Goal: Transaction & Acquisition: Purchase product/service

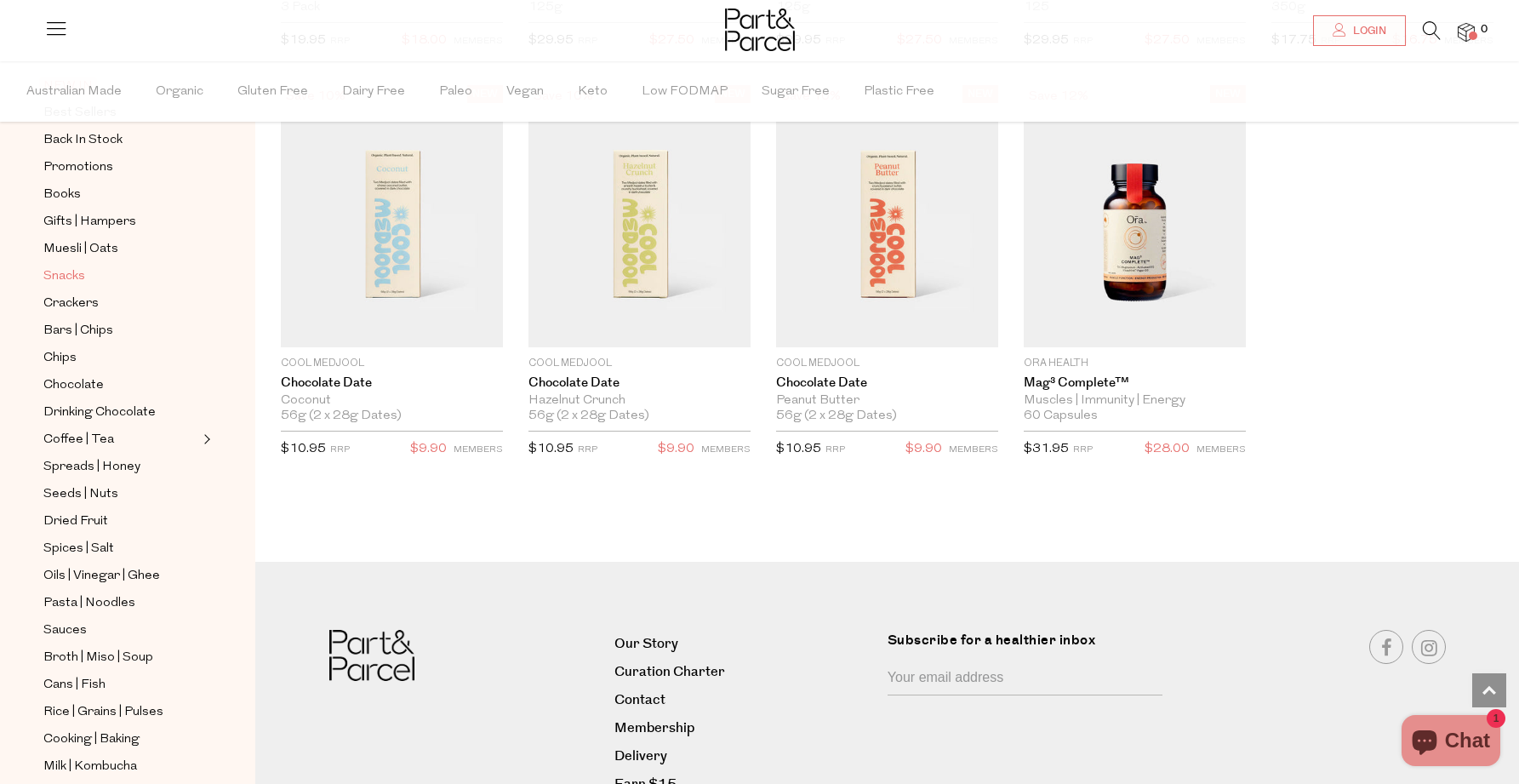
scroll to position [147, 0]
click at [67, 274] on span "Snacks" at bounding box center [64, 272] width 42 height 20
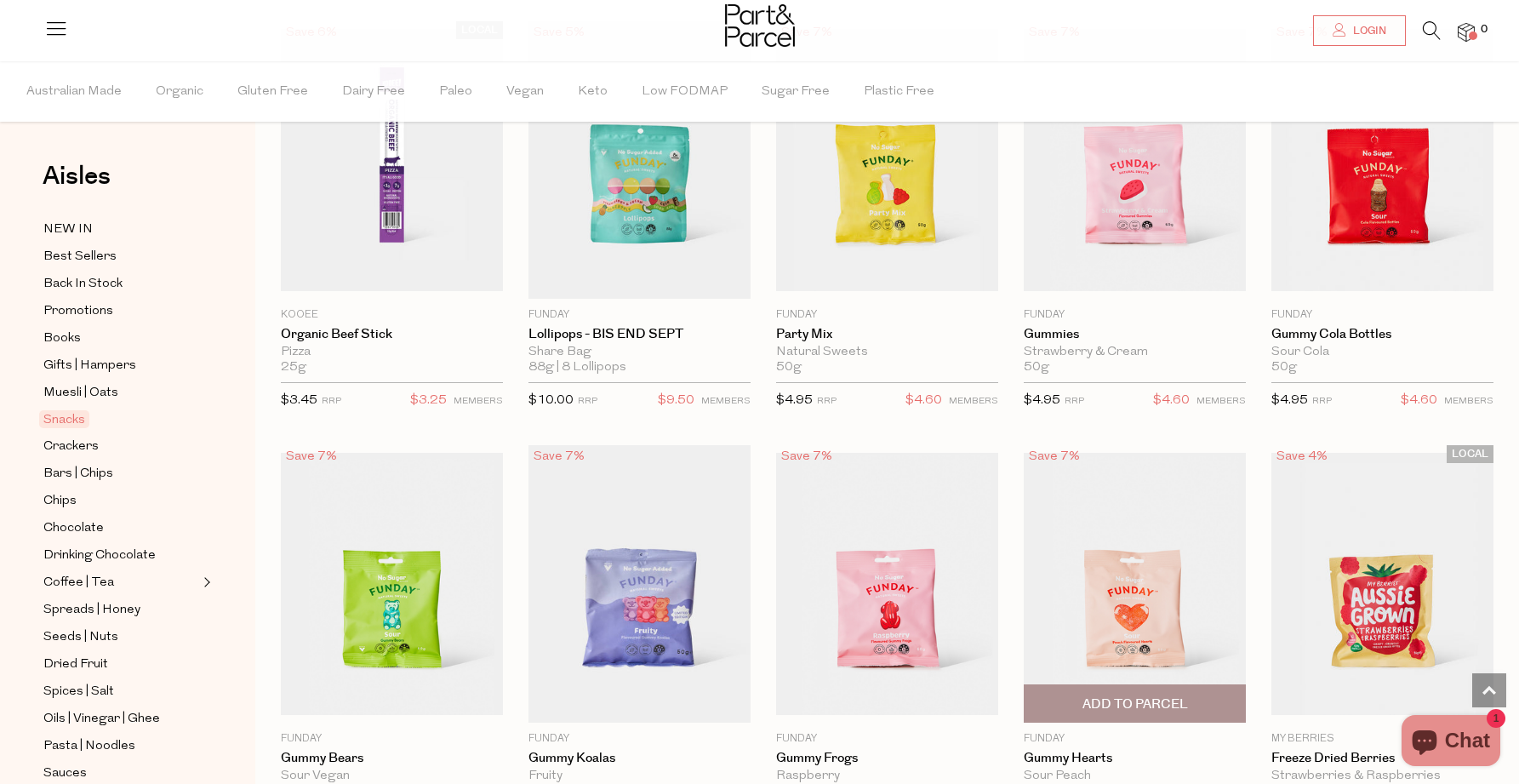
scroll to position [1024, 0]
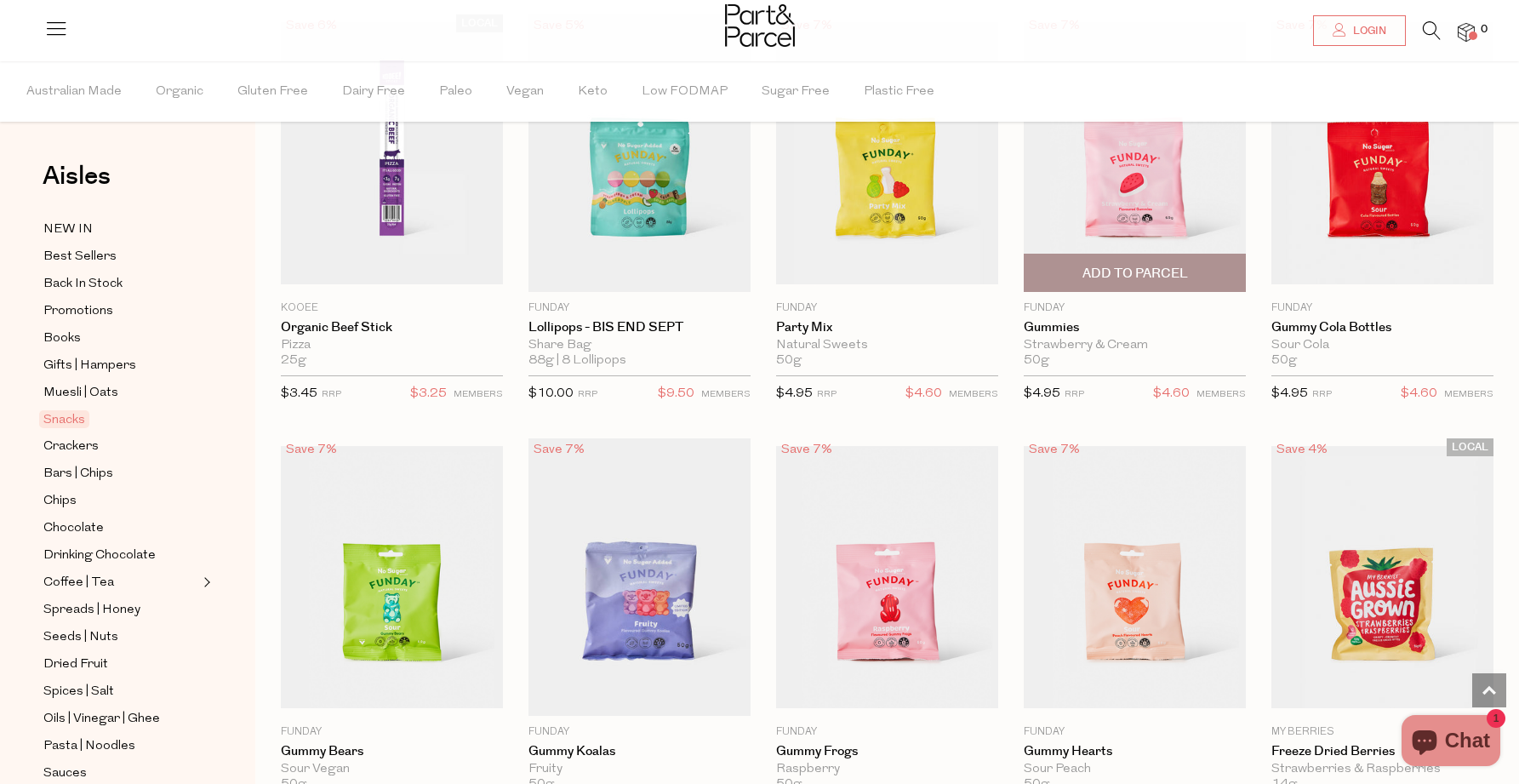
click at [1123, 270] on span "Add To Parcel" at bounding box center [1135, 273] width 105 height 18
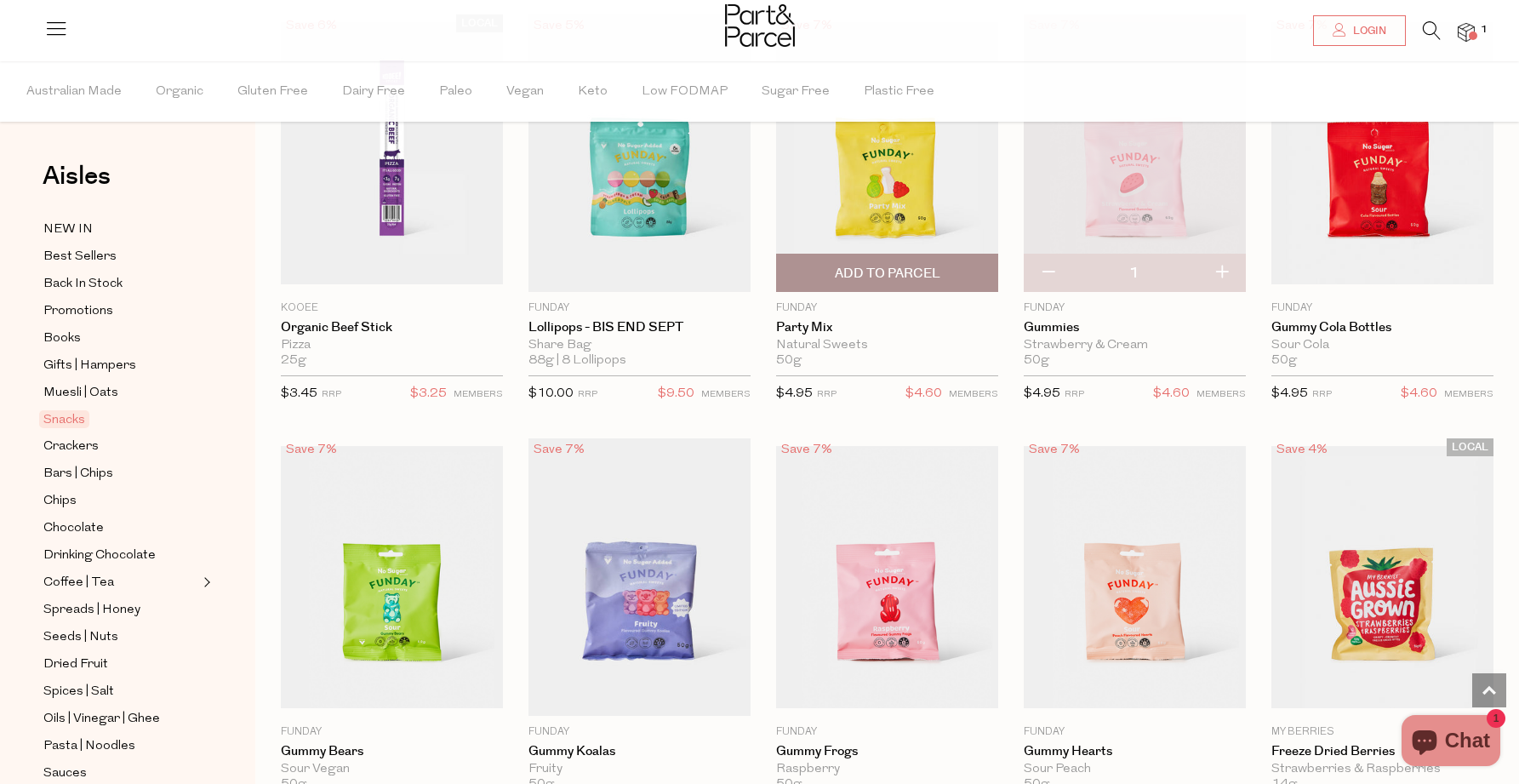
click at [878, 269] on span "Add To Parcel" at bounding box center [886, 273] width 105 height 18
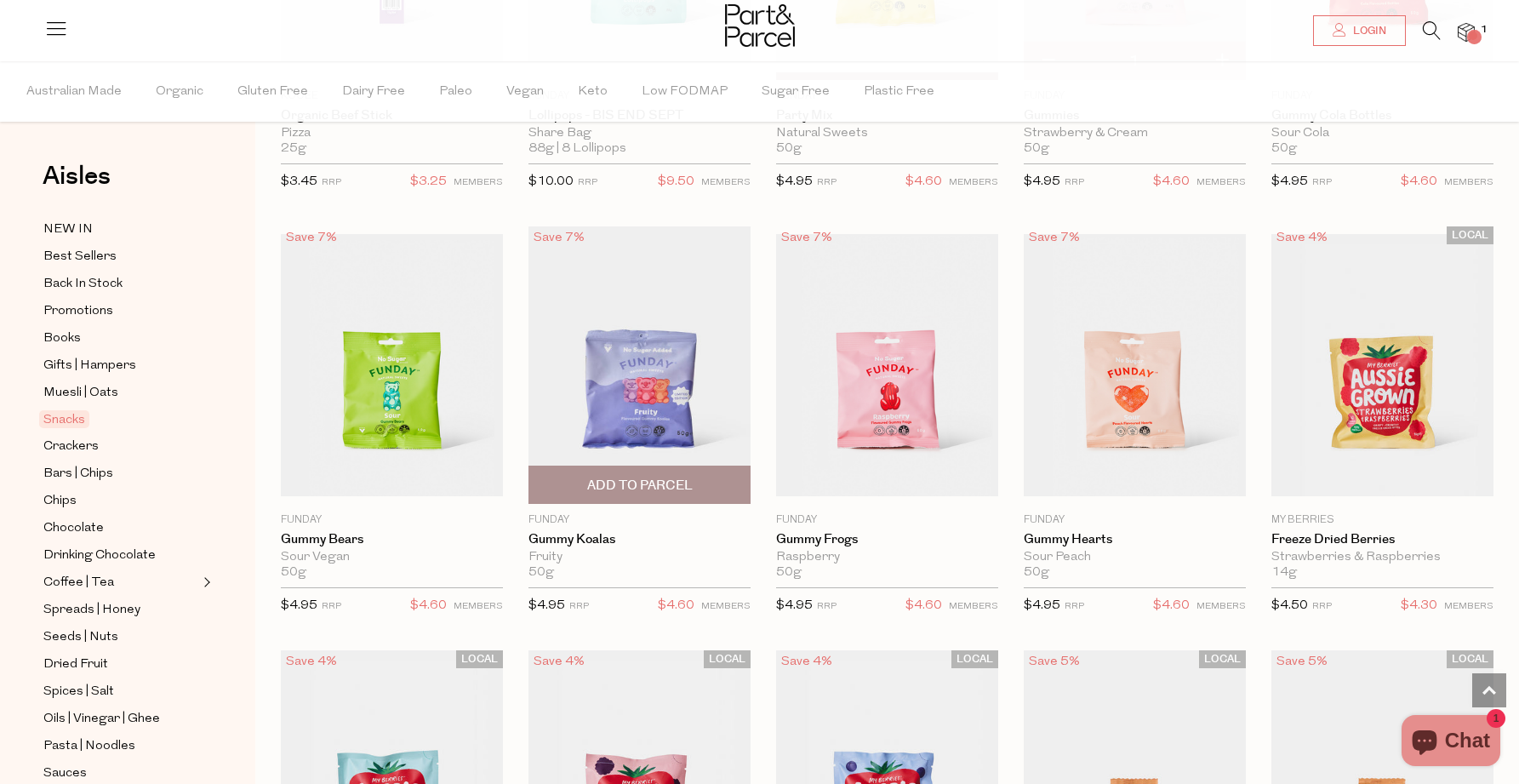
scroll to position [1238, 0]
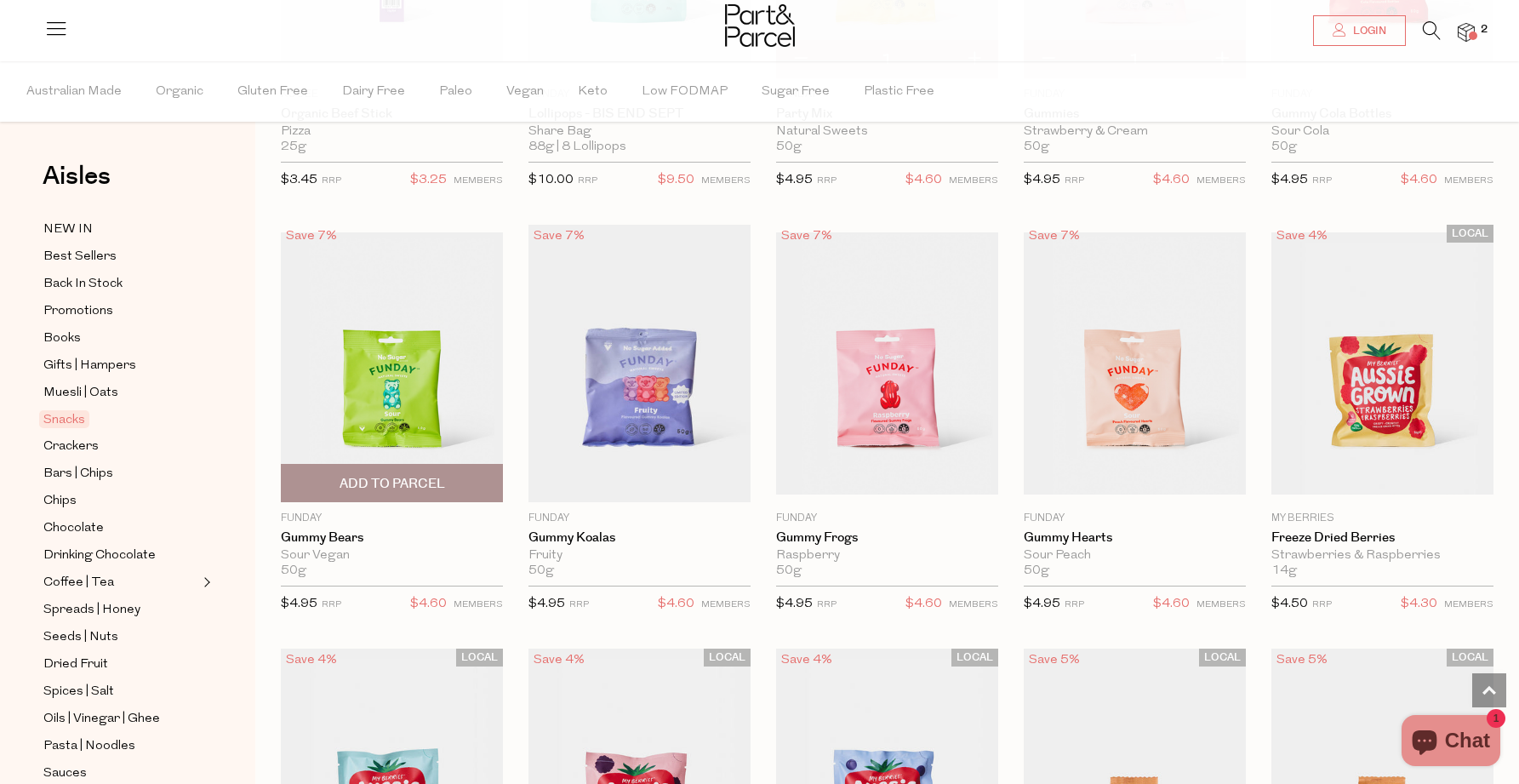
click at [413, 480] on span "Add To Parcel" at bounding box center [392, 484] width 105 height 18
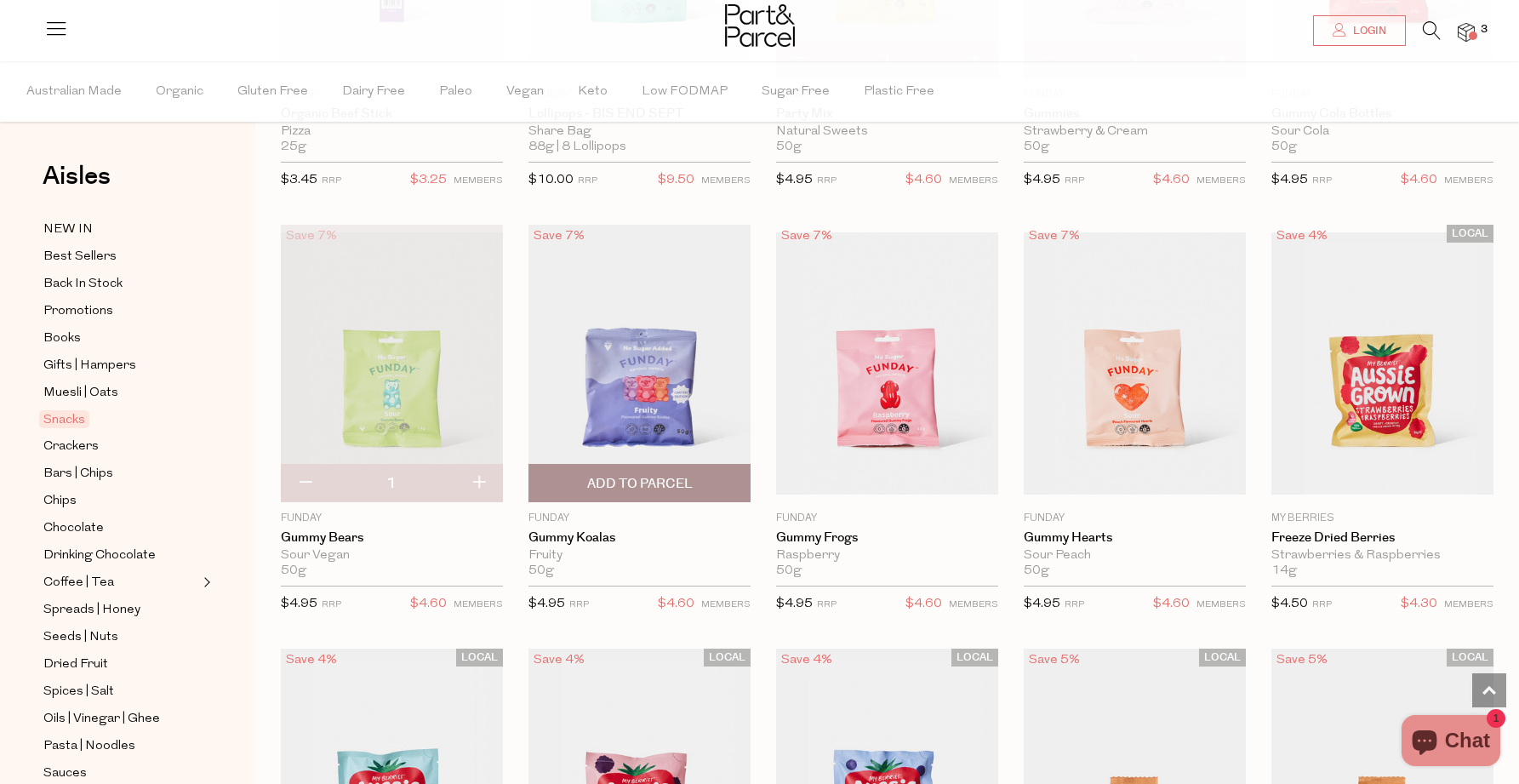
click at [688, 490] on span "Add To Parcel" at bounding box center [639, 484] width 105 height 18
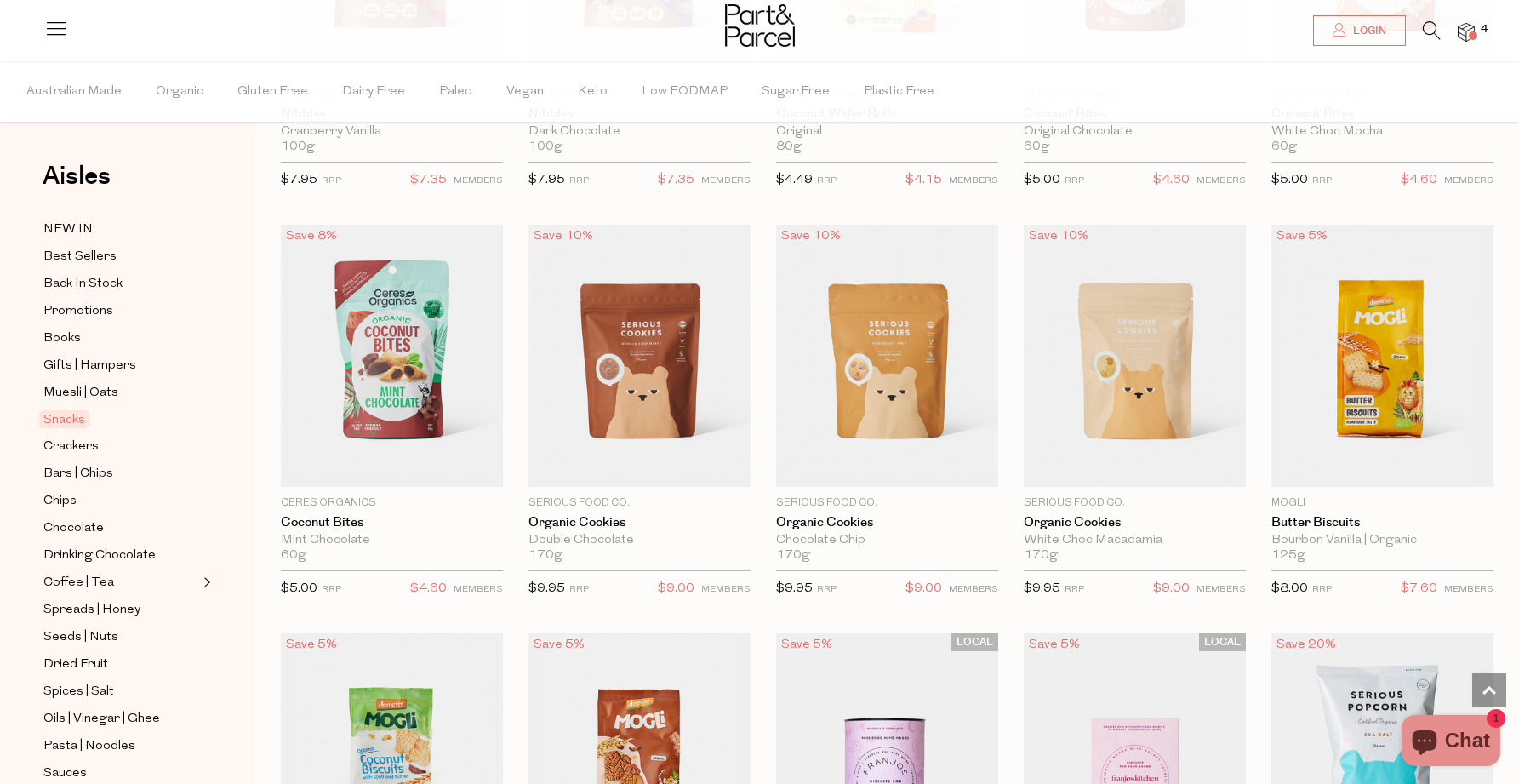
scroll to position [2522, 0]
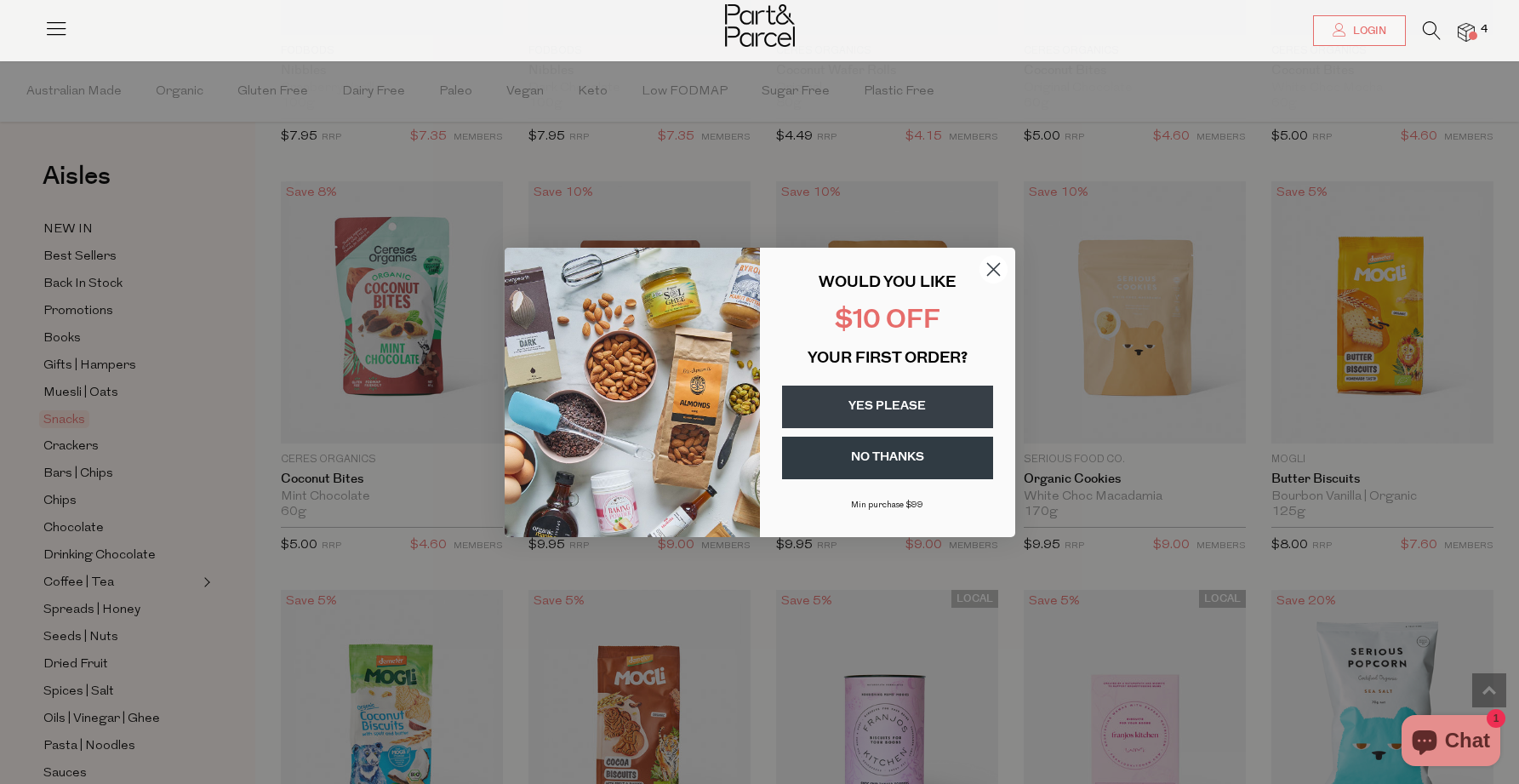
click at [939, 410] on button "YES PLEASE" at bounding box center [887, 406] width 211 height 42
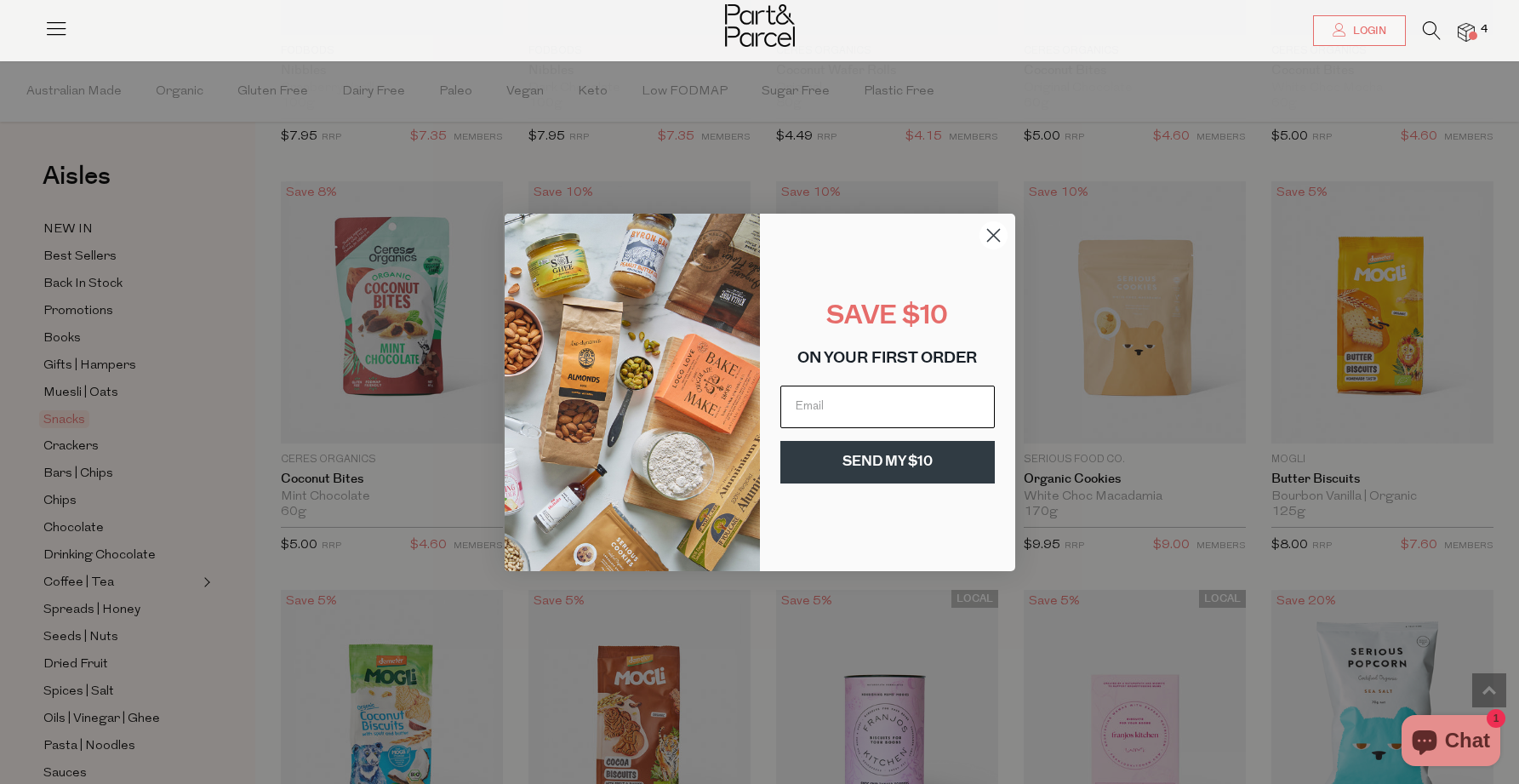
click at [927, 402] on input "Email" at bounding box center [887, 406] width 214 height 42
type input "kyliejforster@gmail.com"
click at [923, 458] on button "SEND MY $10" at bounding box center [887, 462] width 214 height 42
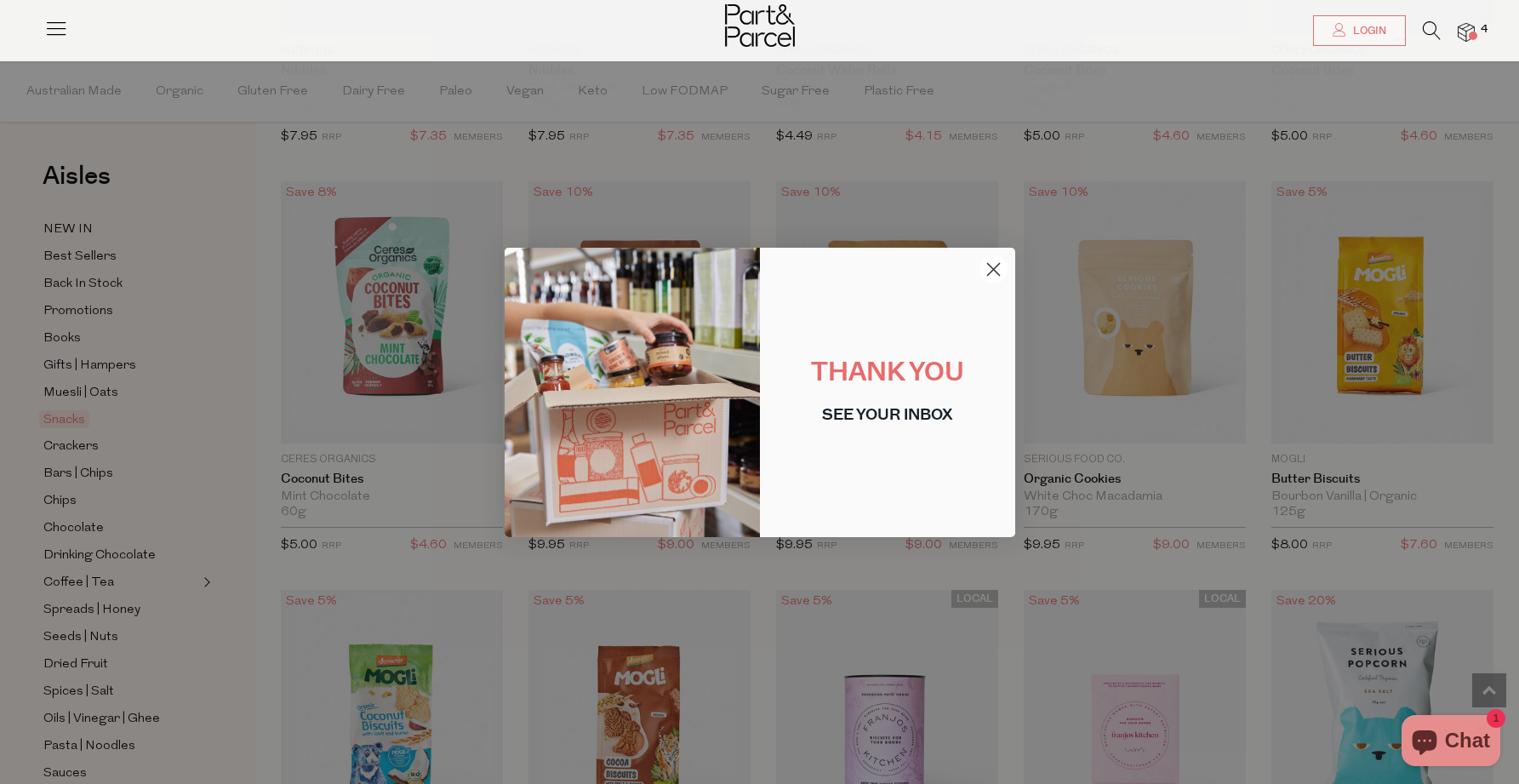
click at [996, 270] on icon "Close dialog" at bounding box center [993, 268] width 12 height 12
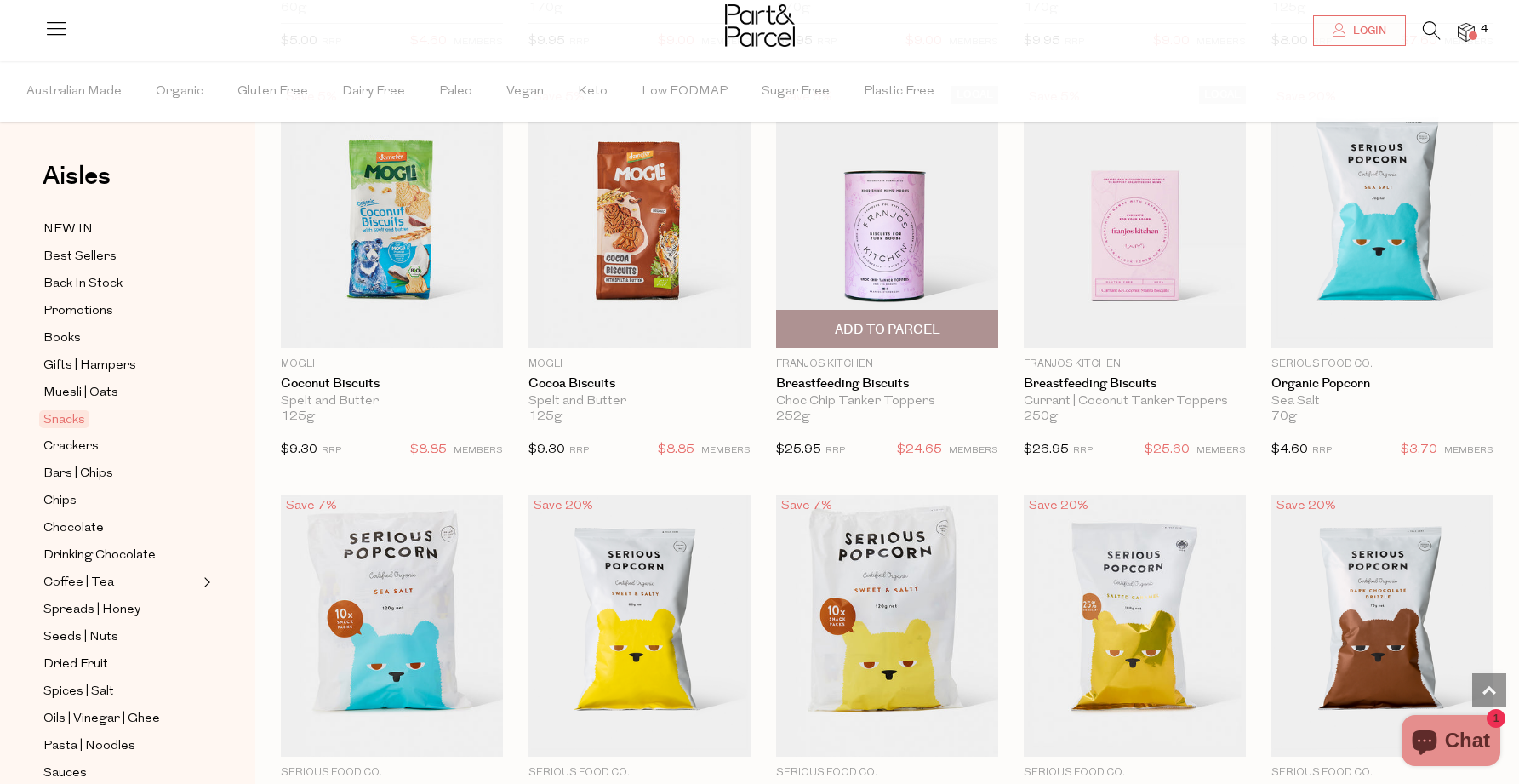
scroll to position [3034, 0]
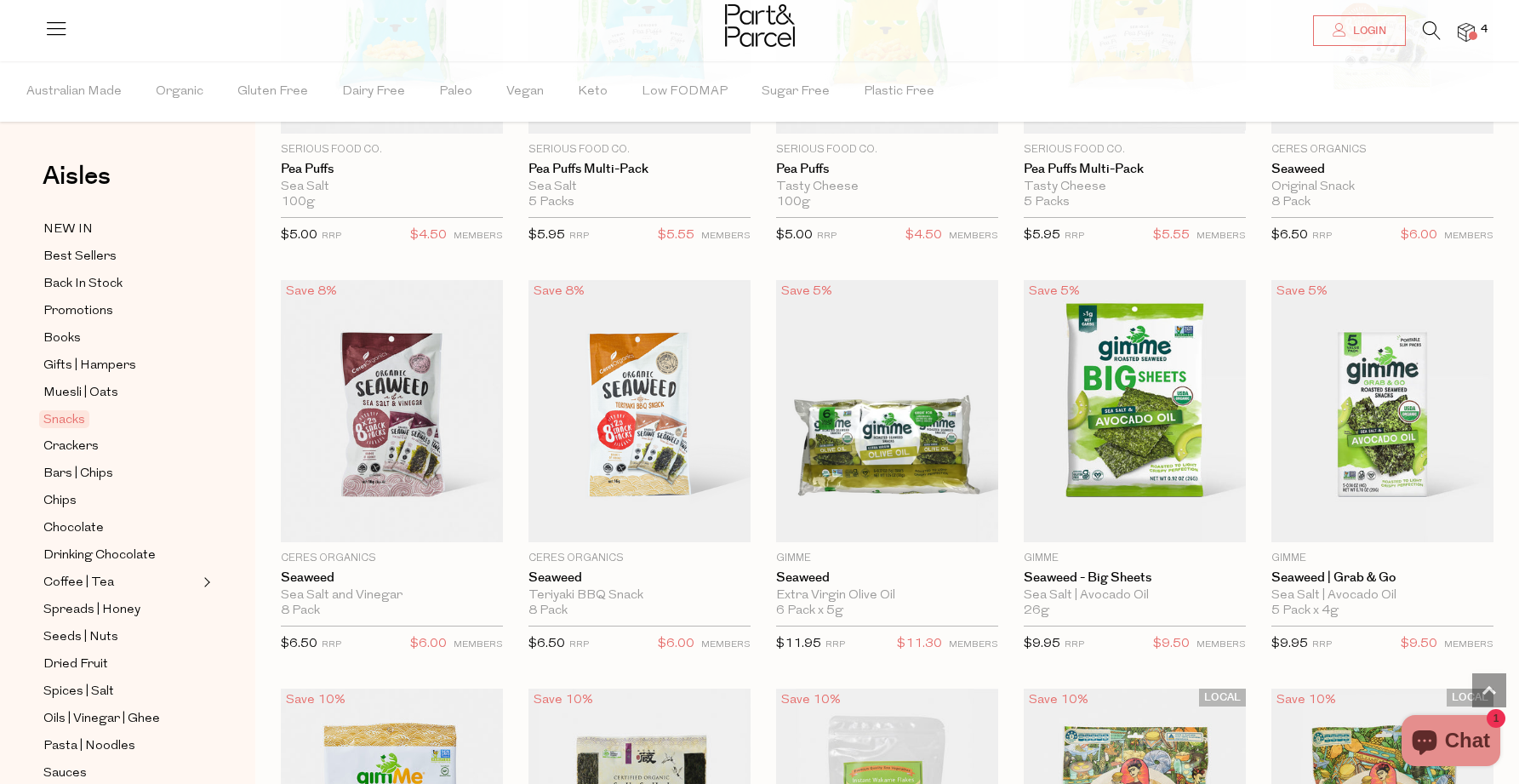
scroll to position [4055, 0]
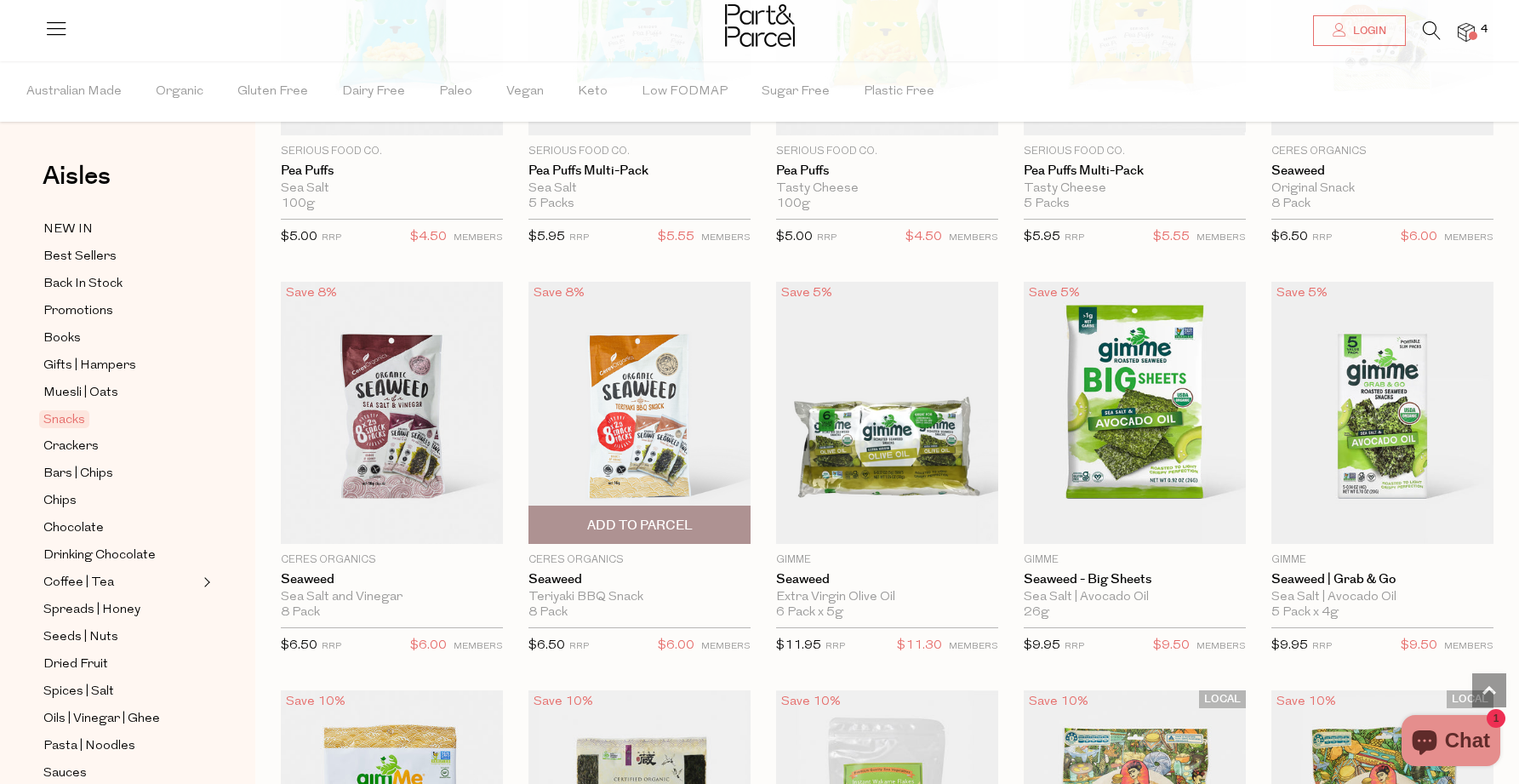
click at [615, 525] on span "Add To Parcel" at bounding box center [639, 525] width 105 height 18
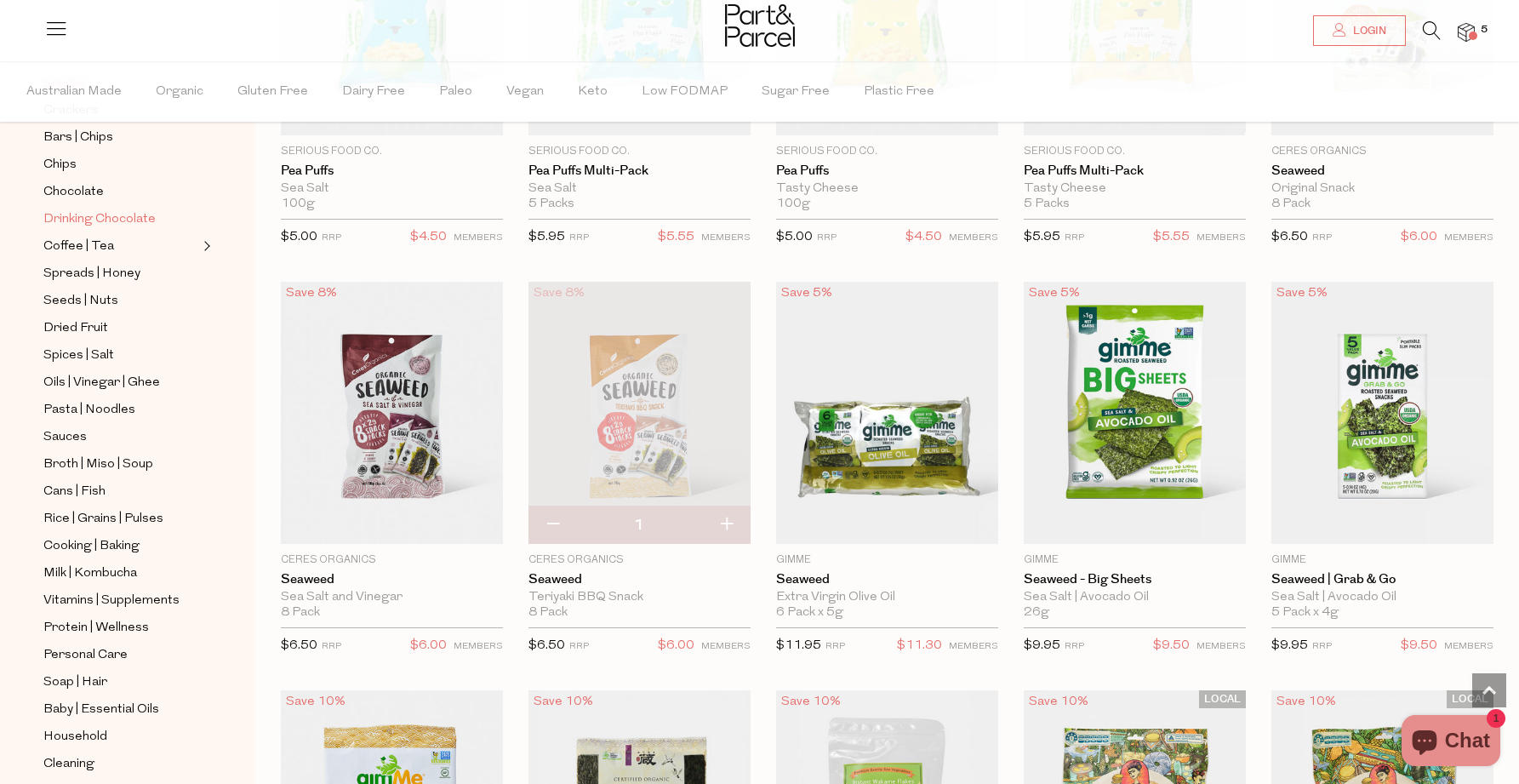
scroll to position [428, 0]
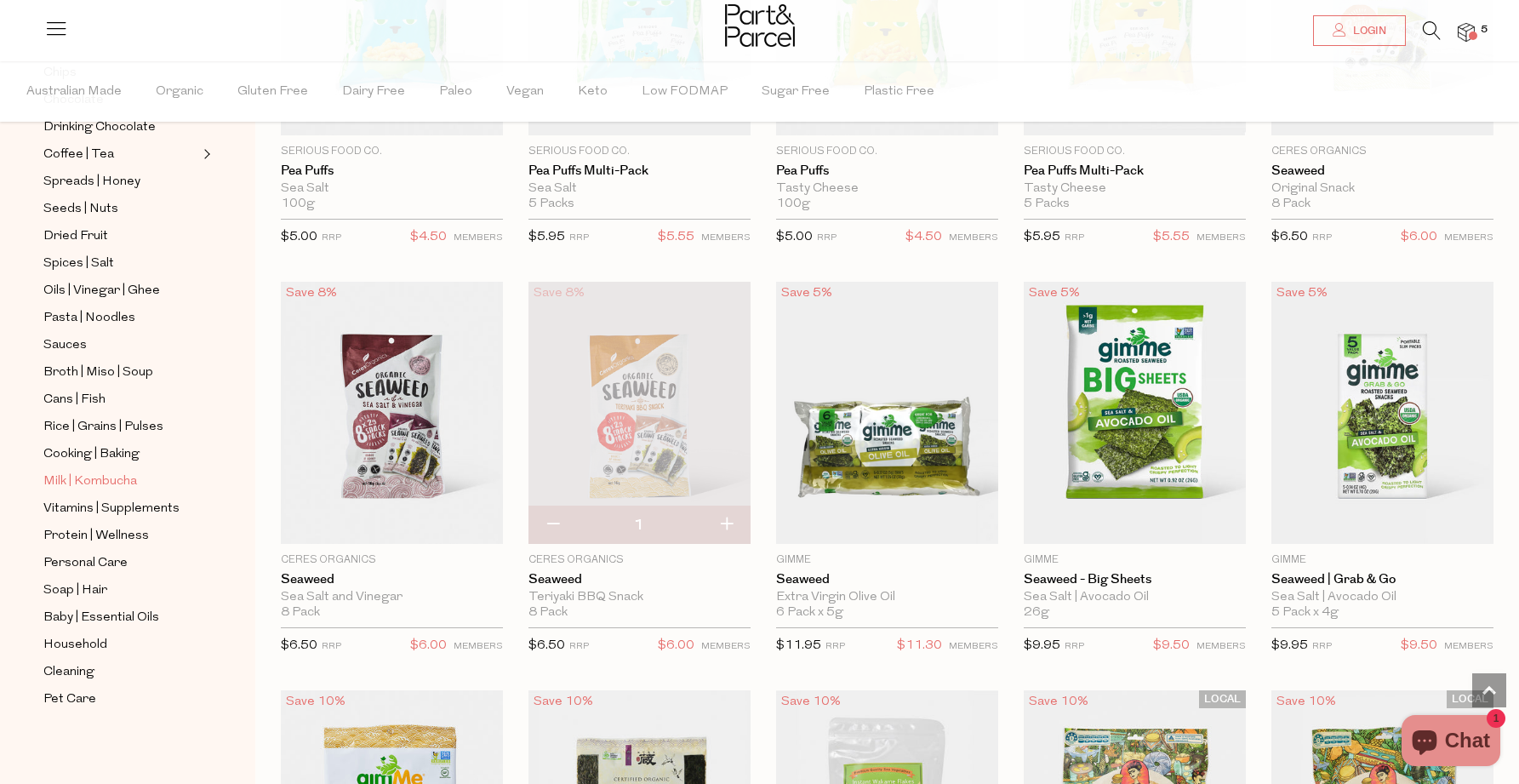
click at [112, 481] on span "Milk | Kombucha" at bounding box center [90, 481] width 94 height 20
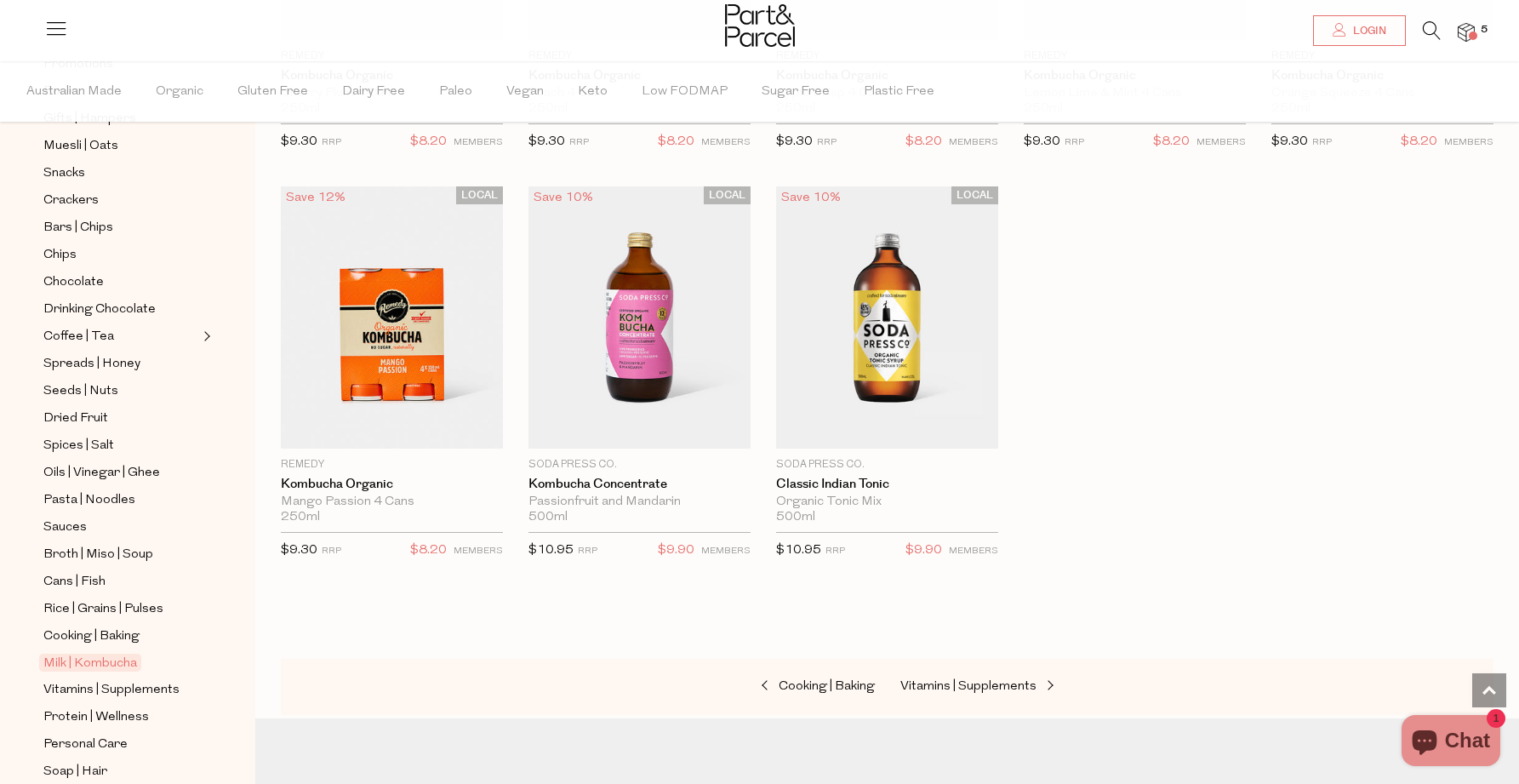
scroll to position [242, 0]
click at [87, 500] on span "Pasta | Noodles" at bounding box center [89, 504] width 92 height 20
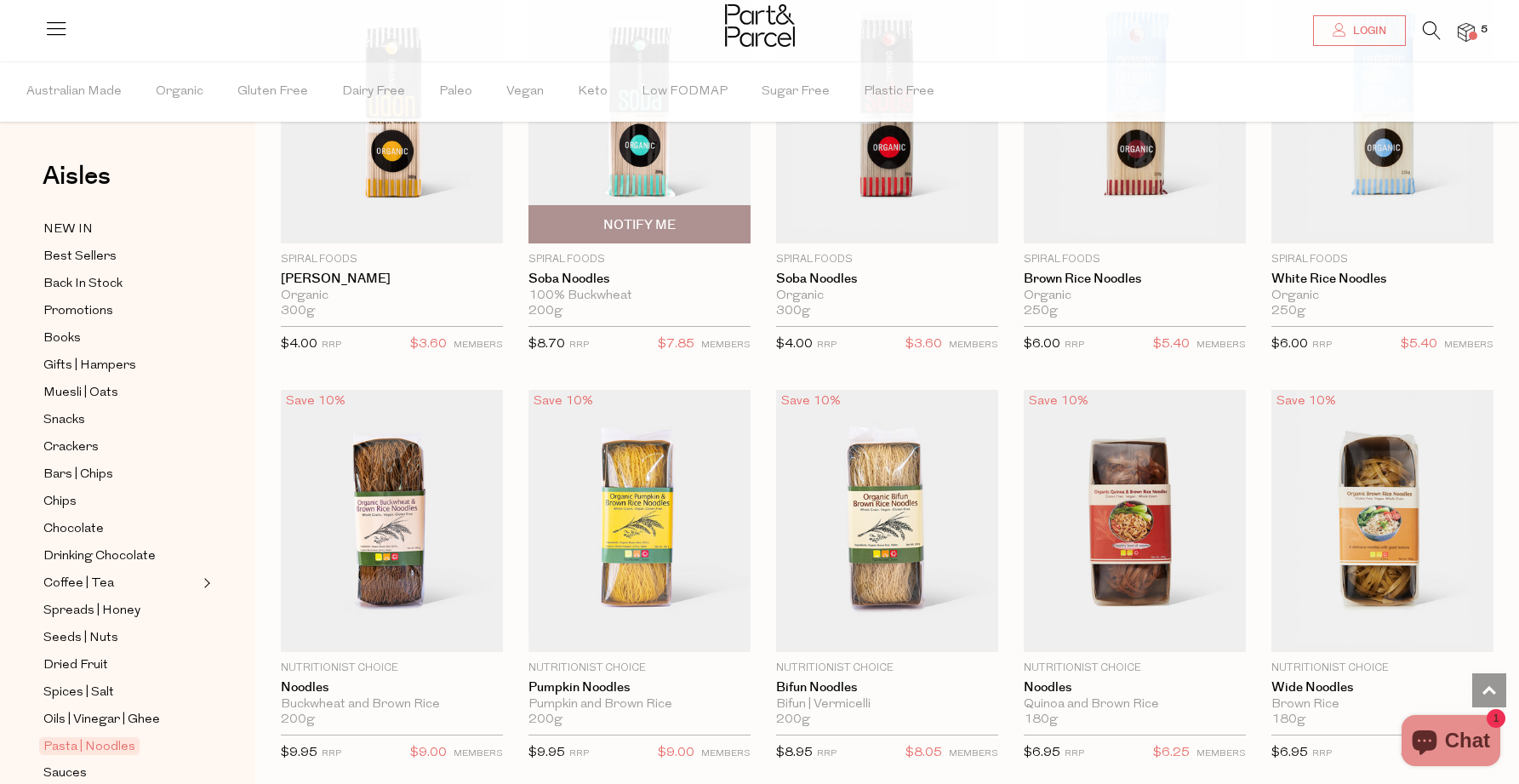
scroll to position [3128, 0]
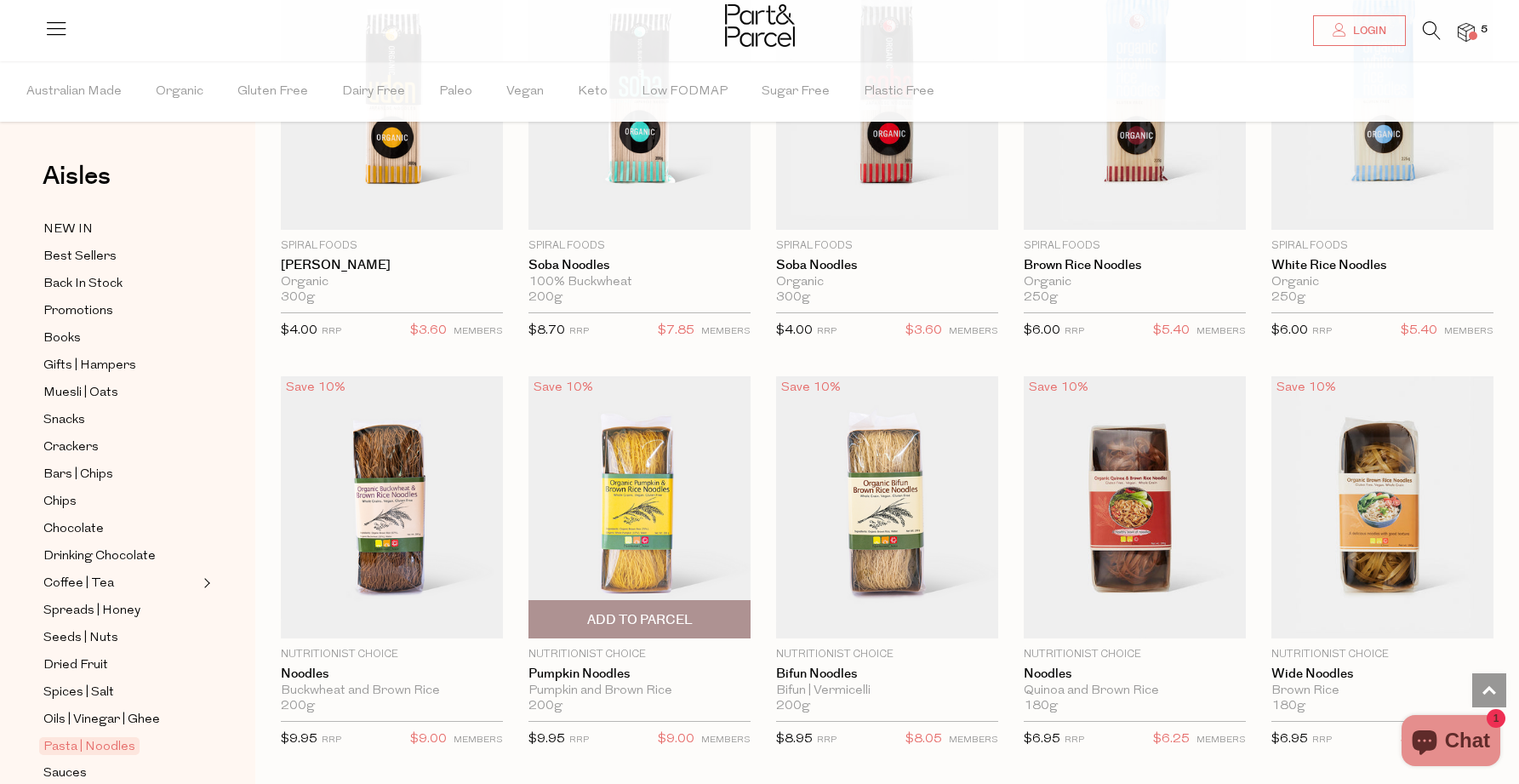
click at [677, 611] on span "Add To Parcel" at bounding box center [639, 620] width 105 height 18
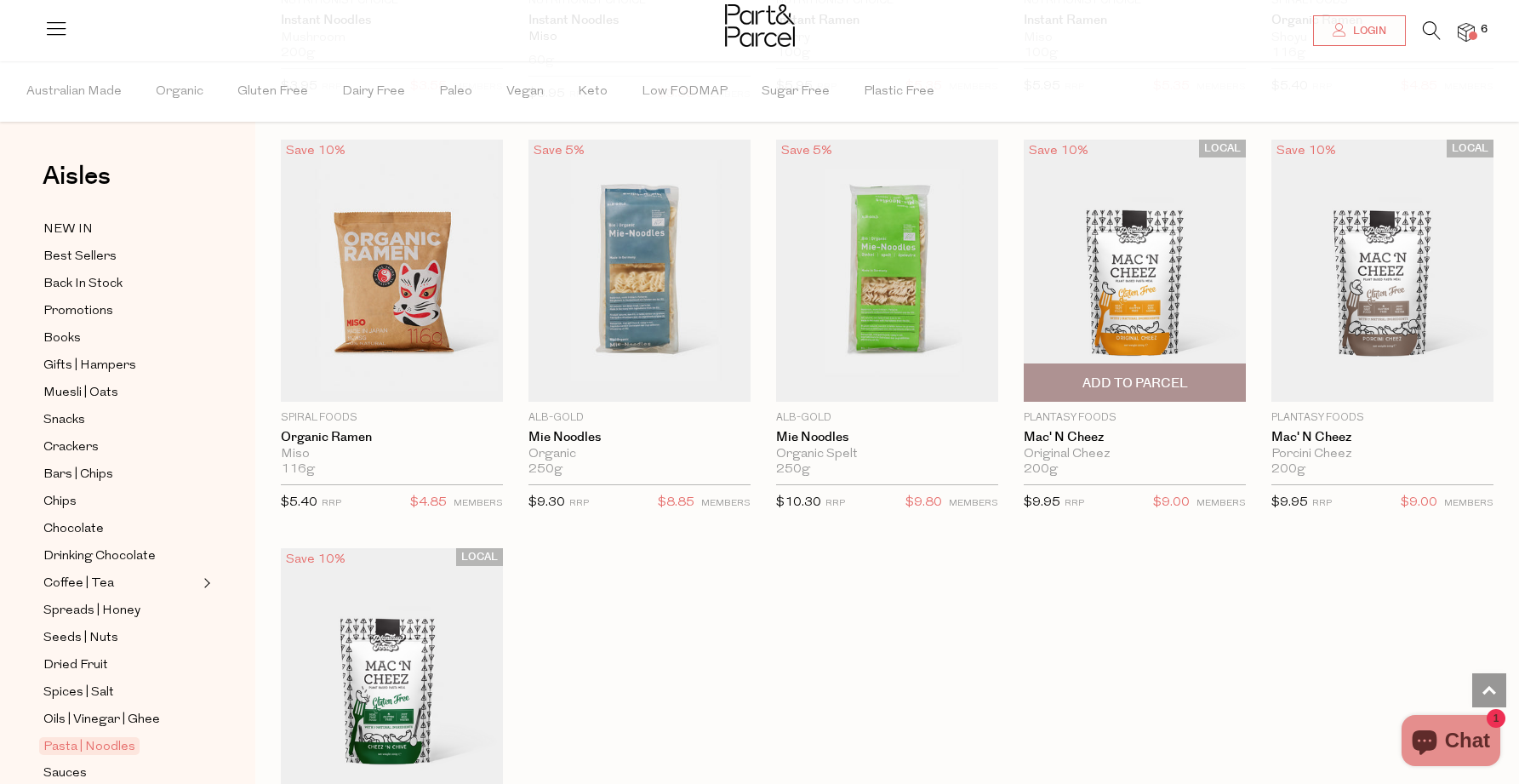
scroll to position [4208, 0]
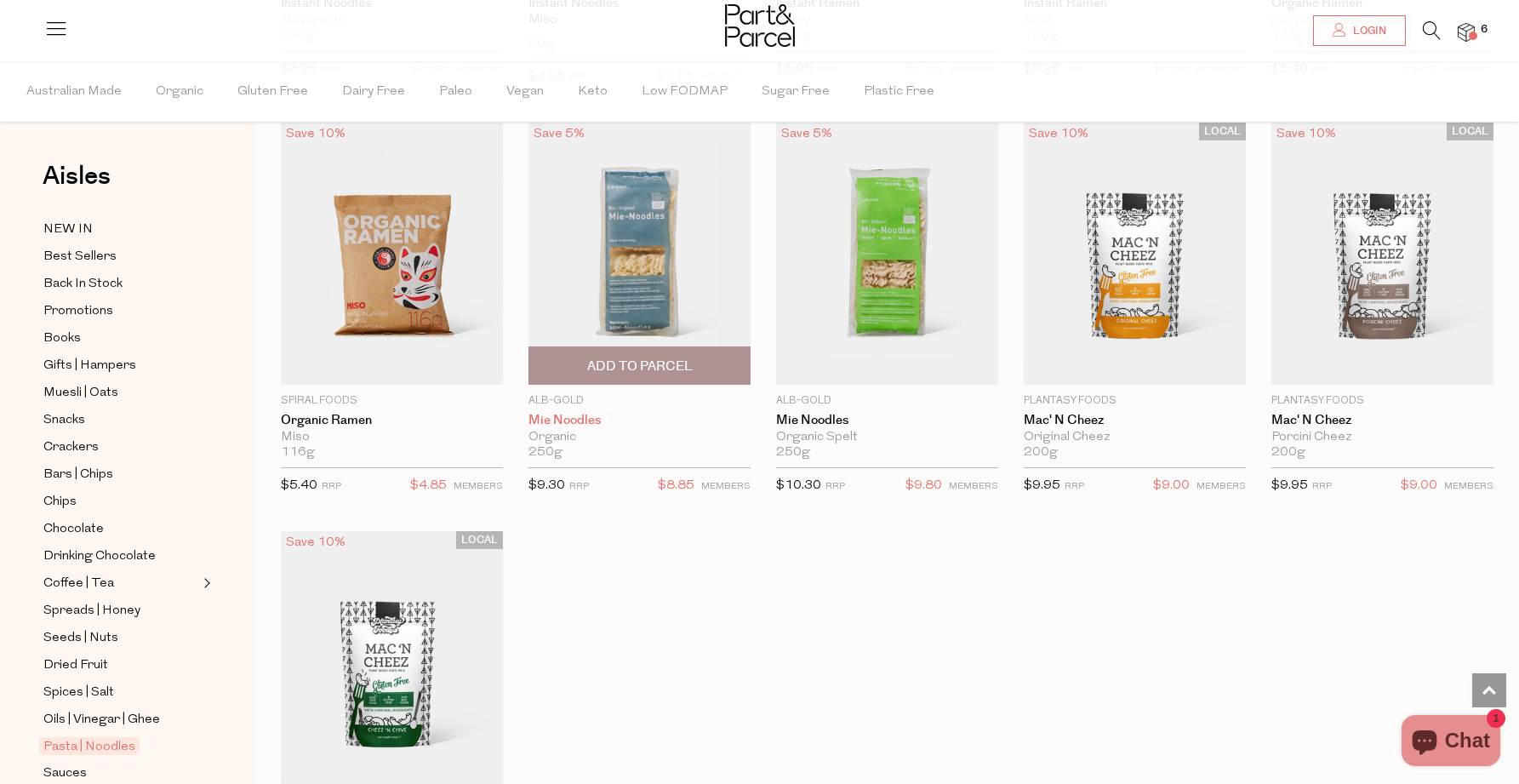
click at [577, 415] on link "Mie Noodles" at bounding box center [639, 420] width 222 height 15
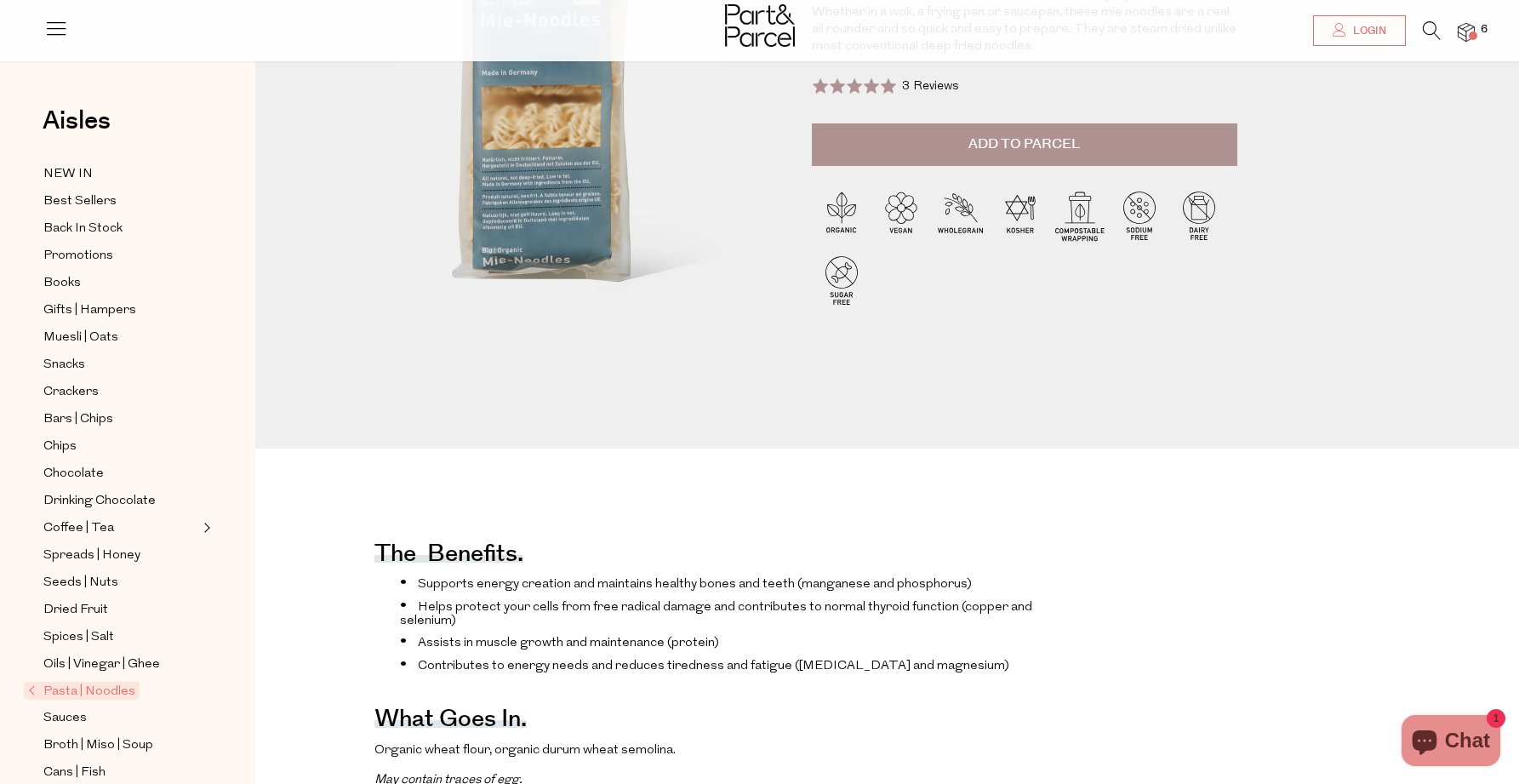
scroll to position [228, 0]
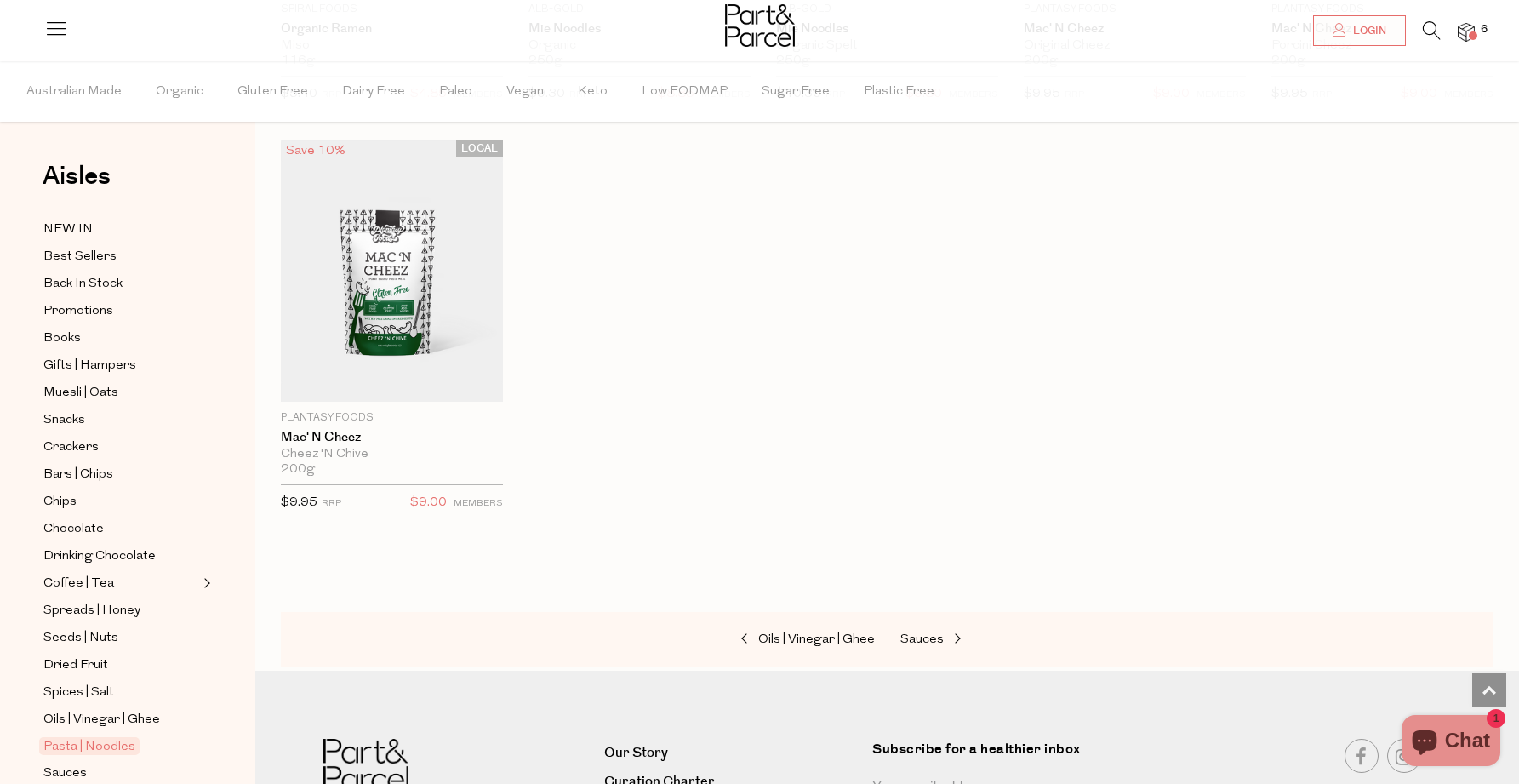
scroll to position [4603, 0]
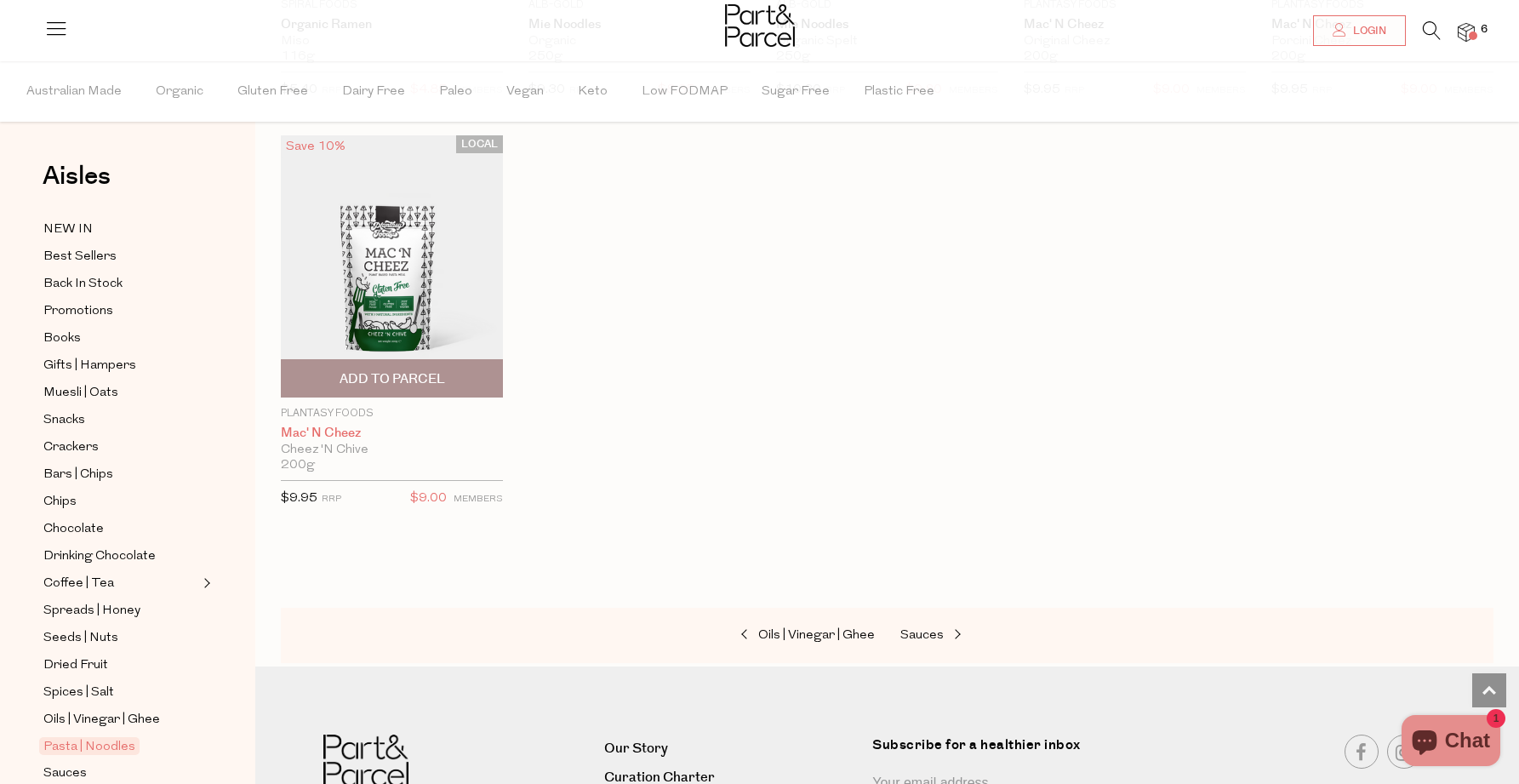
click at [311, 430] on link "Mac' N Cheez" at bounding box center [392, 434] width 222 height 15
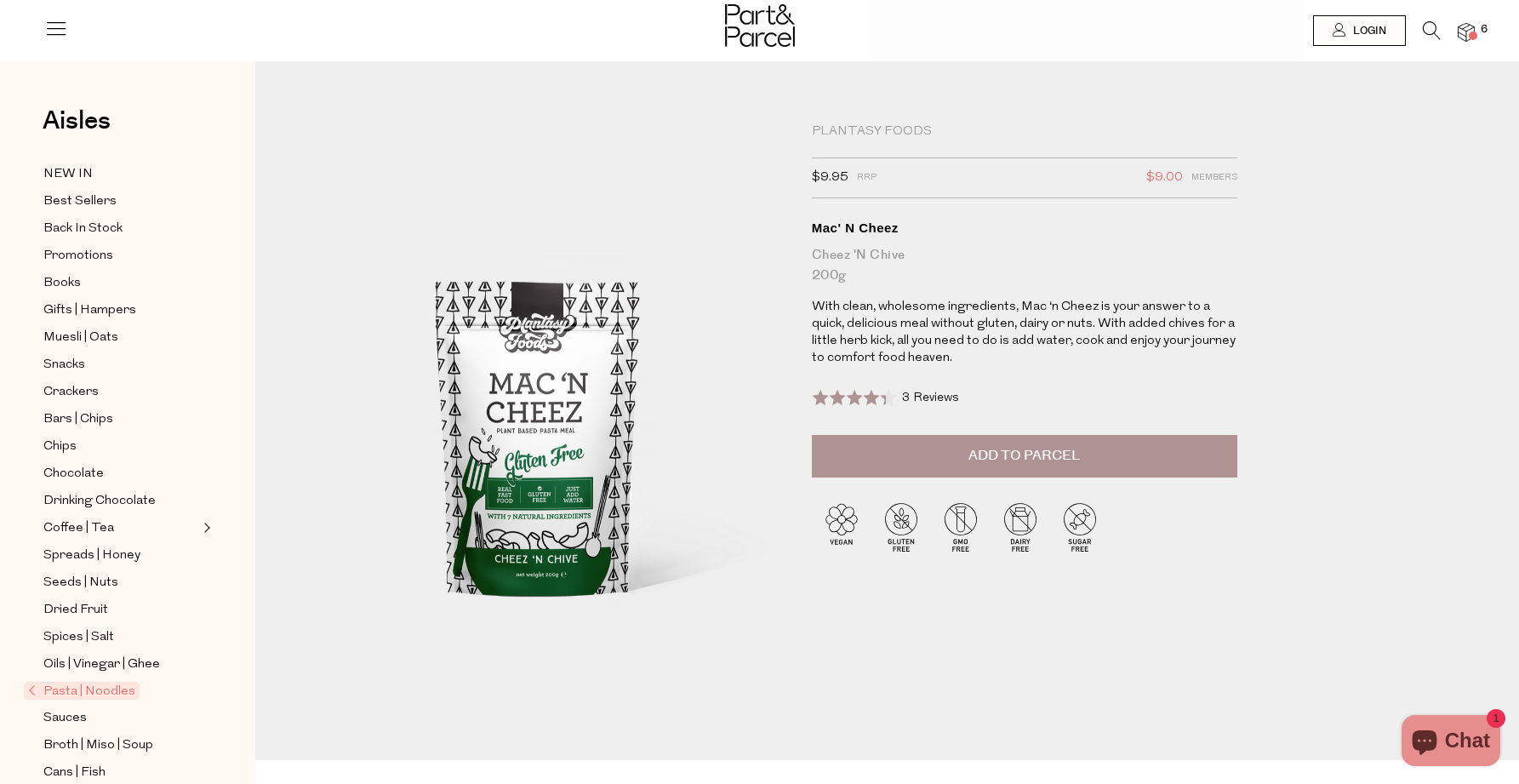
click at [958, 460] on button "Add to Parcel" at bounding box center [1025, 456] width 426 height 42
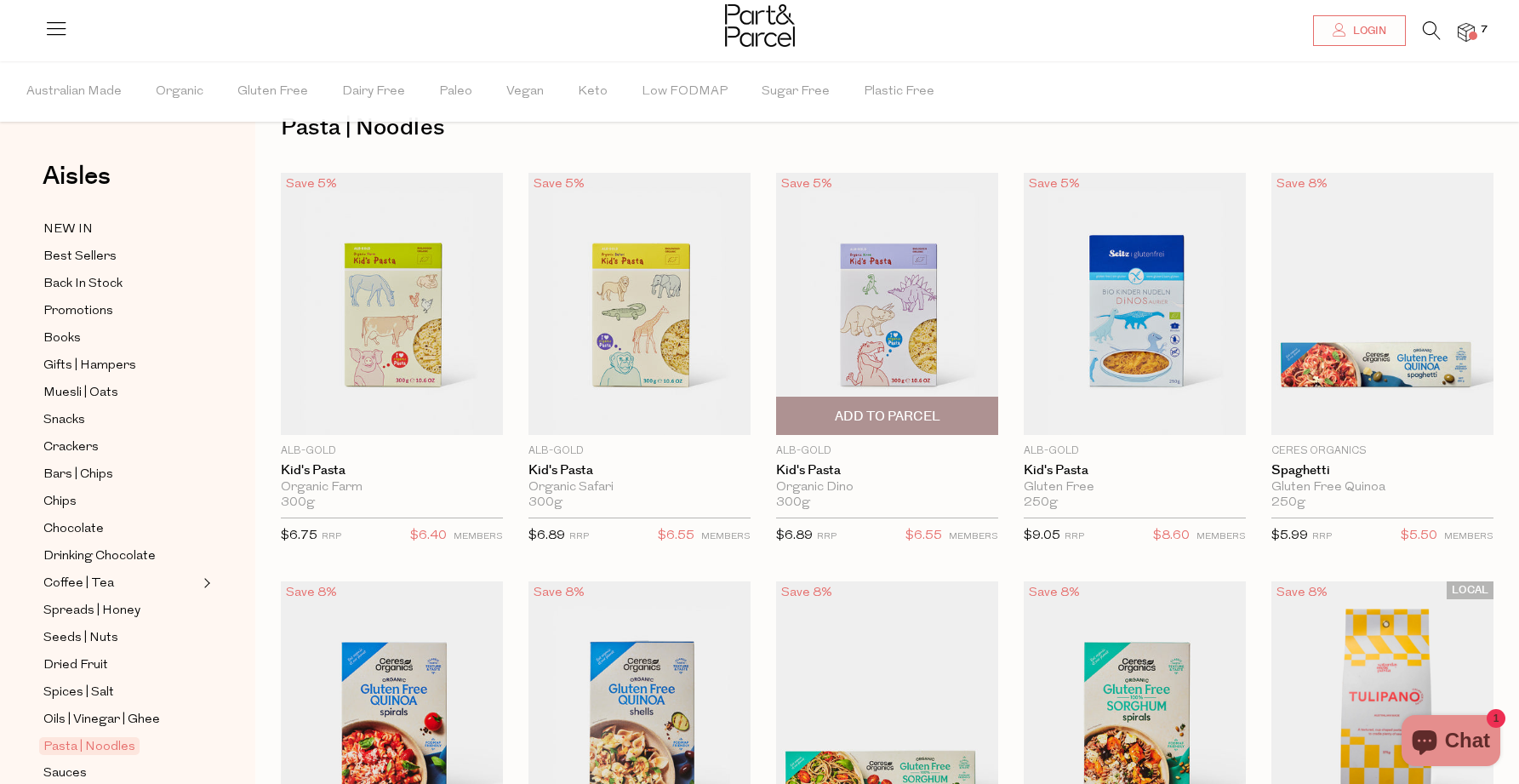
scroll to position [48, 0]
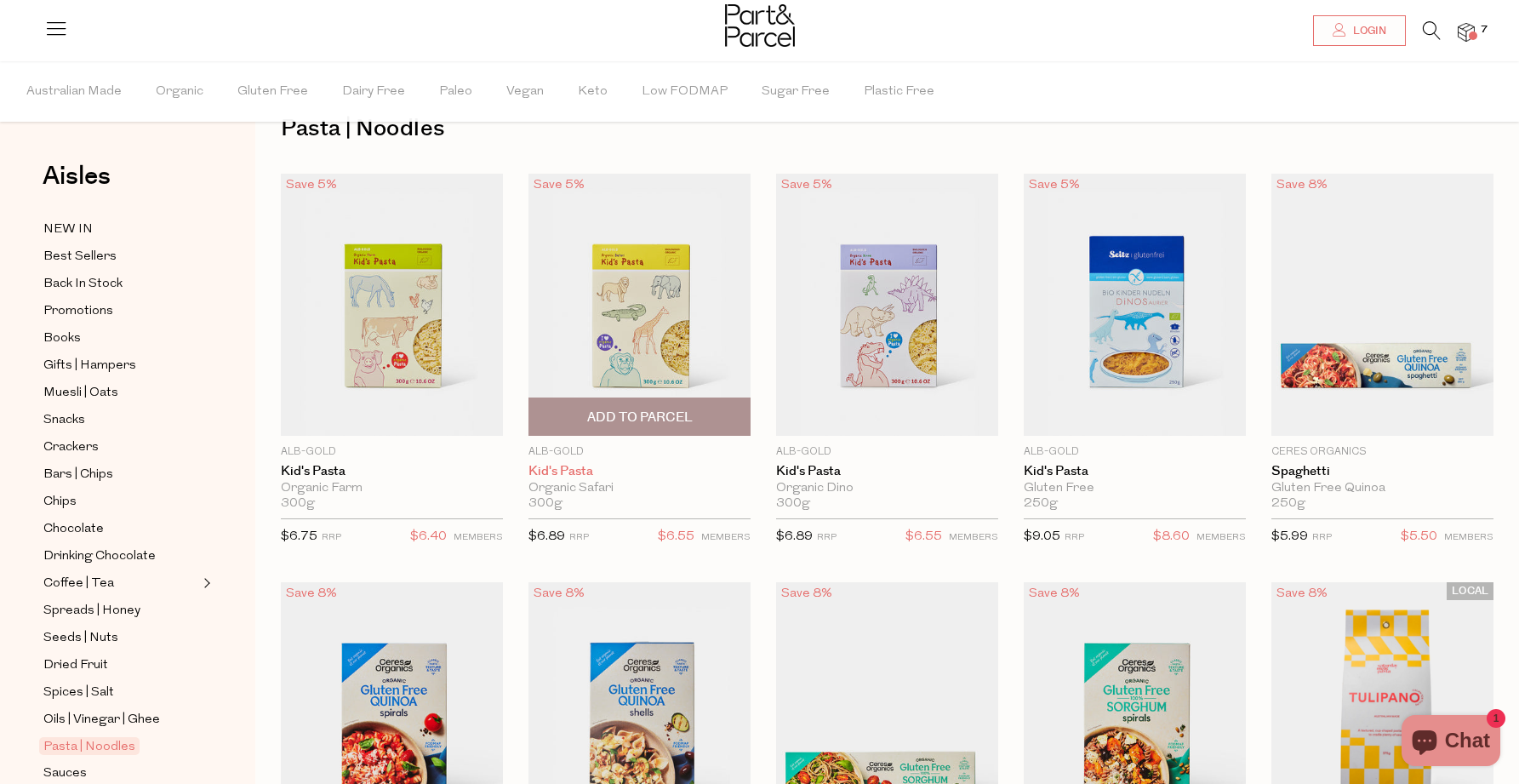
click at [567, 469] on link "Kid's Pasta" at bounding box center [639, 471] width 222 height 15
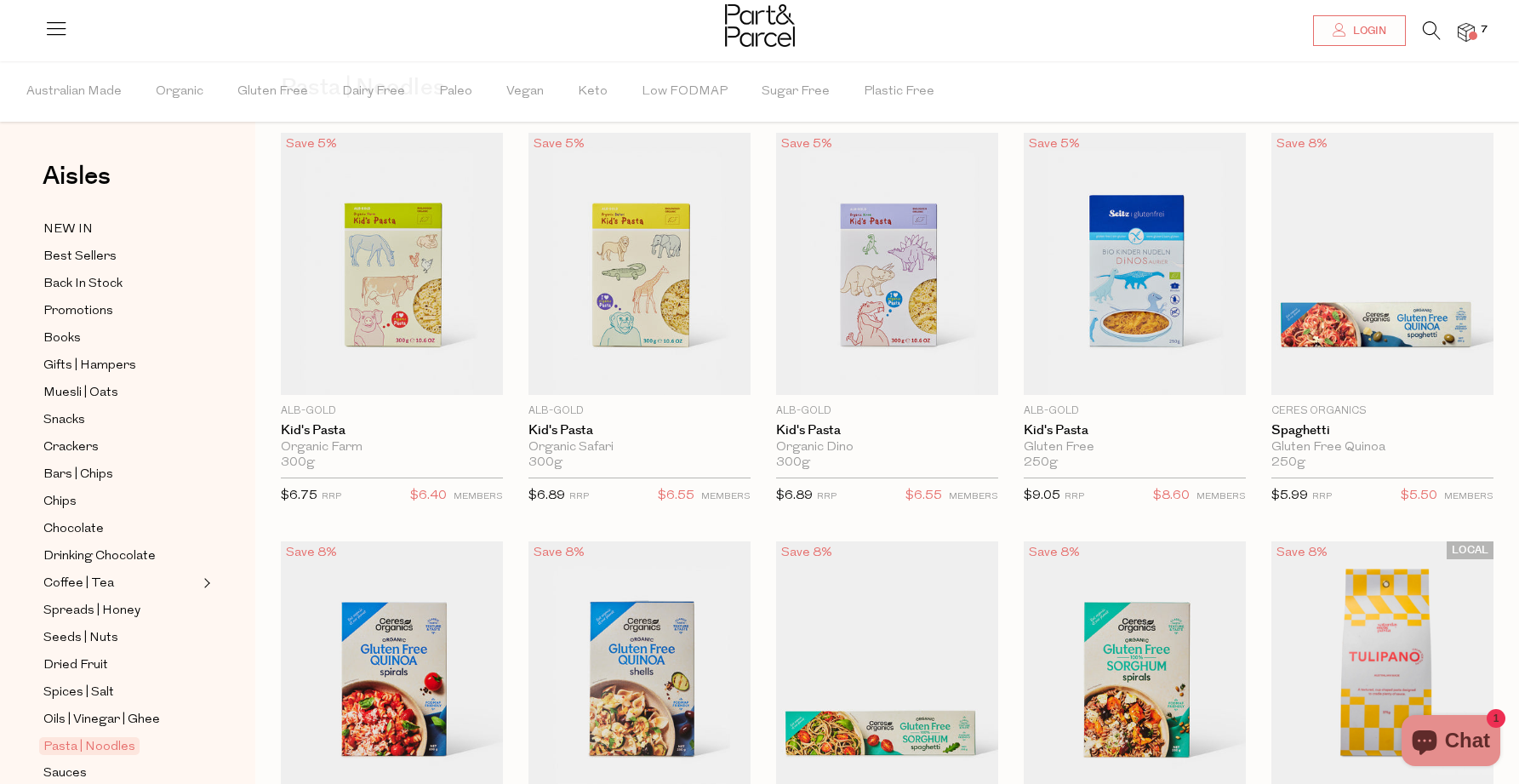
scroll to position [101, 0]
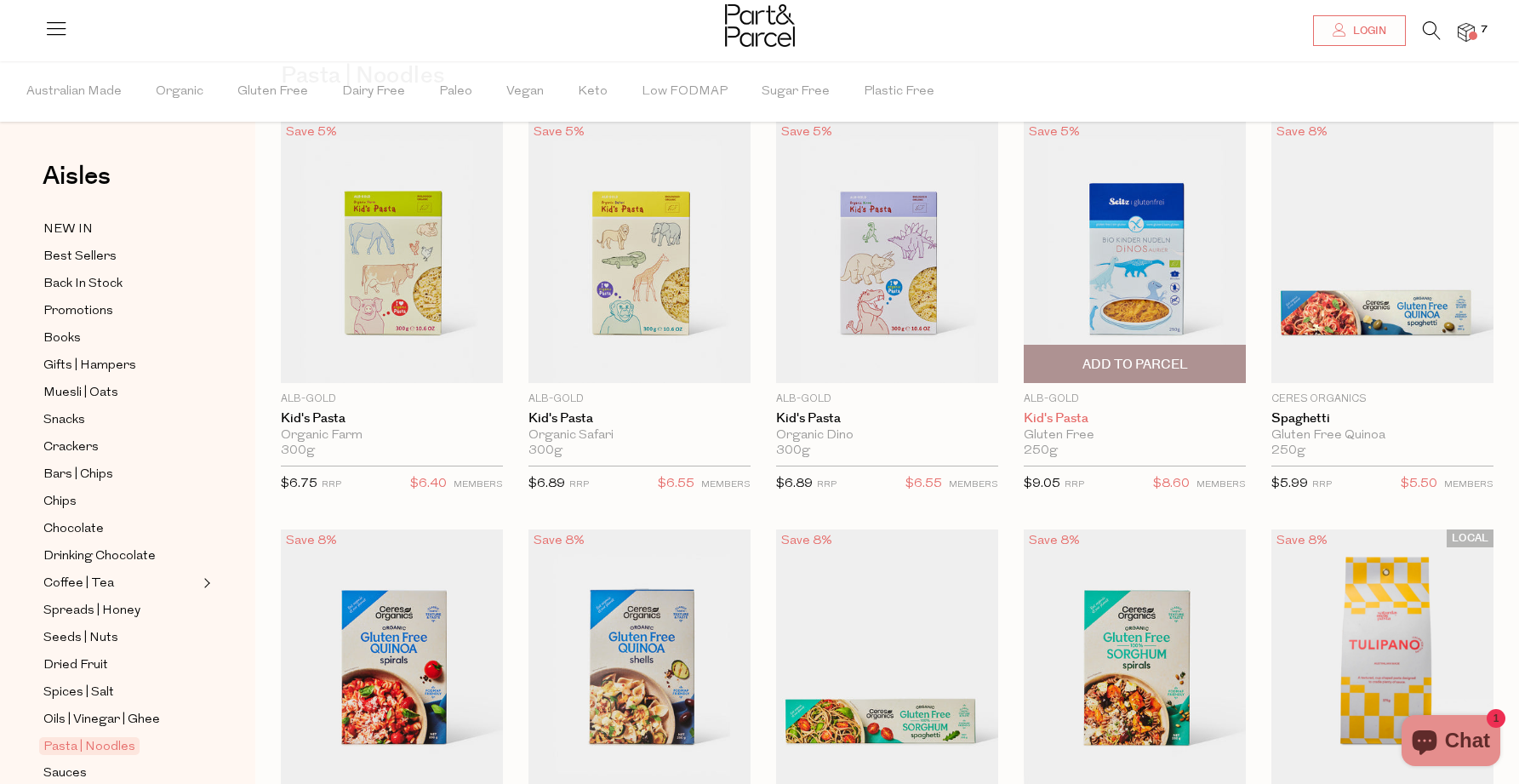
click at [1053, 422] on link "Kid's Pasta" at bounding box center [1135, 419] width 222 height 15
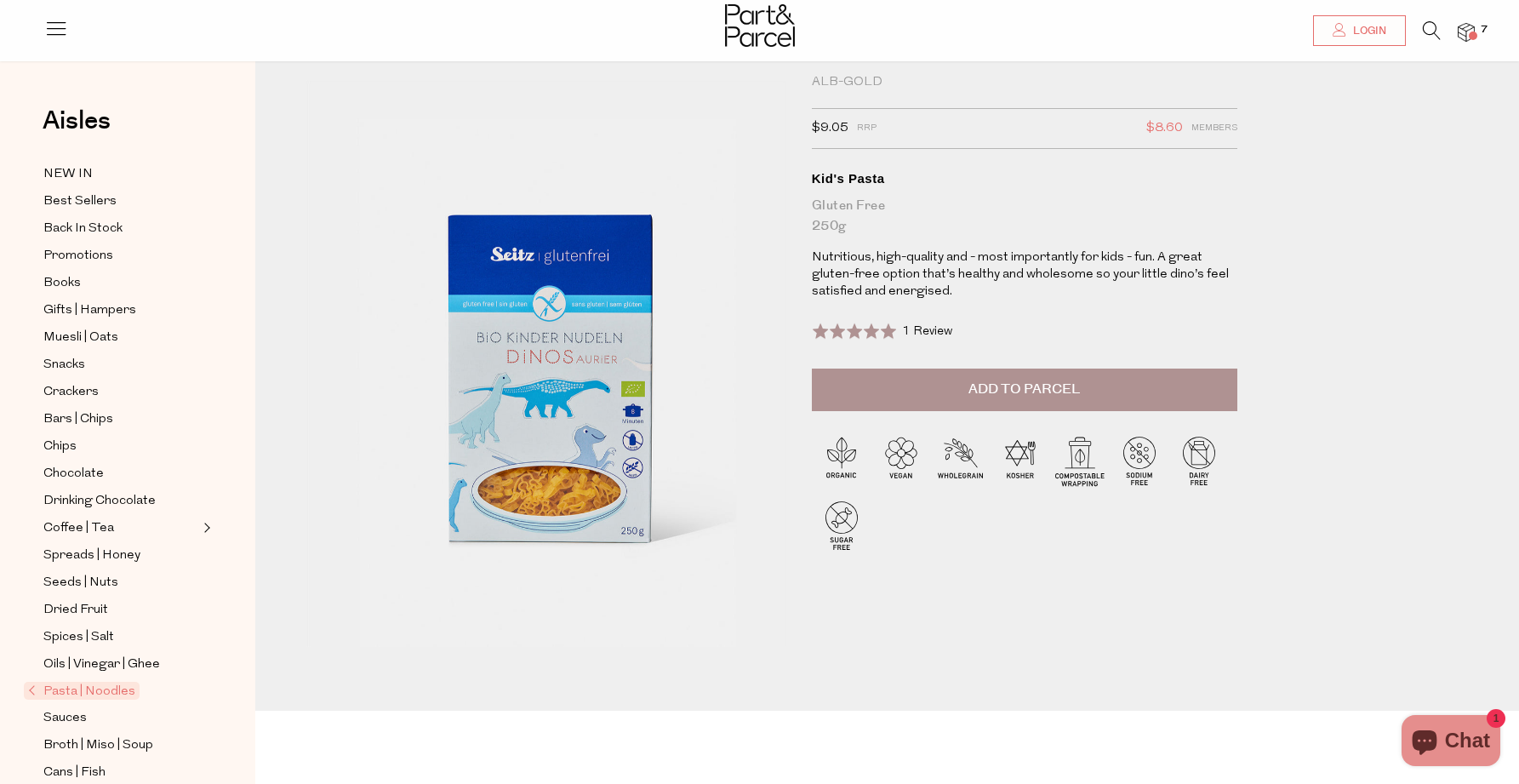
scroll to position [50, 0]
click at [1035, 398] on button "Add to Parcel" at bounding box center [1025, 389] width 426 height 42
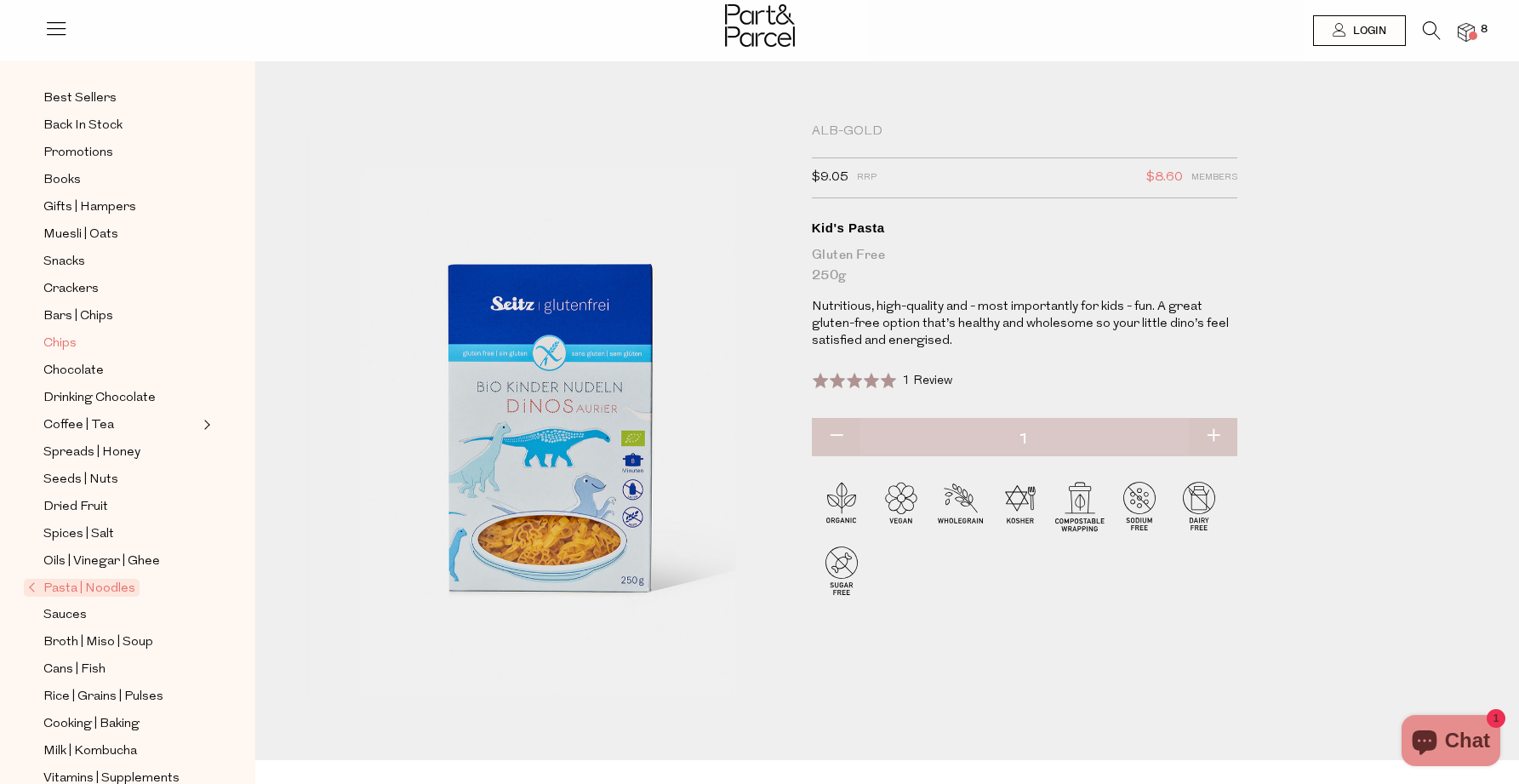
scroll to position [105, 0]
click at [90, 423] on span "Coffee | Tea" at bounding box center [78, 422] width 70 height 20
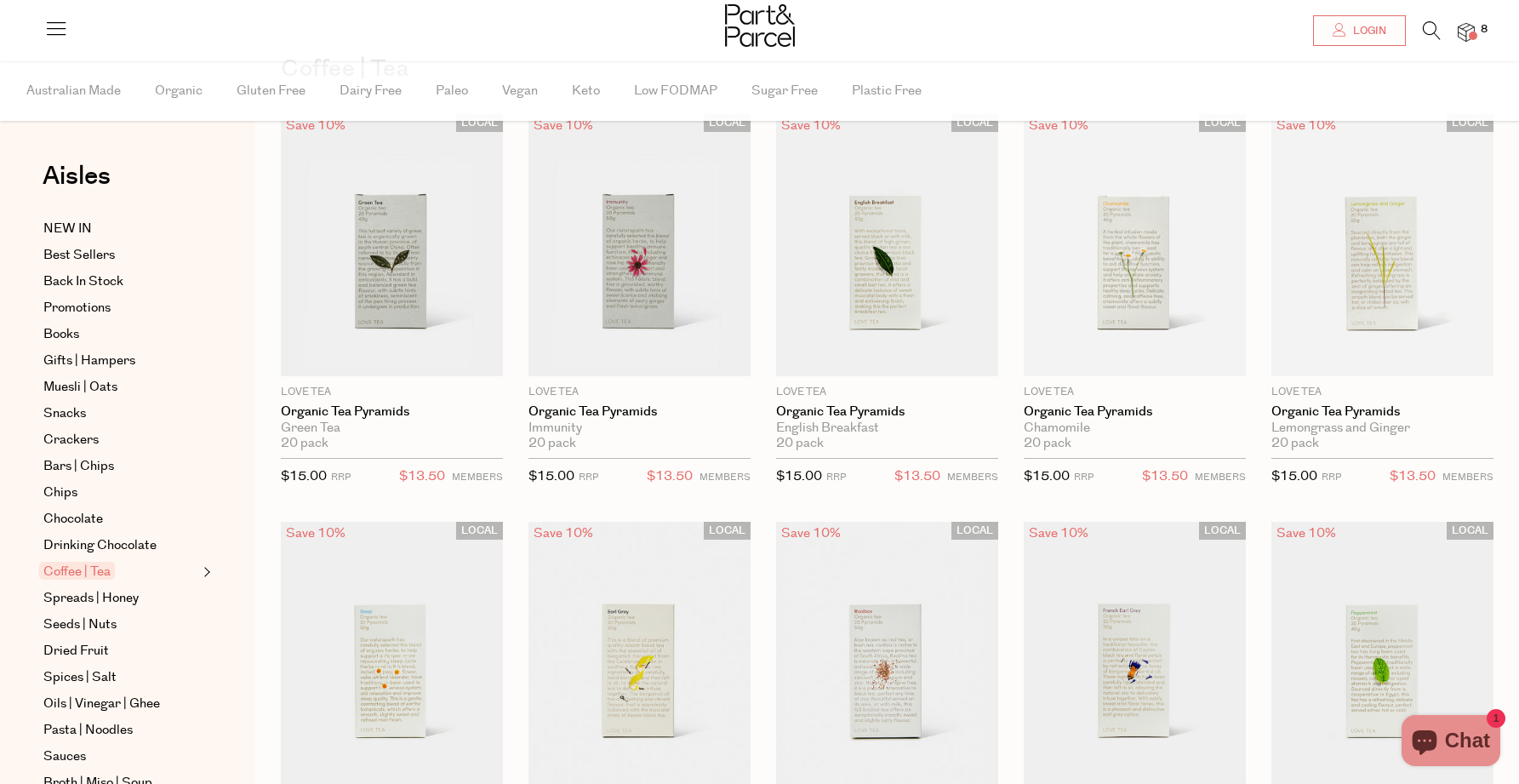
scroll to position [115, 0]
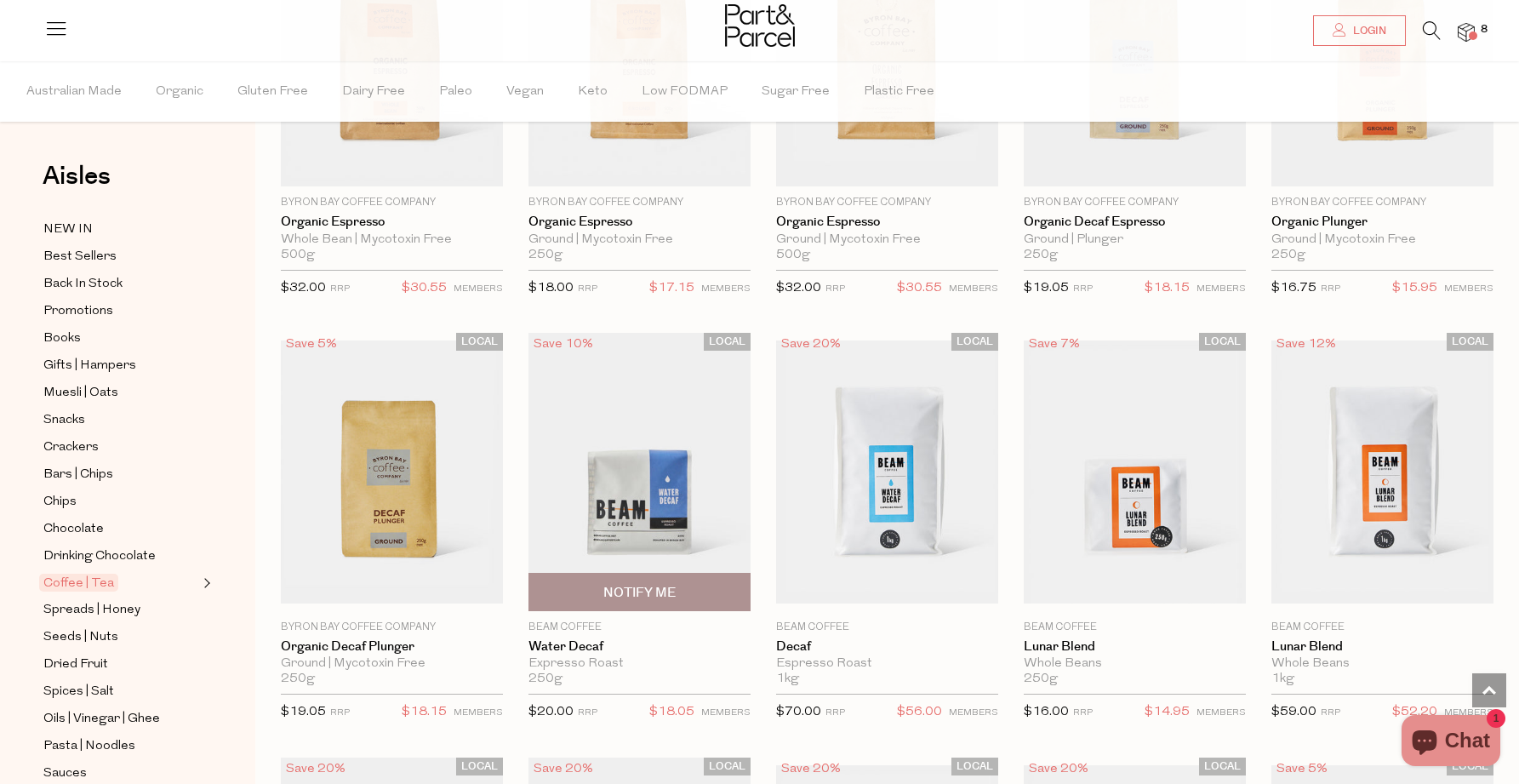
scroll to position [6558, 0]
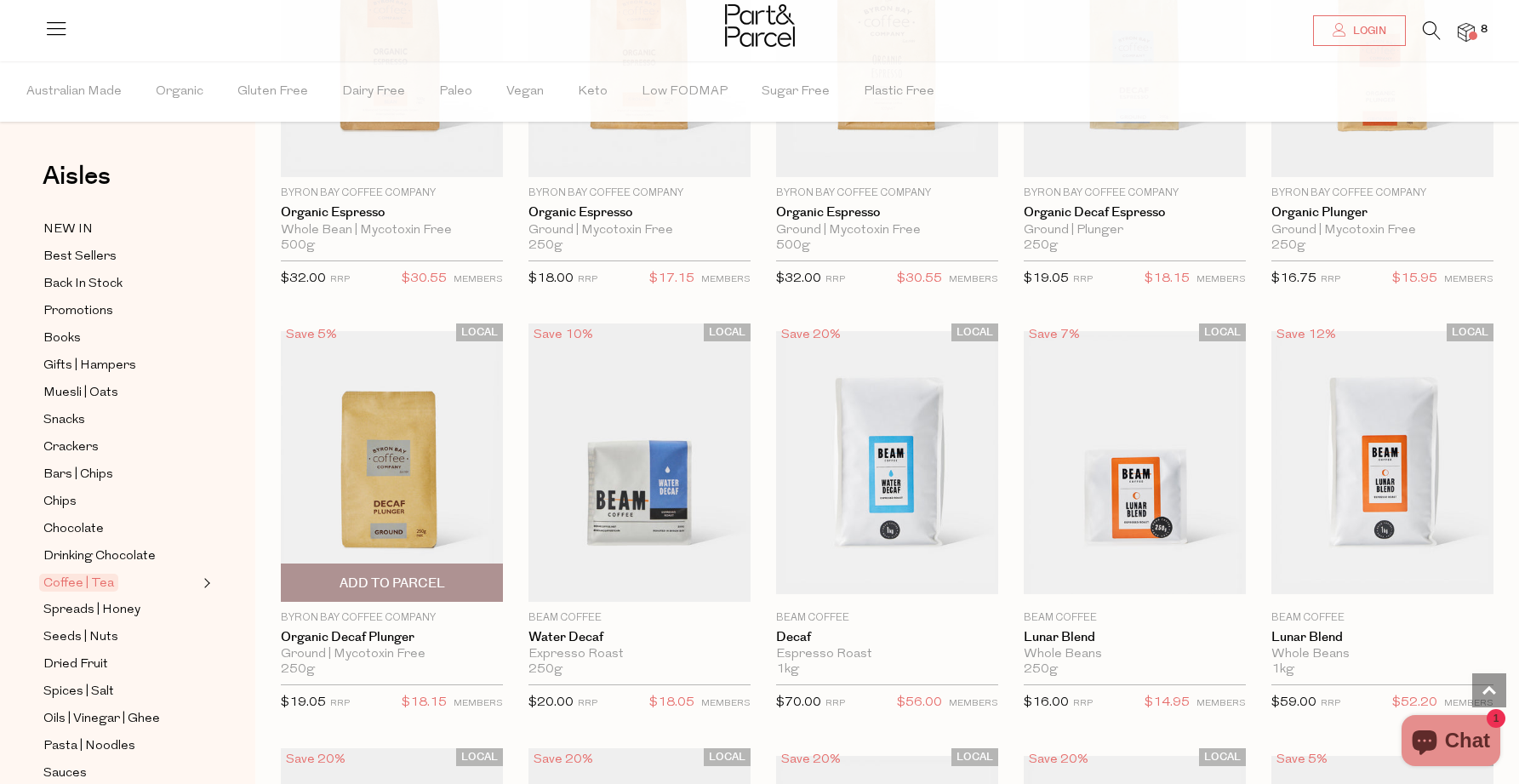
click at [374, 575] on span "Add To Parcel" at bounding box center [392, 583] width 105 height 18
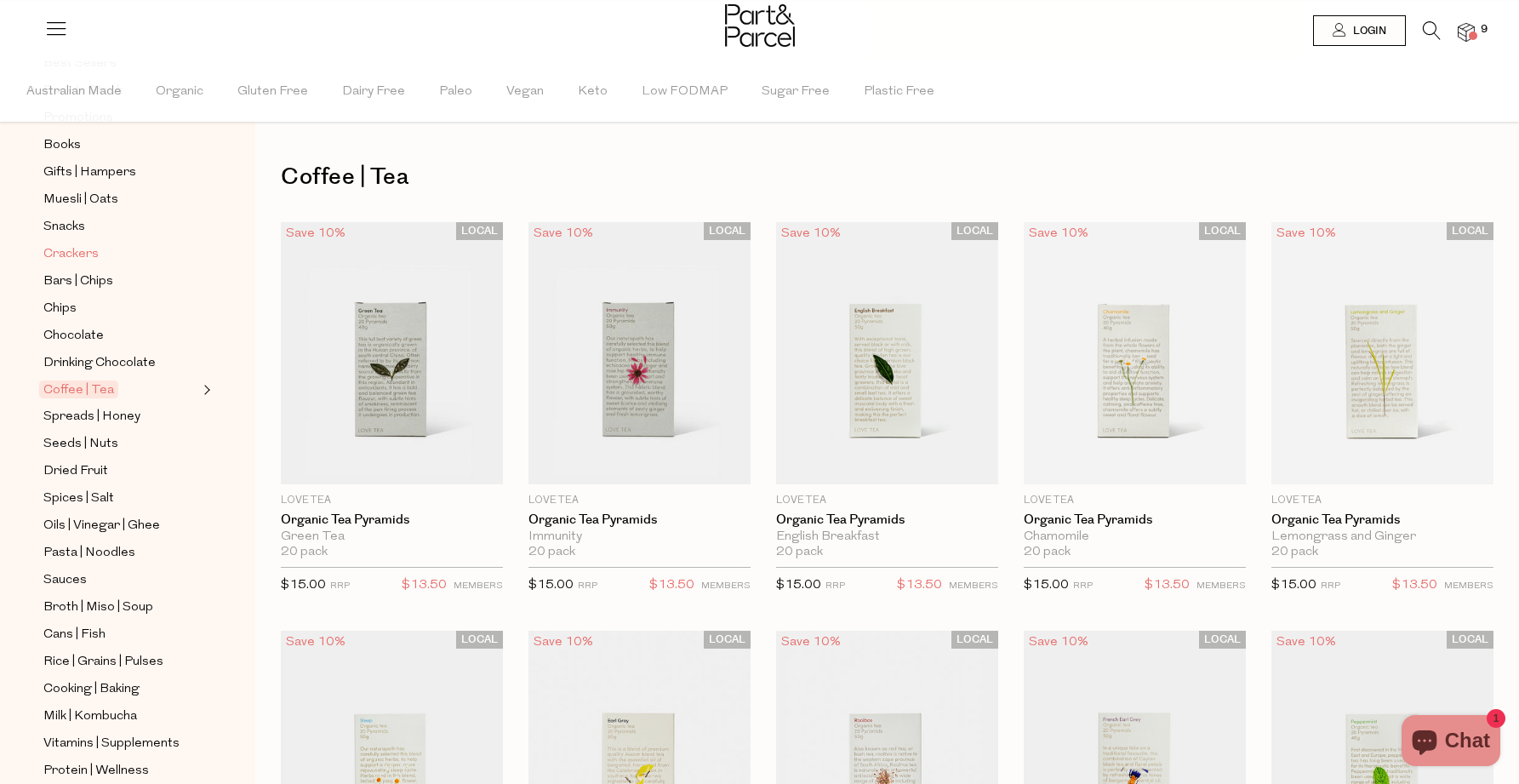
scroll to position [195, 0]
click at [68, 300] on span "Chips" at bounding box center [60, 307] width 33 height 20
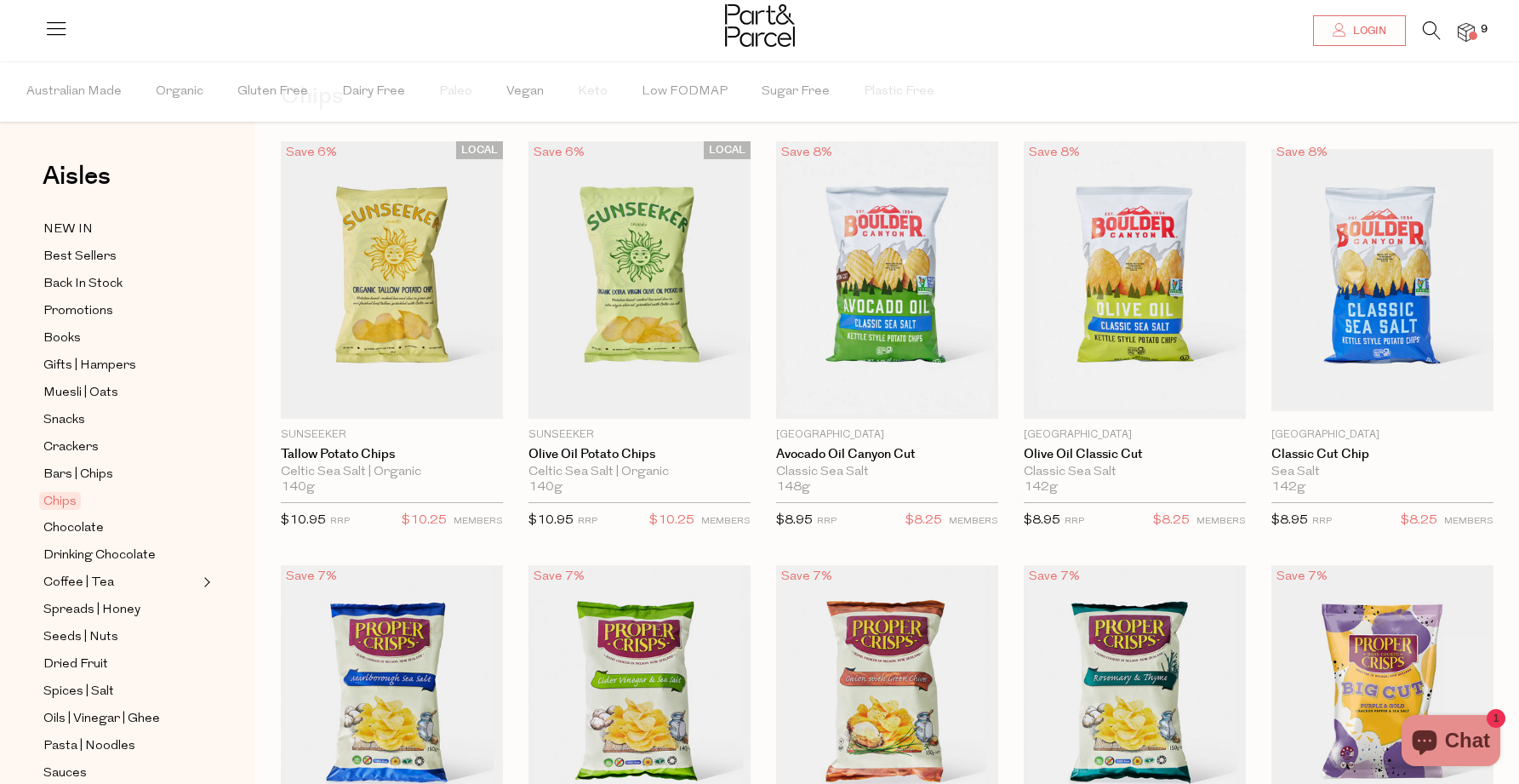
scroll to position [76, 0]
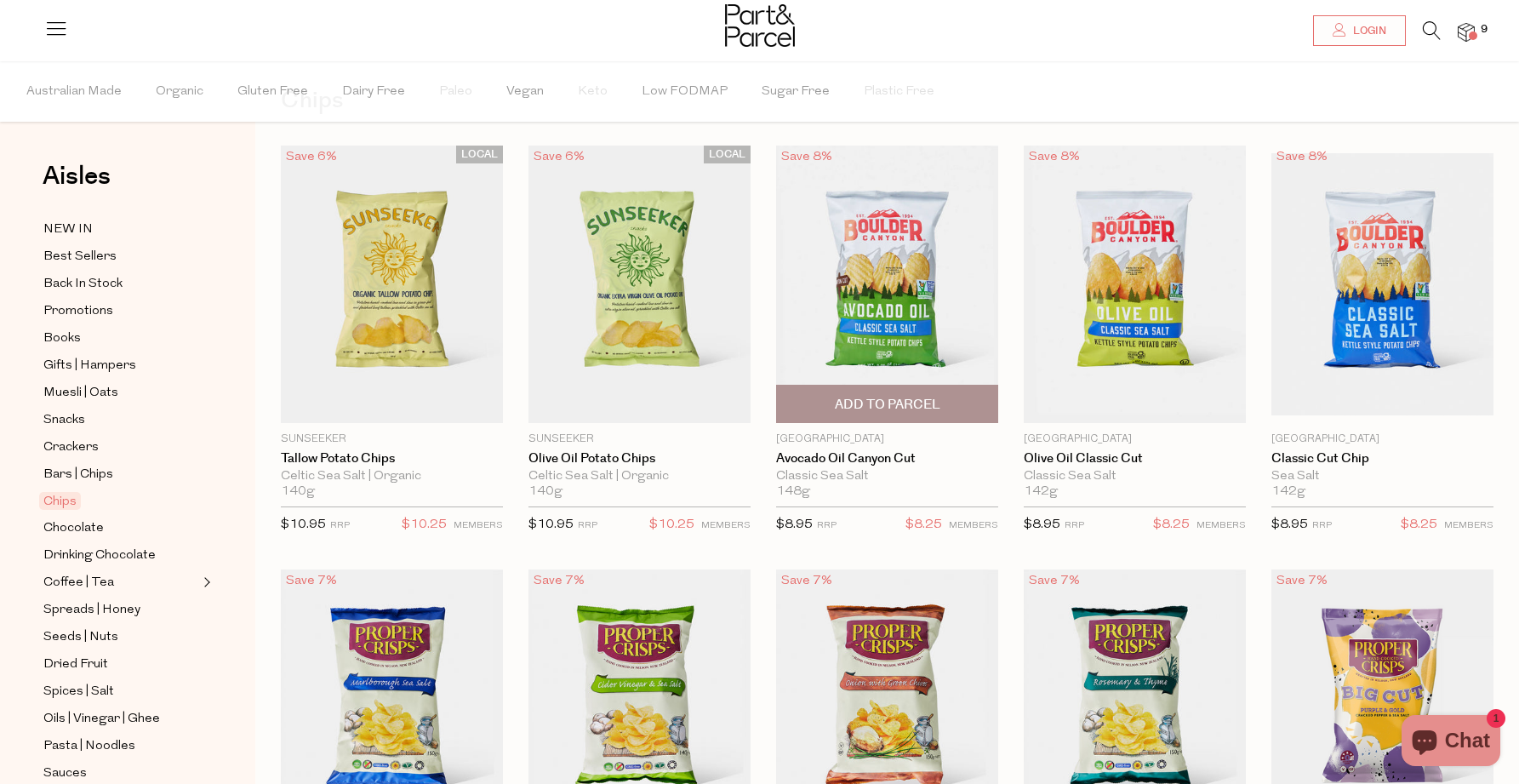
click at [886, 396] on span "Add To Parcel" at bounding box center [886, 405] width 105 height 18
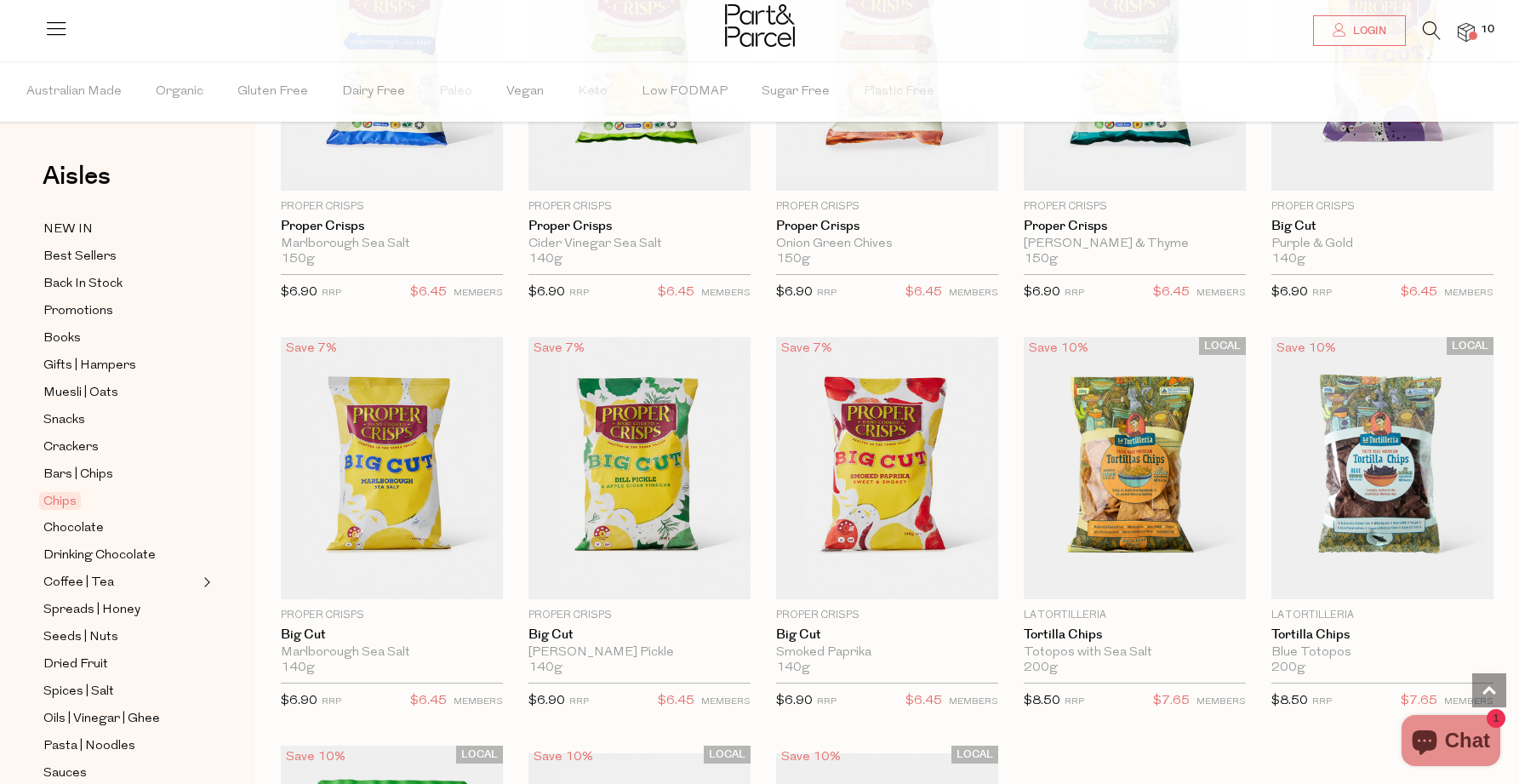
scroll to position [591, 0]
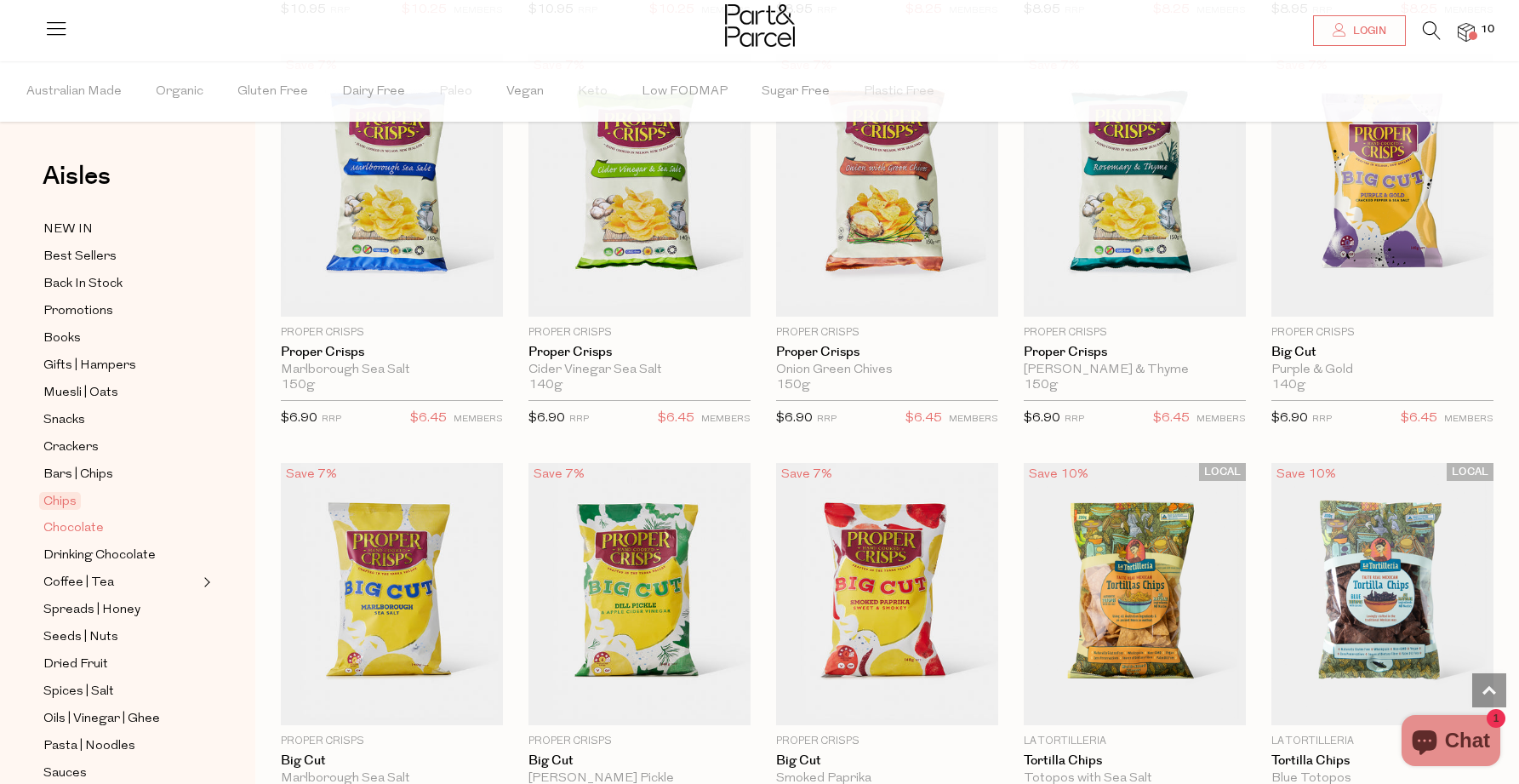
click at [67, 528] on span "Chocolate" at bounding box center [73, 528] width 61 height 20
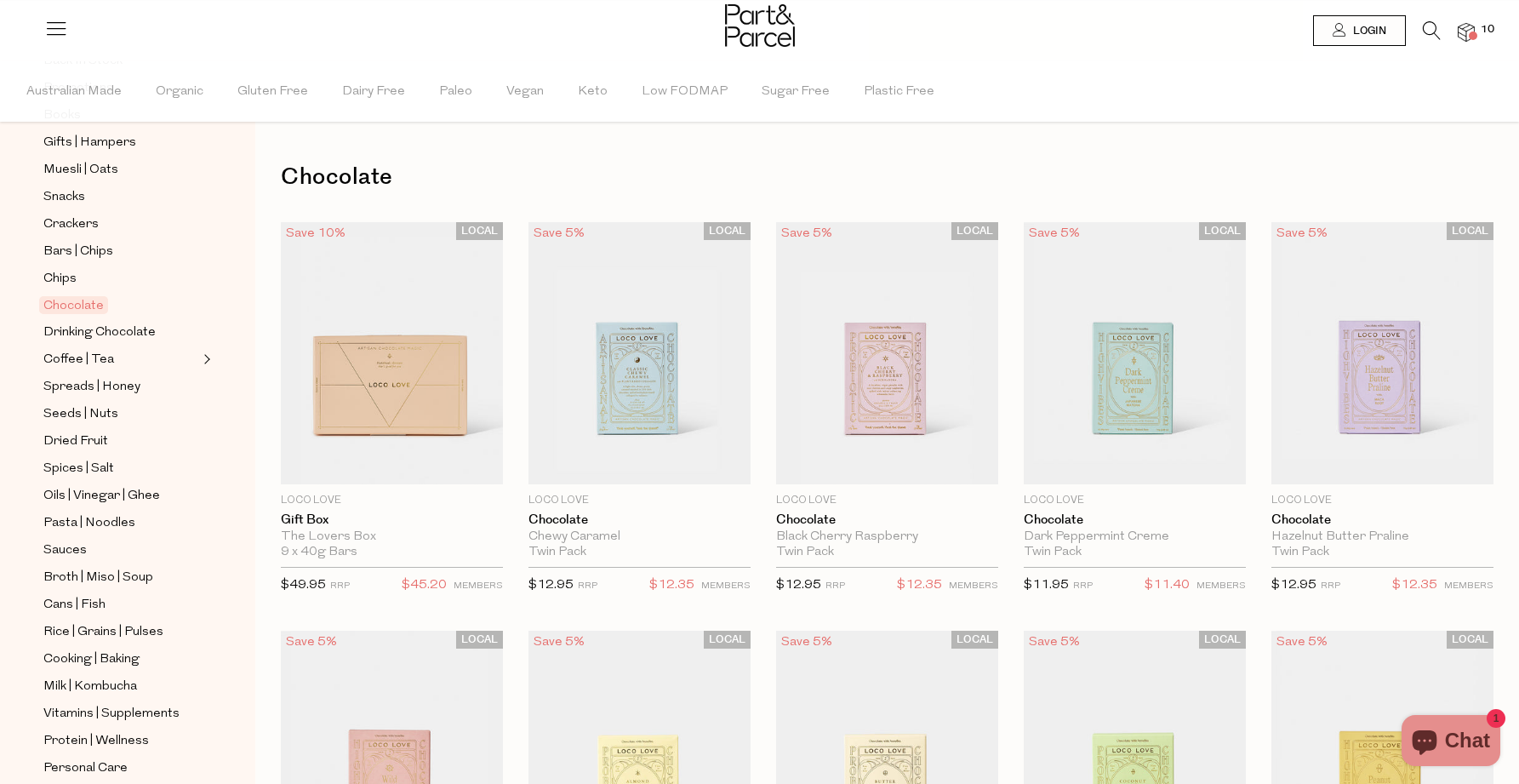
scroll to position [226, 0]
click at [69, 548] on span "Sauces" at bounding box center [65, 546] width 43 height 20
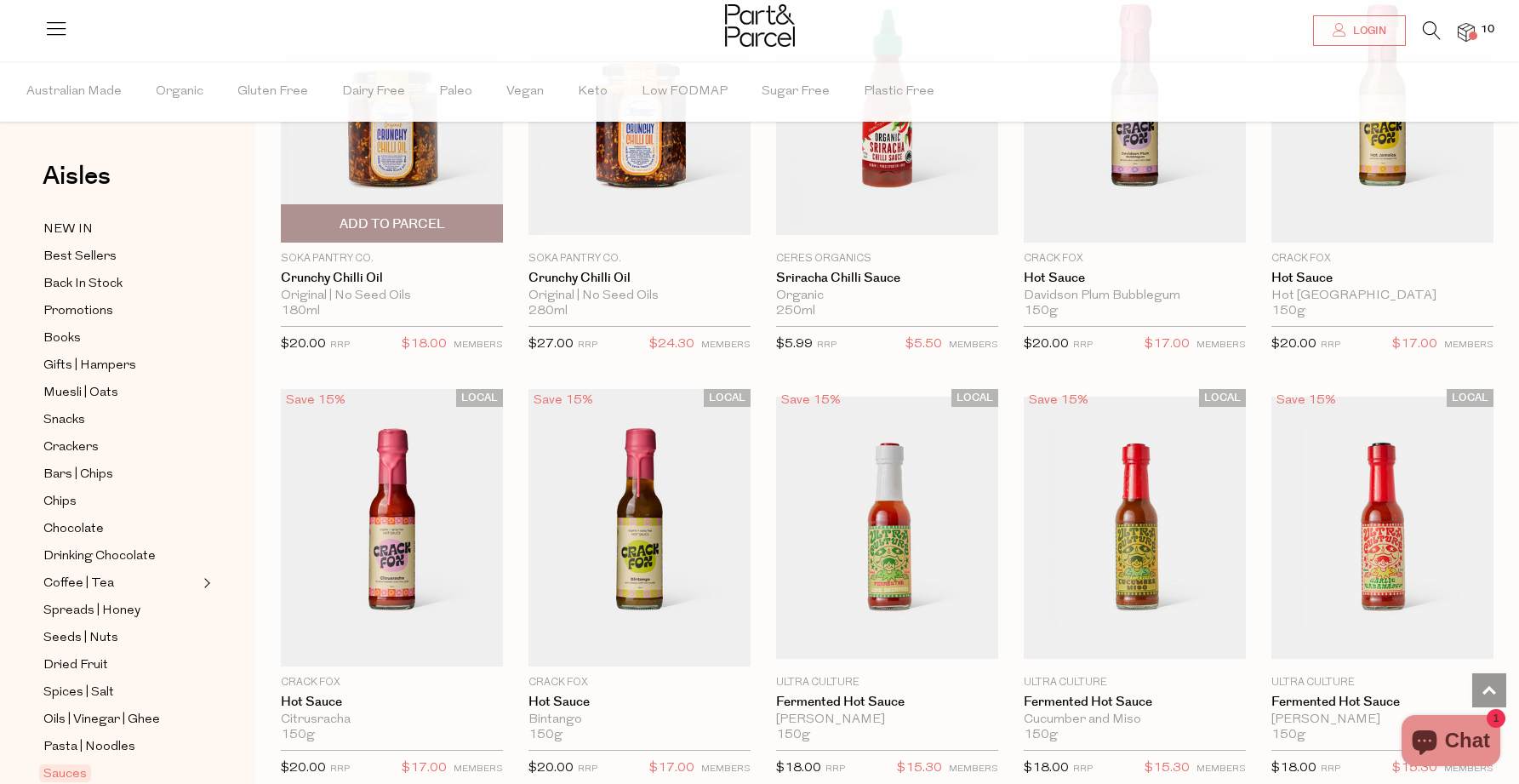
scroll to position [2300, 0]
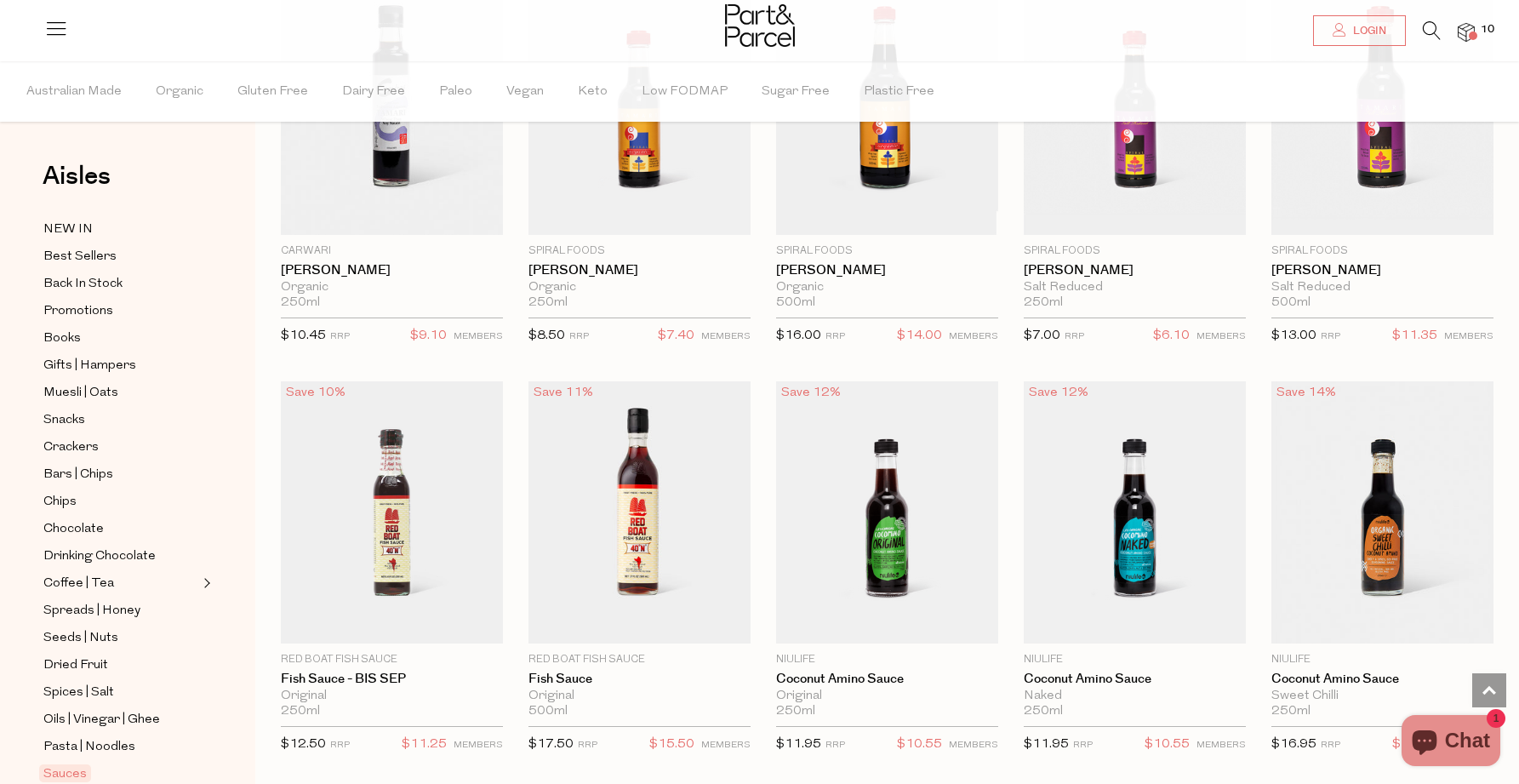
scroll to position [3972, 0]
click at [93, 253] on span "Best Sellers" at bounding box center [80, 257] width 73 height 20
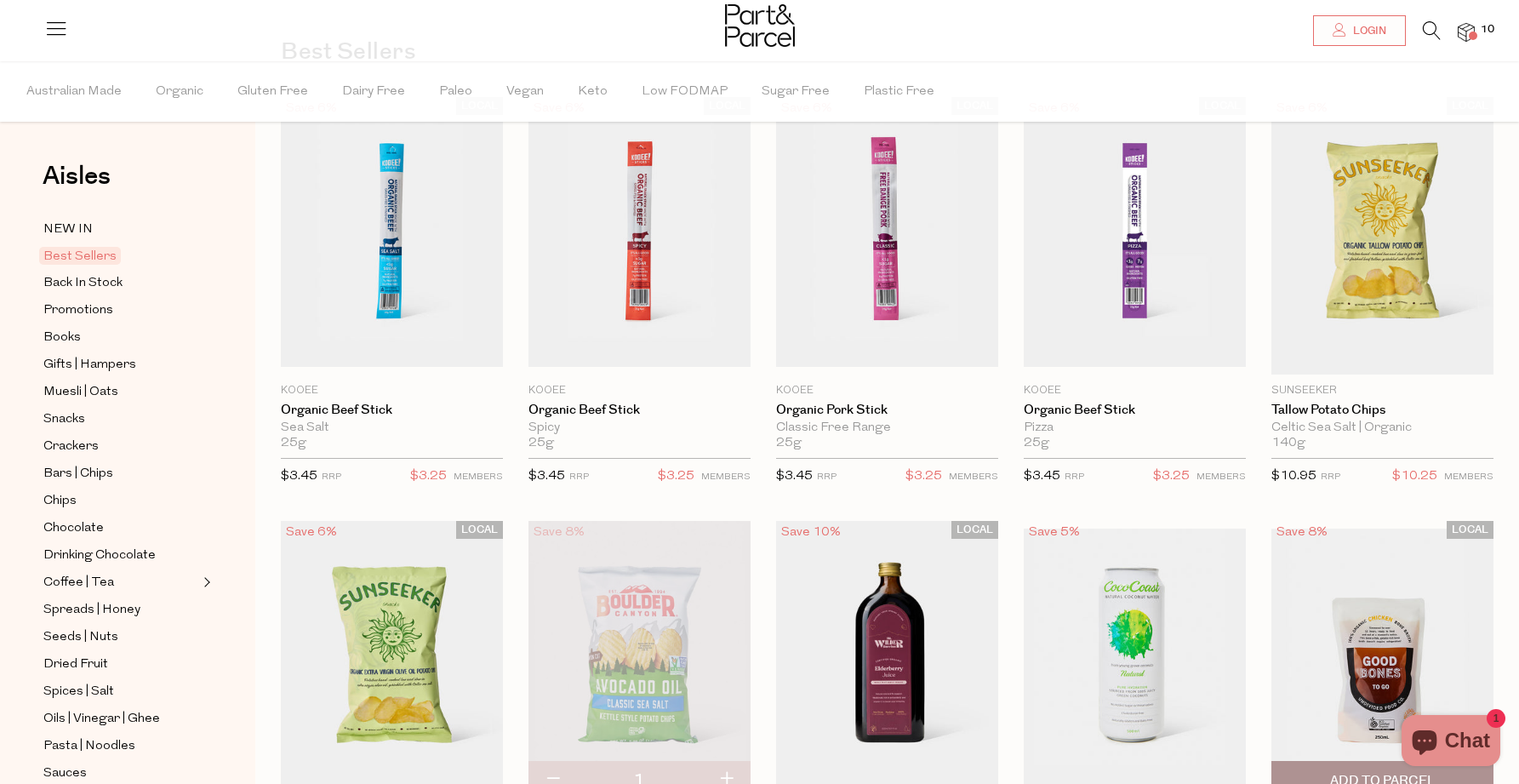
scroll to position [125, 0]
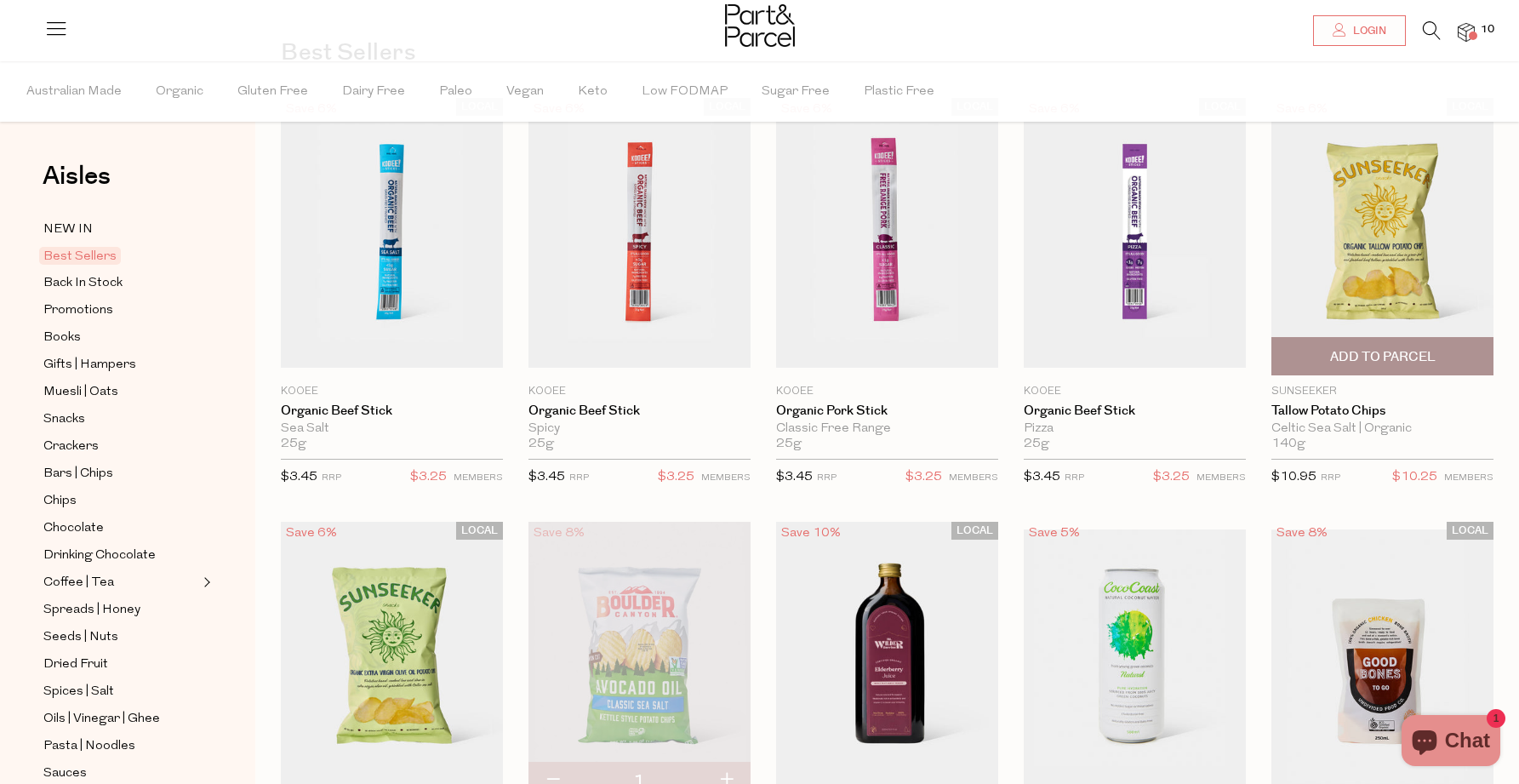
click at [1388, 354] on span "Add To Parcel" at bounding box center [1382, 356] width 105 height 18
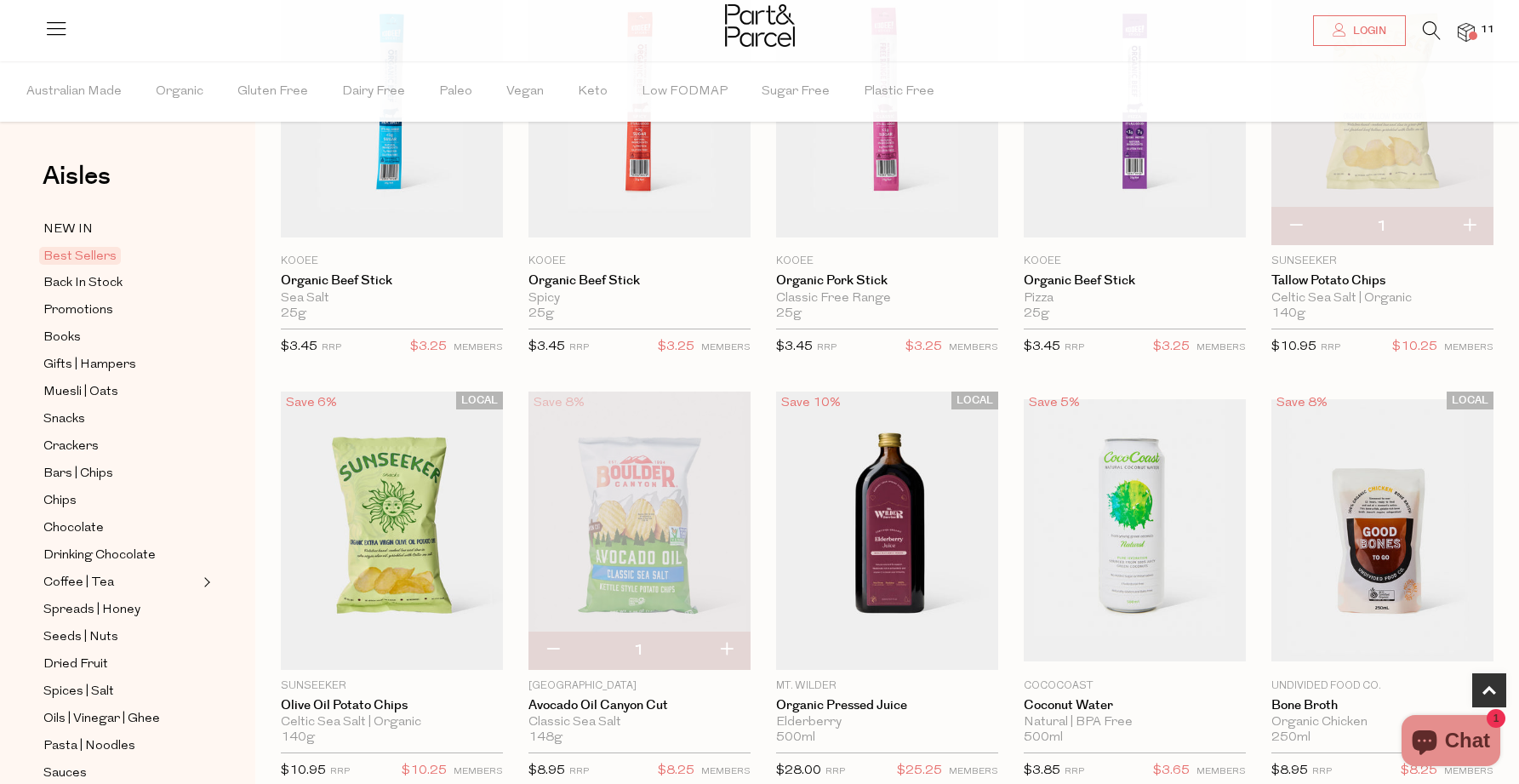
scroll to position [247, 0]
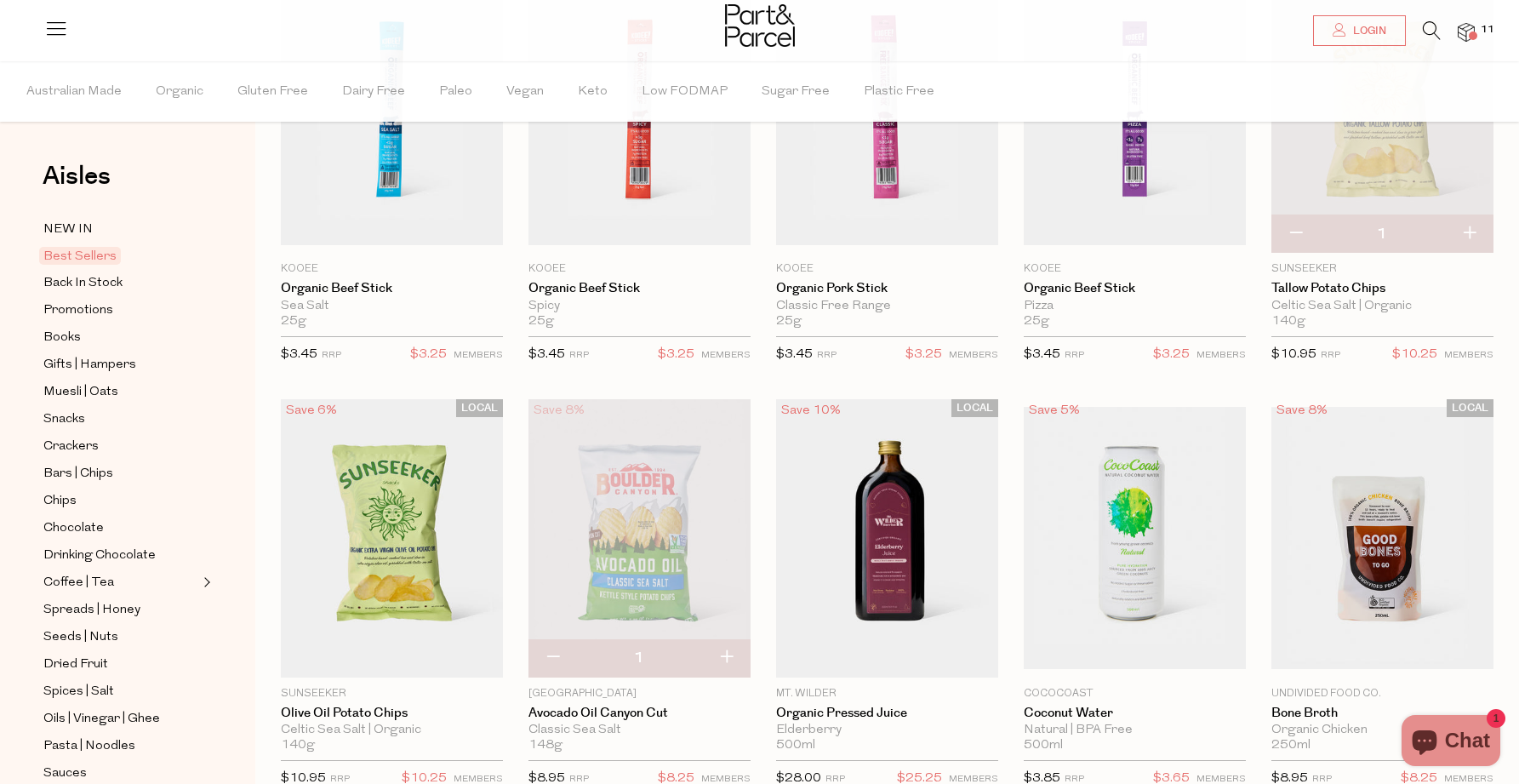
click at [1302, 233] on button "button" at bounding box center [1296, 234] width 48 height 38
type input "0"
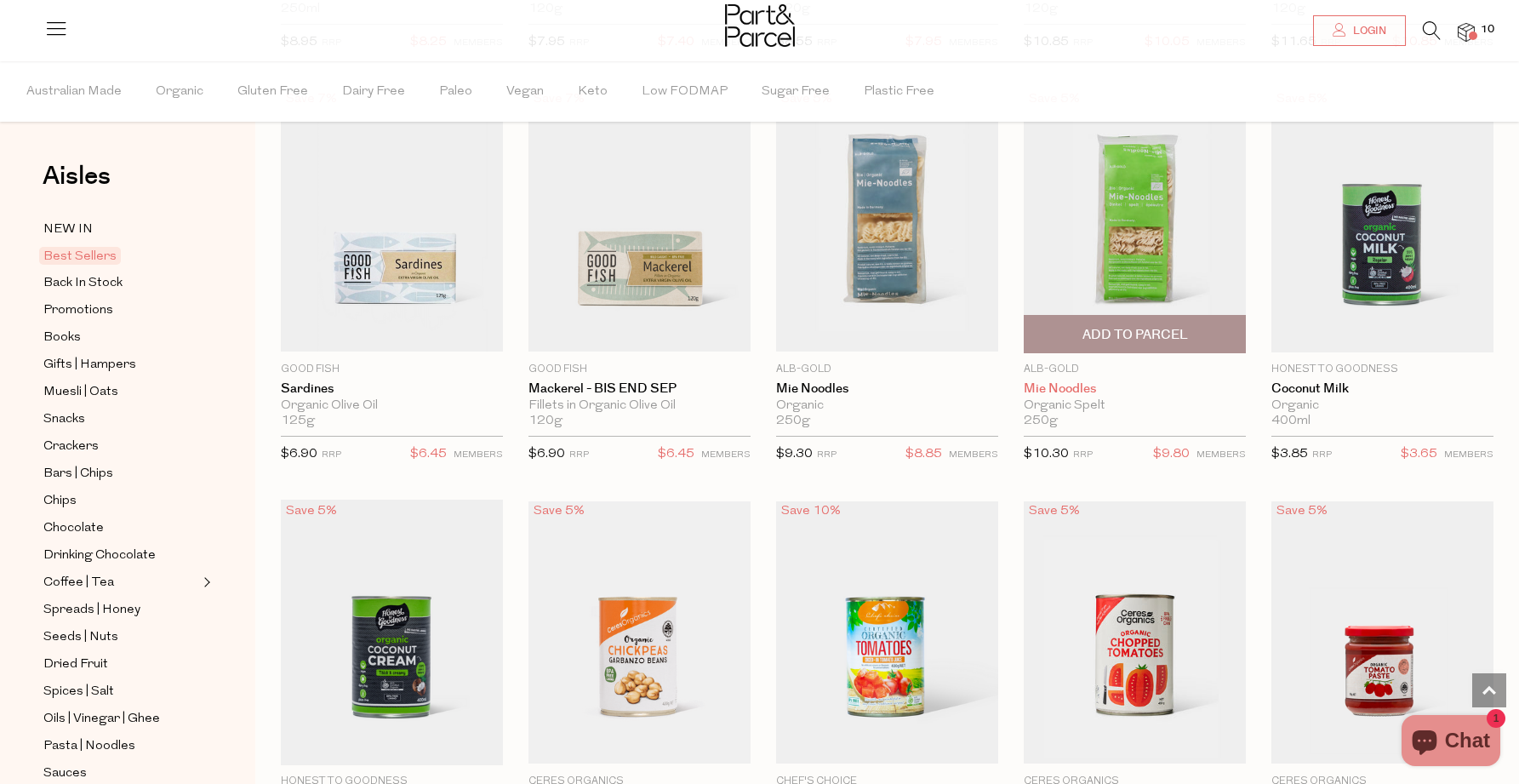
scroll to position [1393, 0]
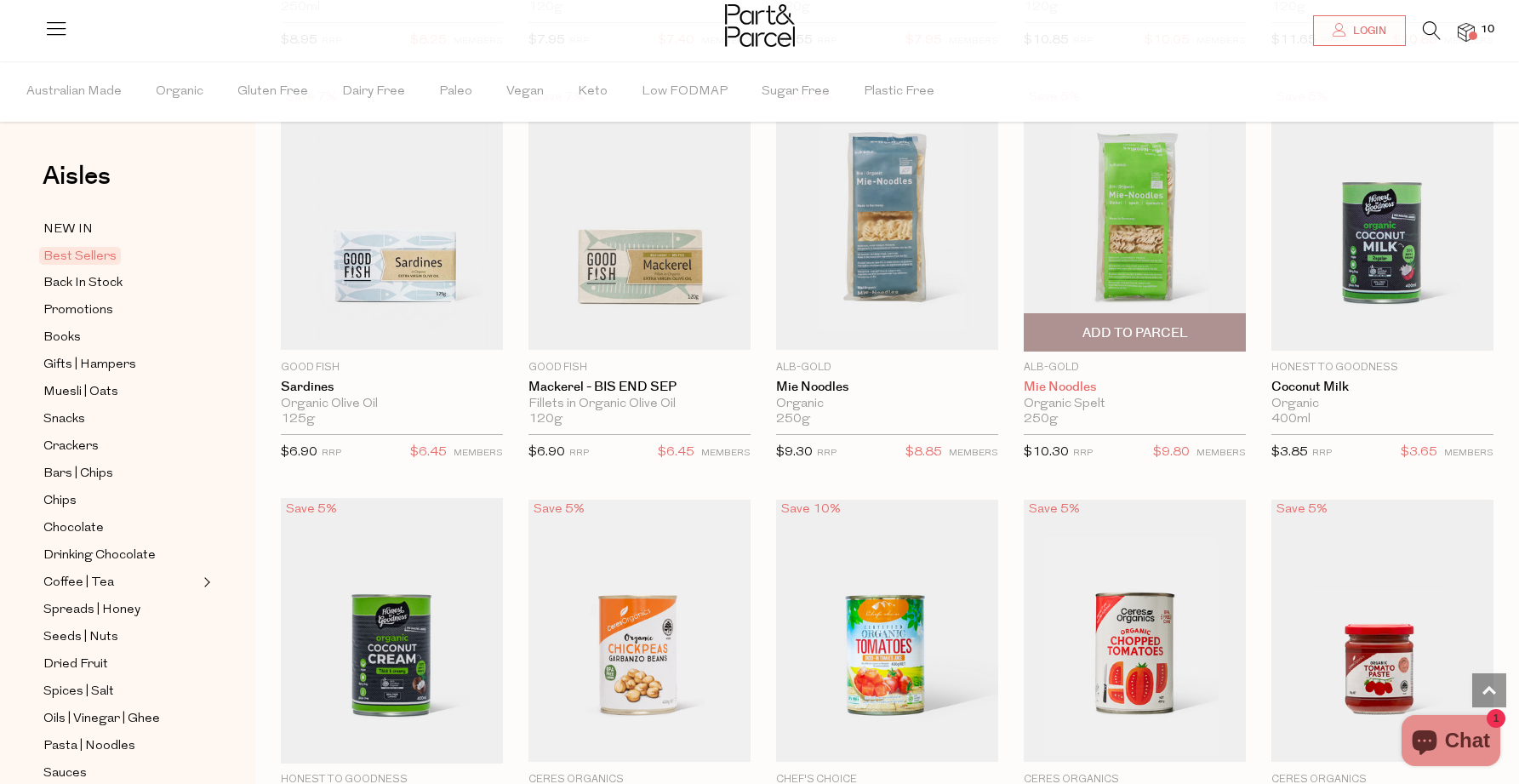
click at [1065, 382] on link "Mie Noodles" at bounding box center [1135, 387] width 222 height 15
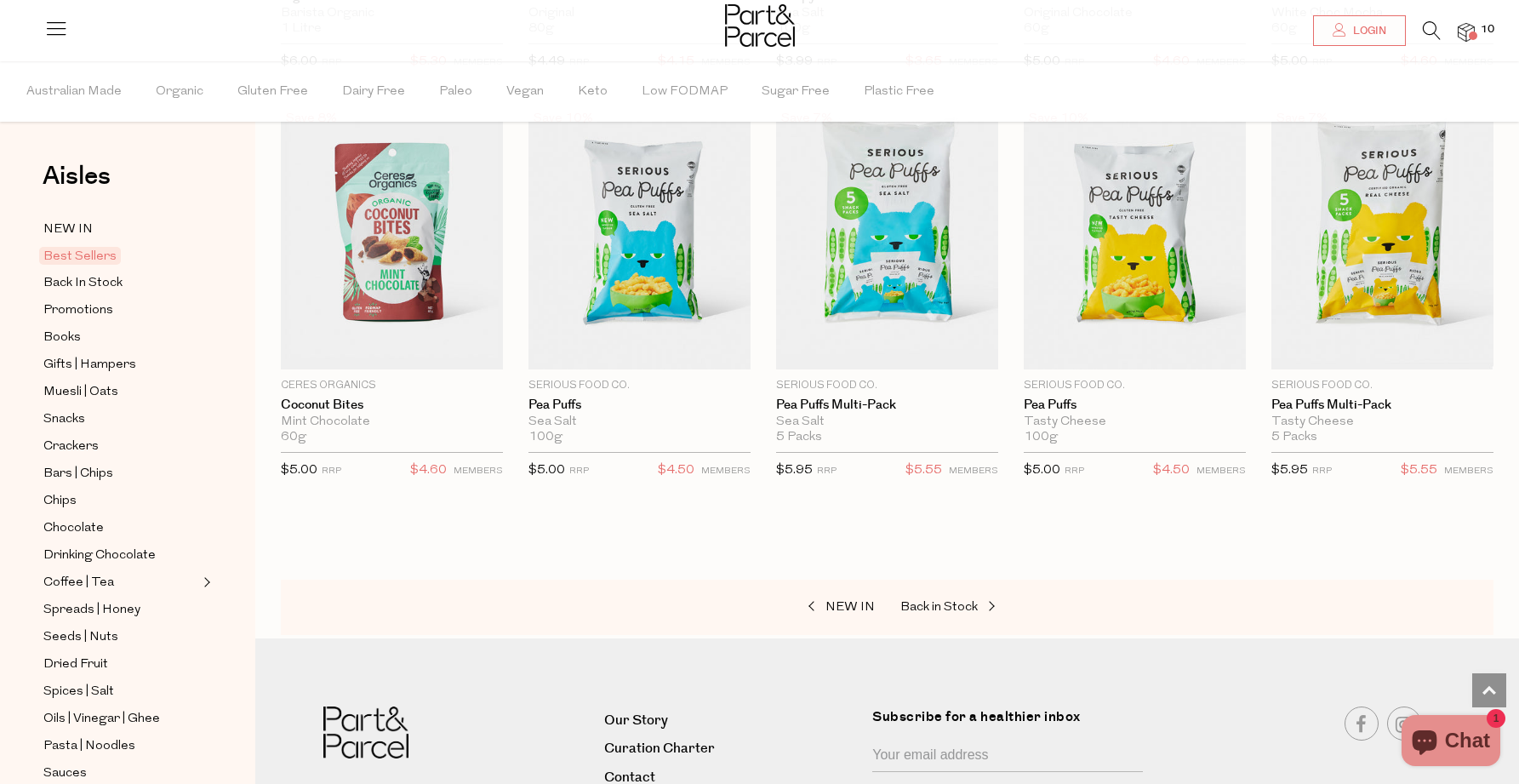
scroll to position [3009, 0]
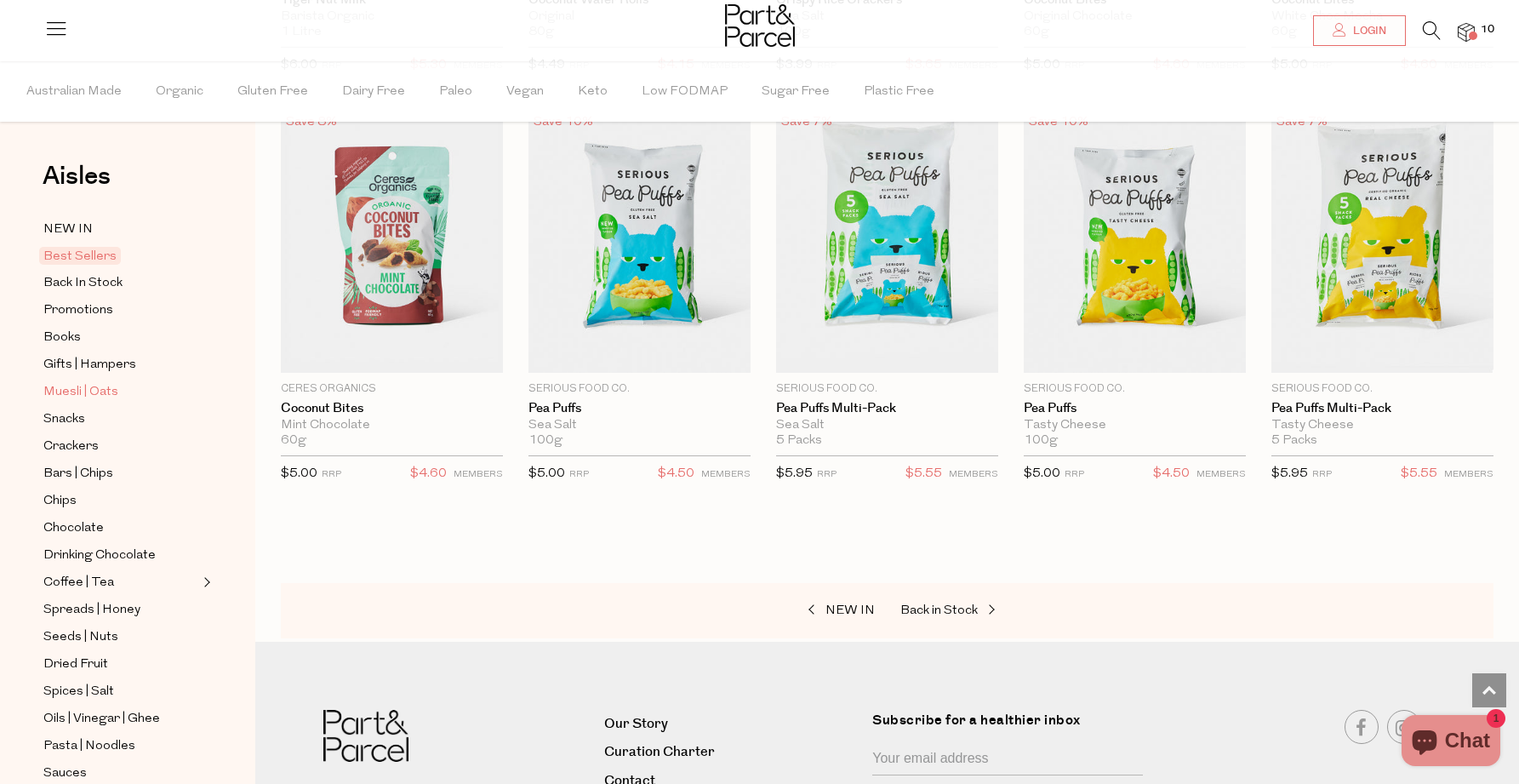
click at [94, 398] on span "Muesli | Oats" at bounding box center [81, 392] width 75 height 20
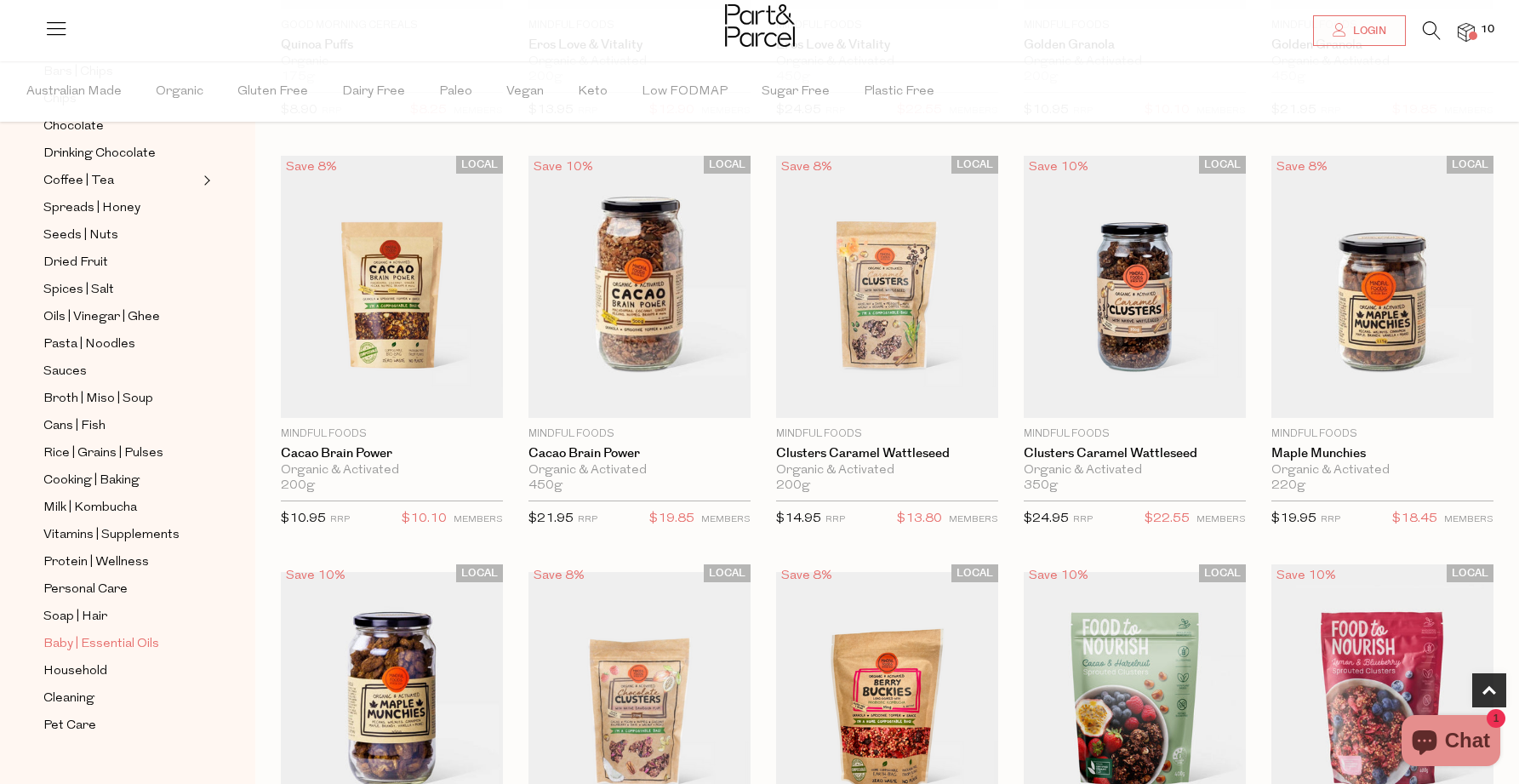
scroll to position [428, 0]
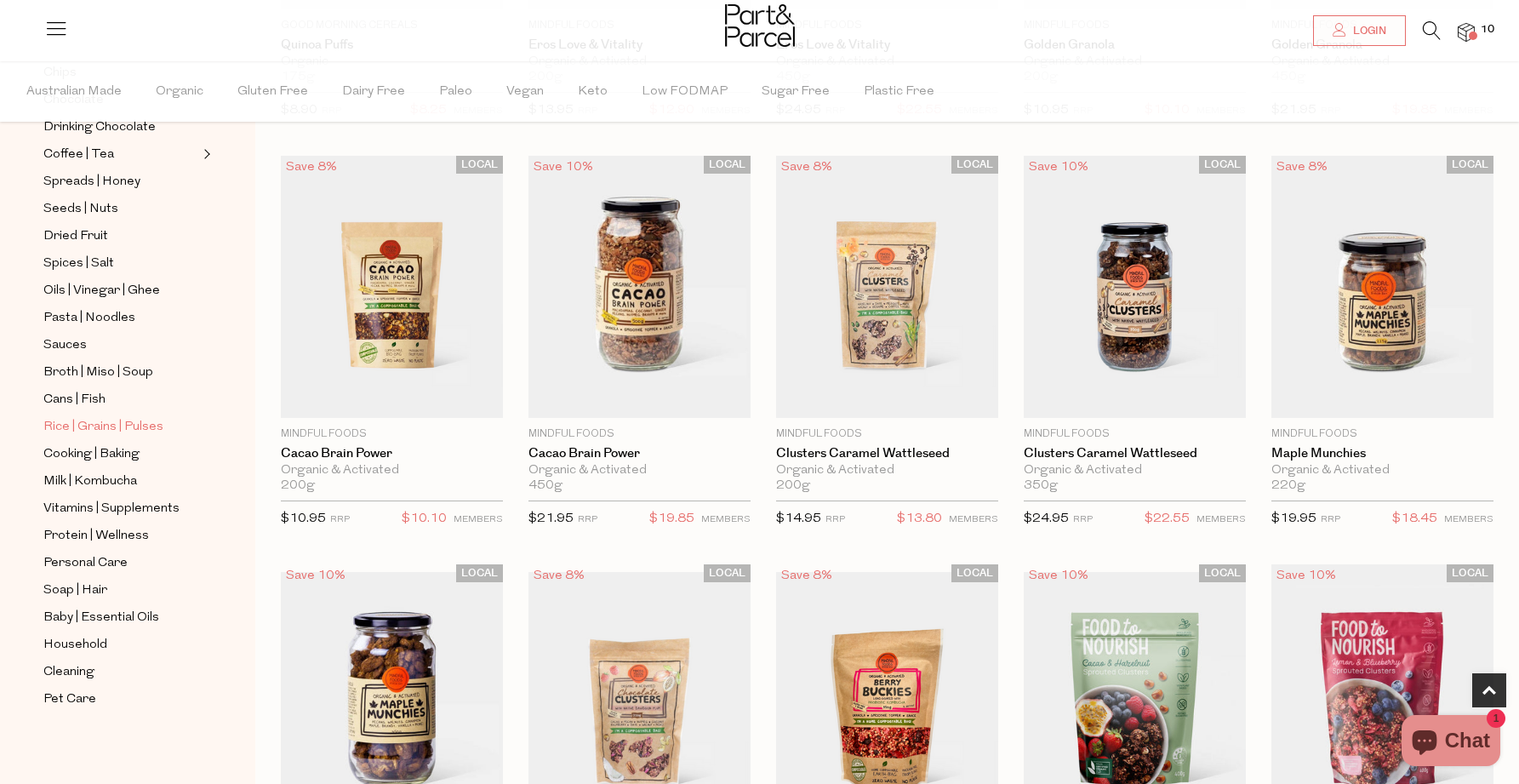
click at [118, 419] on span "Rice | Grains | Pulses" at bounding box center [103, 427] width 120 height 20
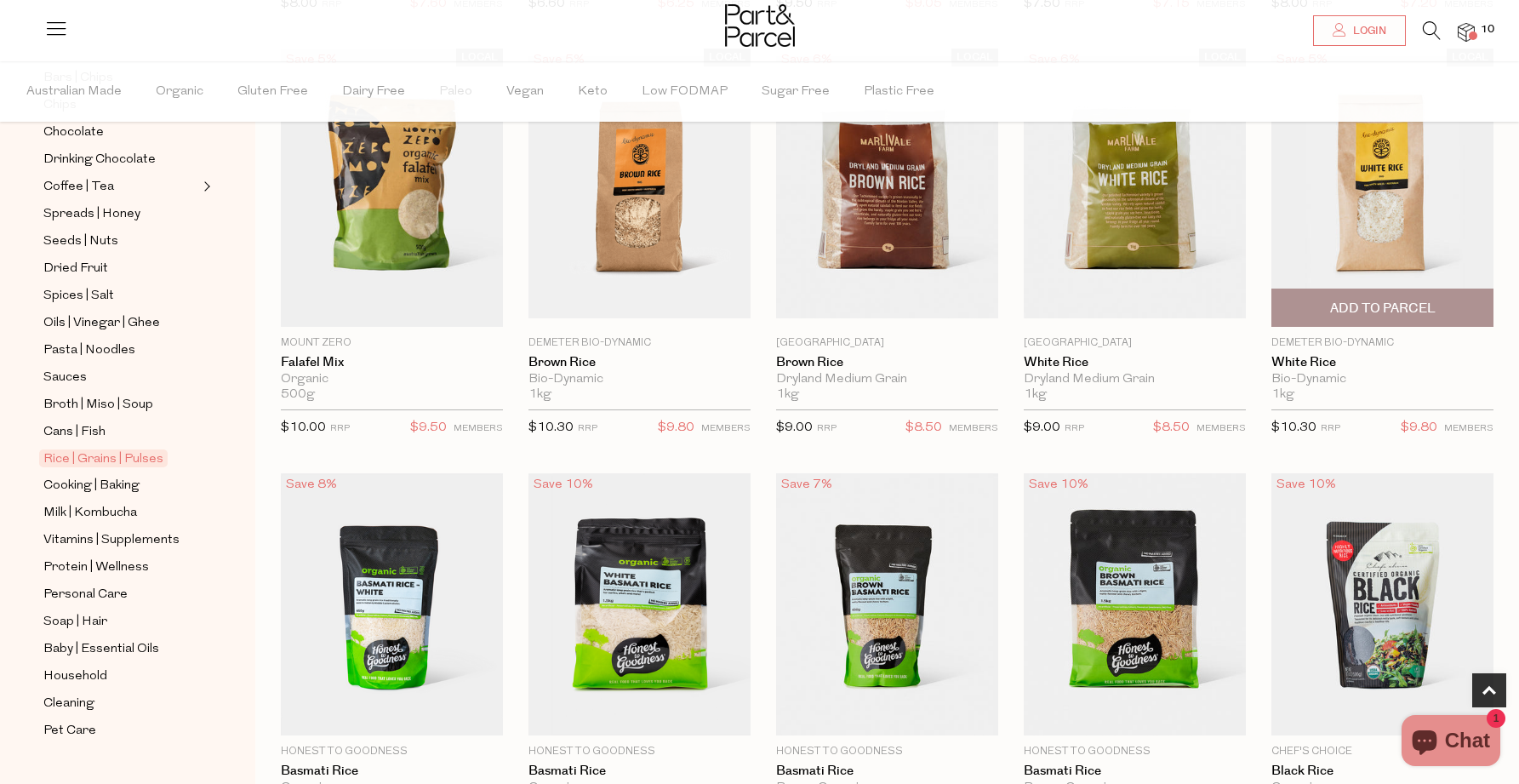
scroll to position [599, 0]
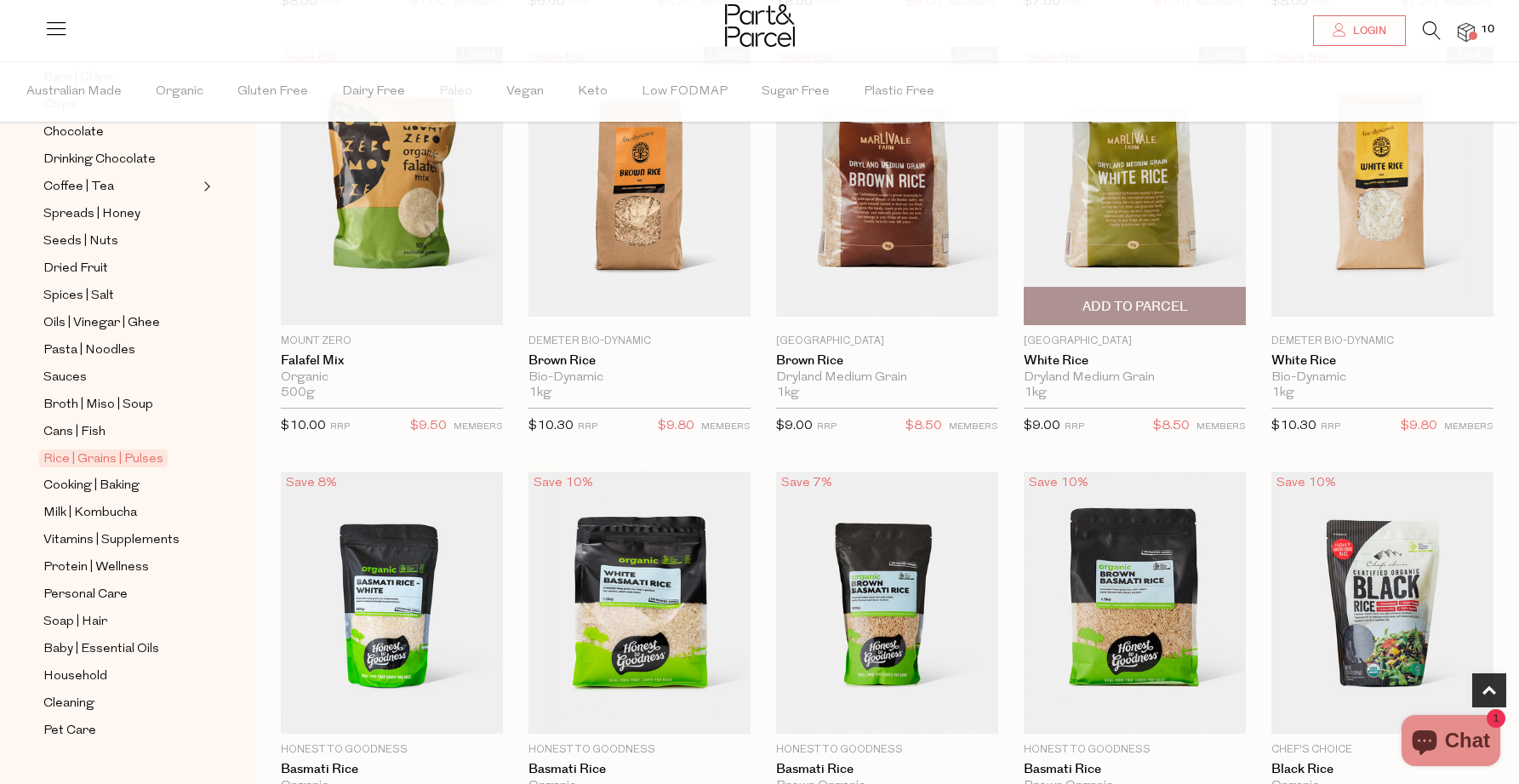
click at [1159, 306] on span "Add To Parcel" at bounding box center [1135, 306] width 105 height 18
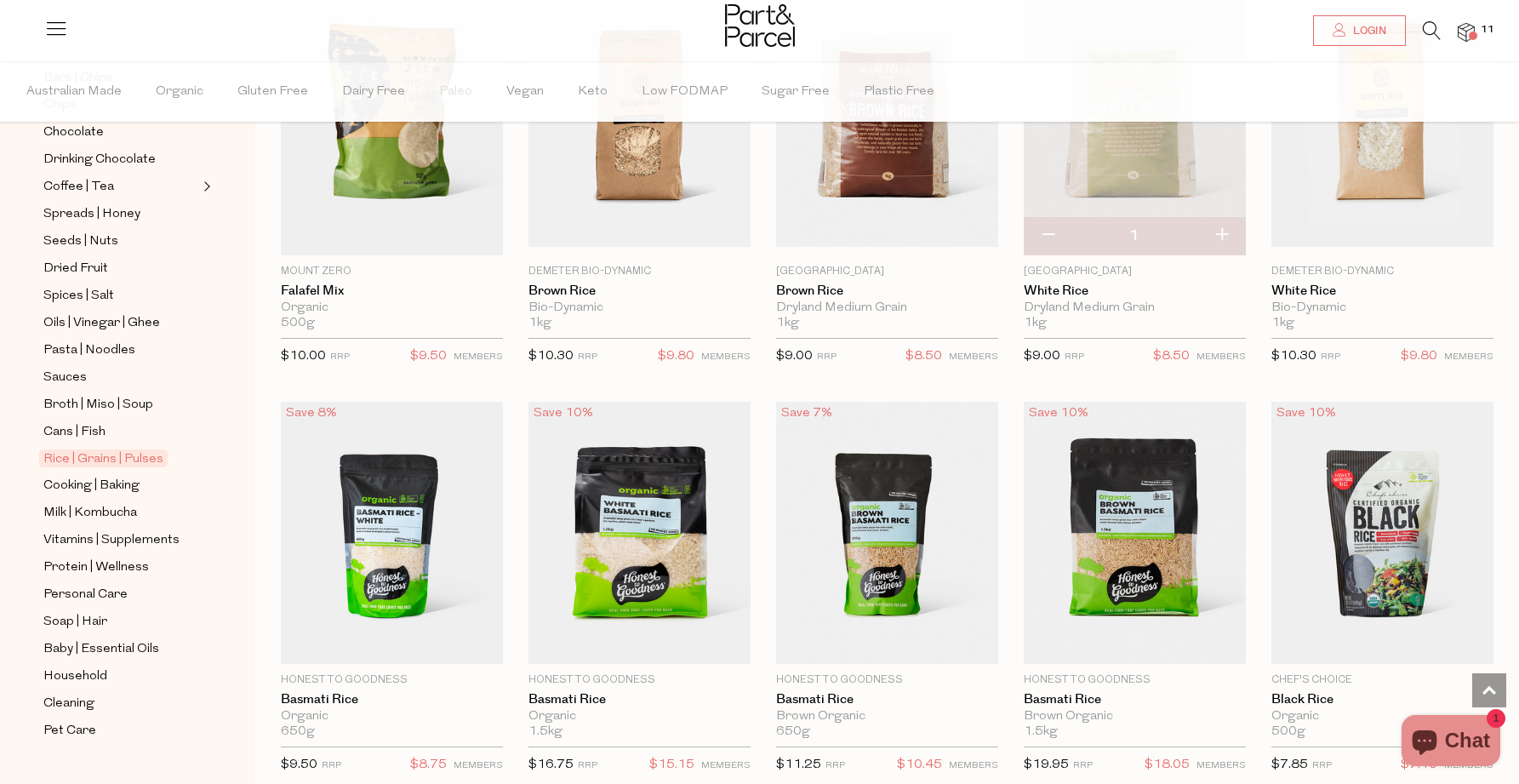
scroll to position [434, 0]
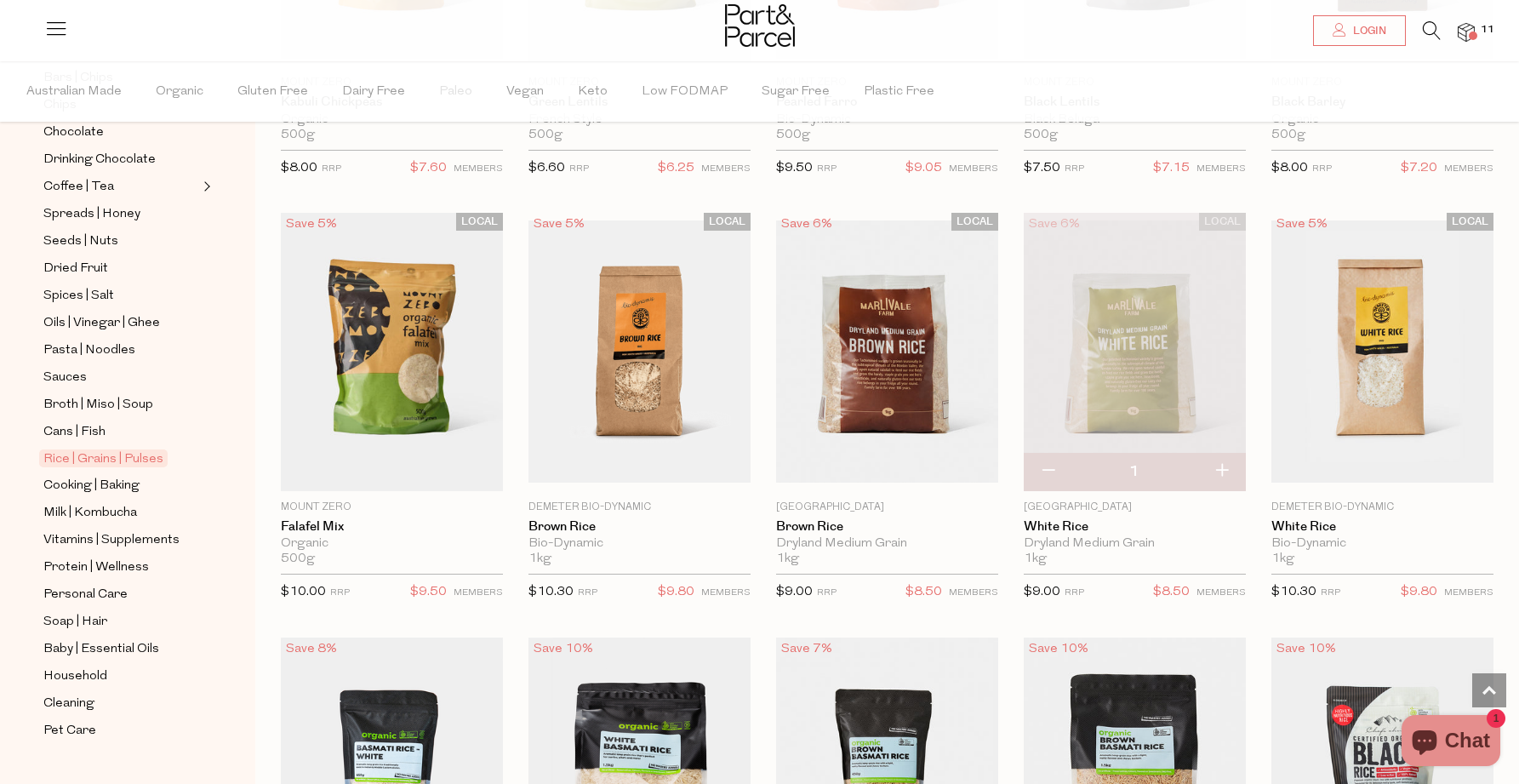
click at [1465, 24] on img at bounding box center [1467, 33] width 17 height 19
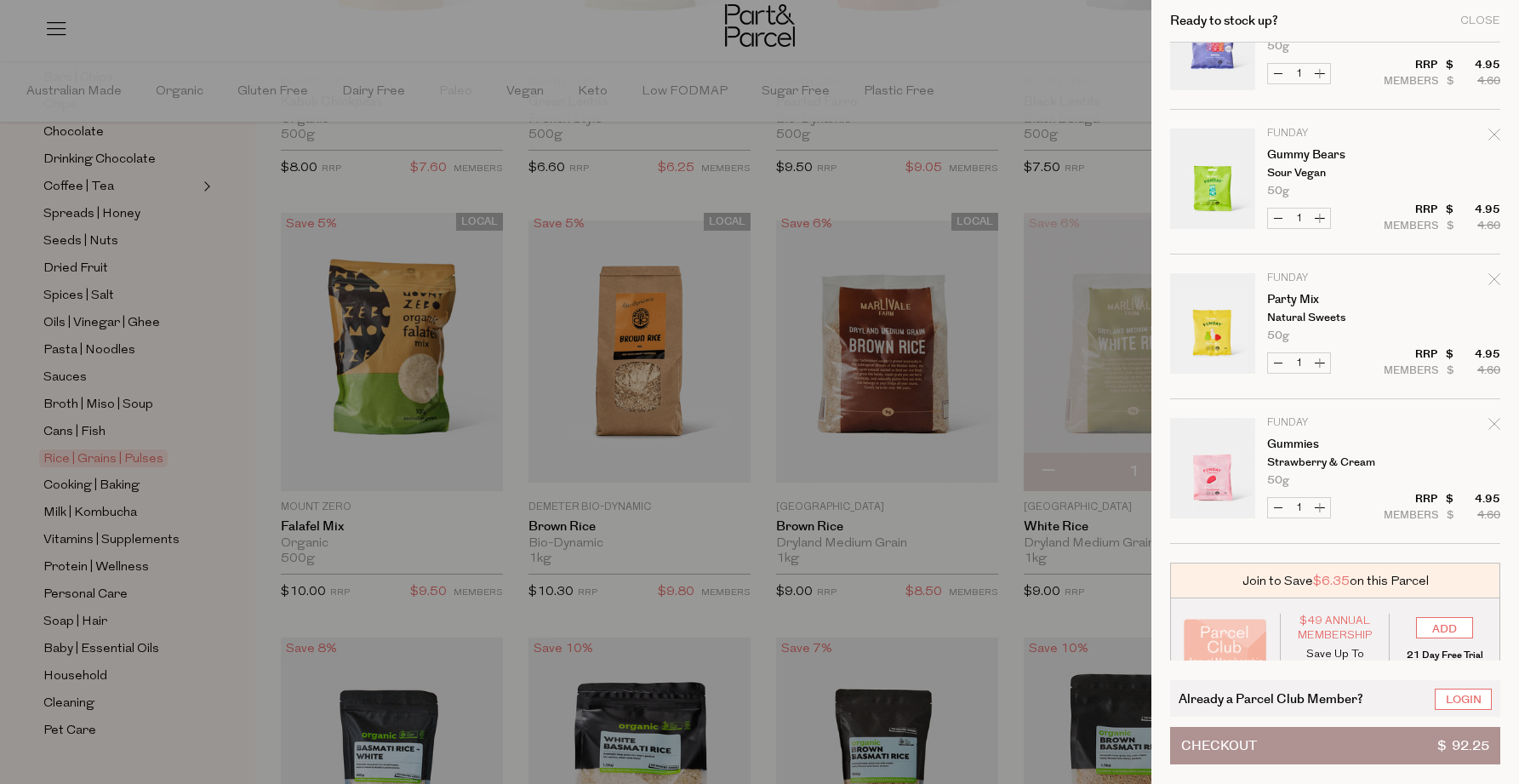
scroll to position [1121, 0]
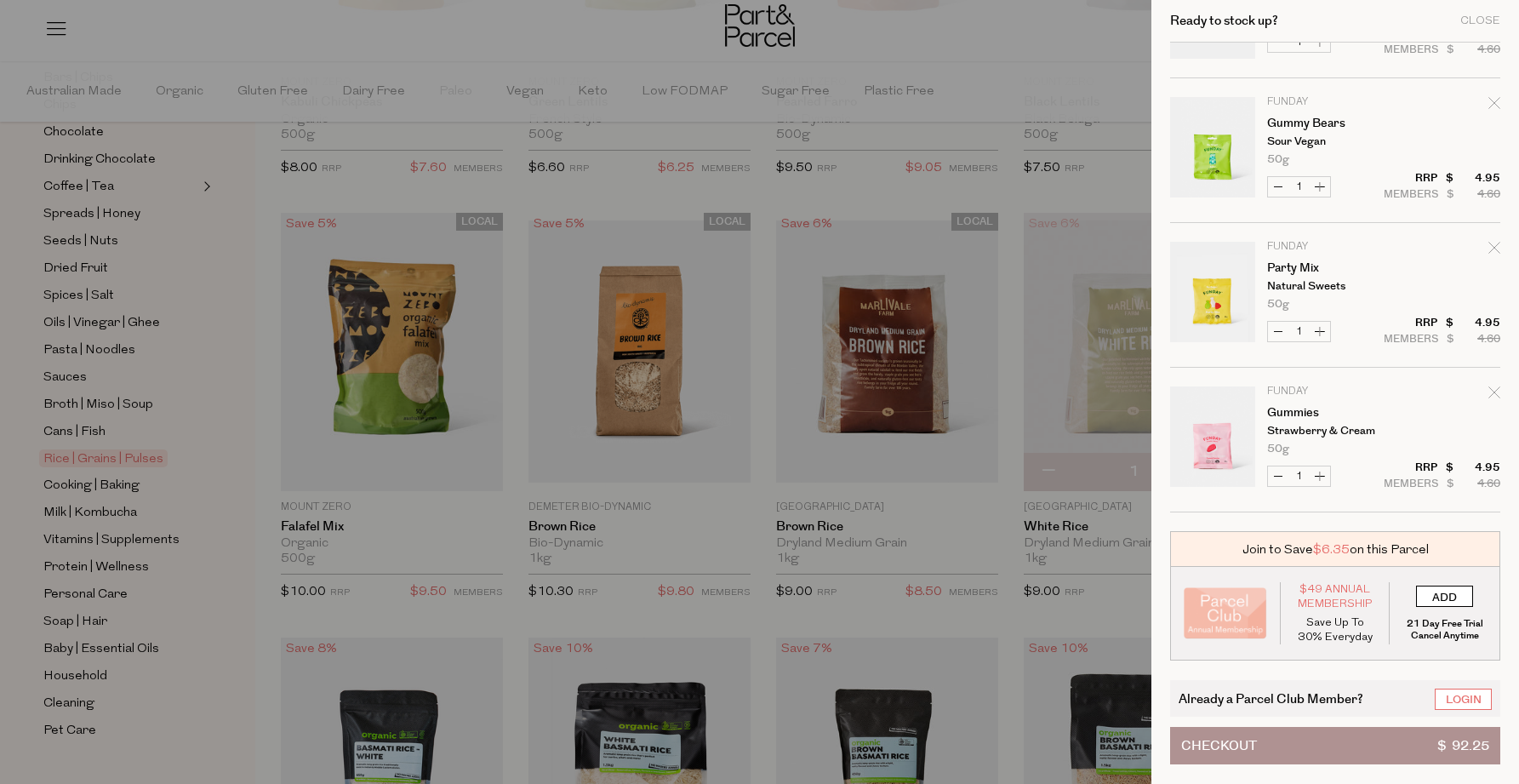
click at [1460, 599] on input "ADD" at bounding box center [1444, 596] width 57 height 21
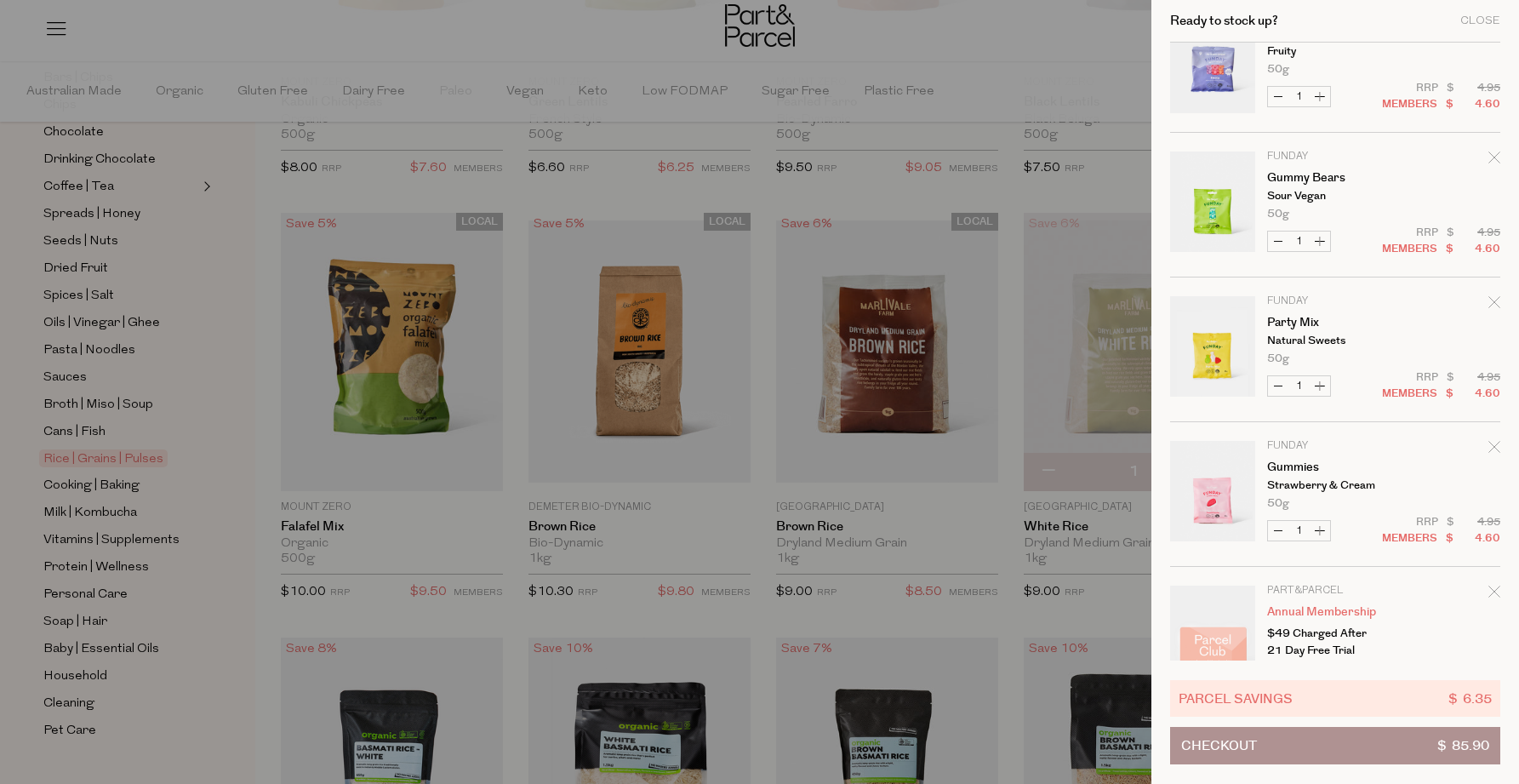
scroll to position [1112, 0]
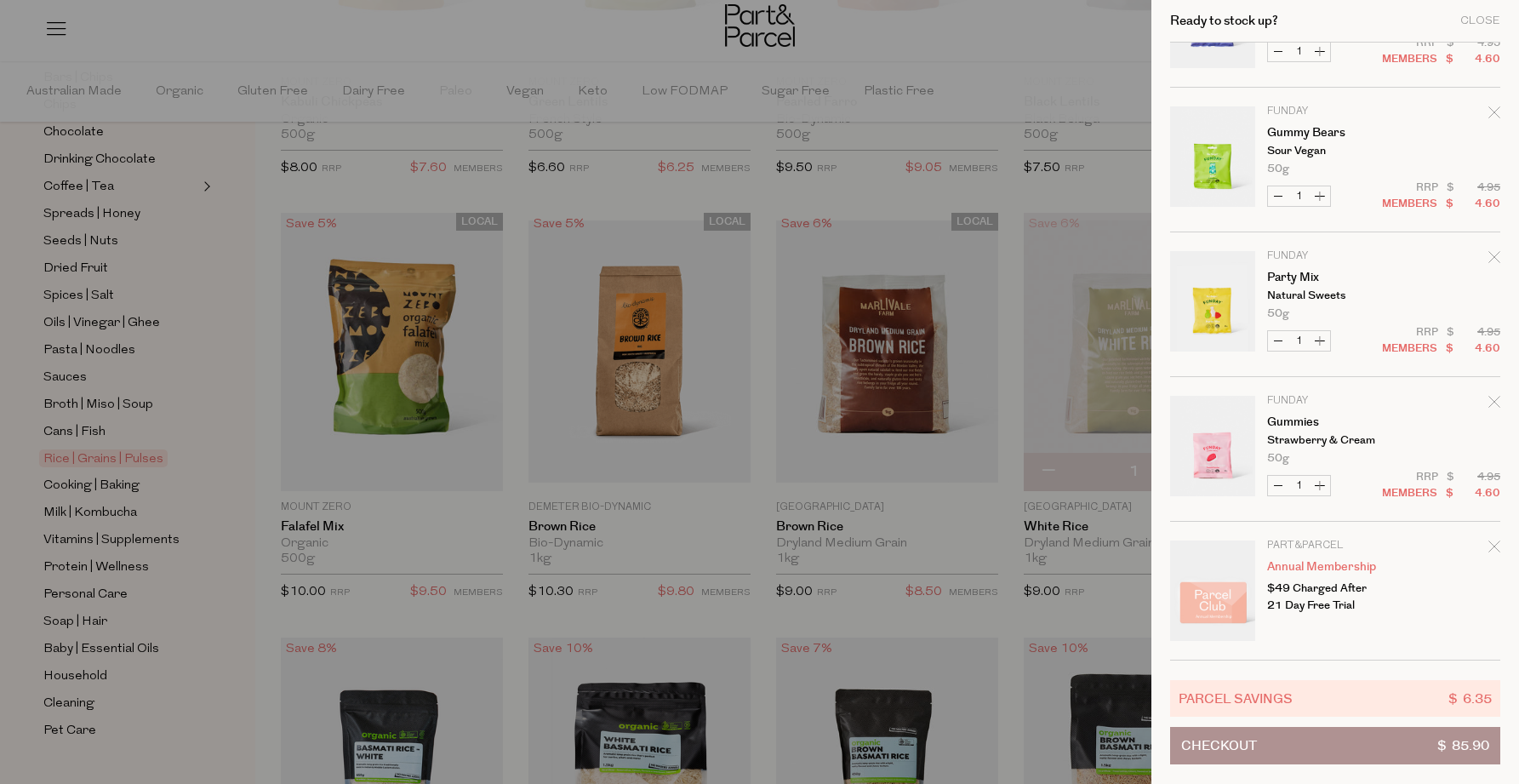
click at [1382, 750] on button "Checkout $ 85.90" at bounding box center [1336, 745] width 330 height 38
